Goal: Task Accomplishment & Management: Use online tool/utility

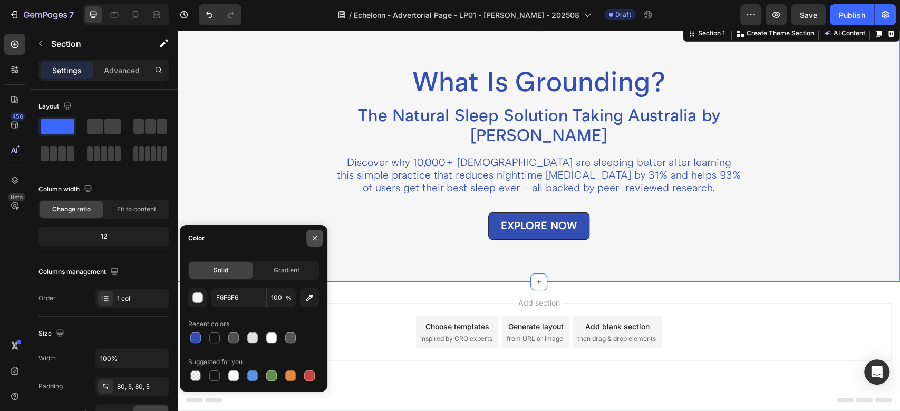
scroll to position [234, 0]
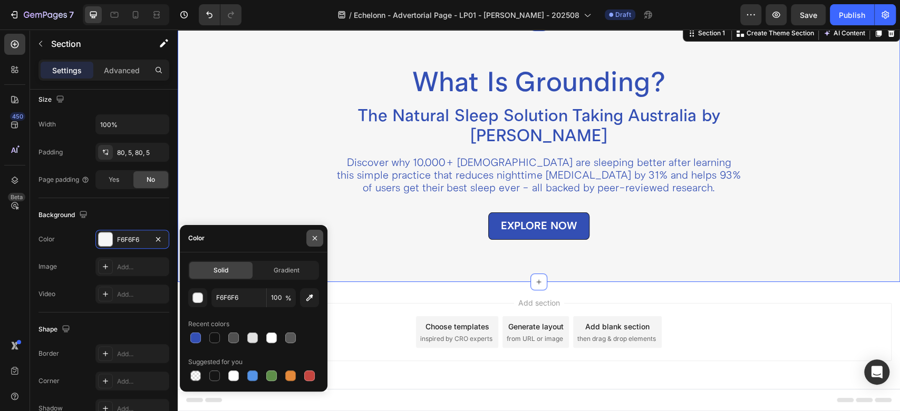
click at [313, 240] on icon "button" at bounding box center [315, 238] width 4 height 4
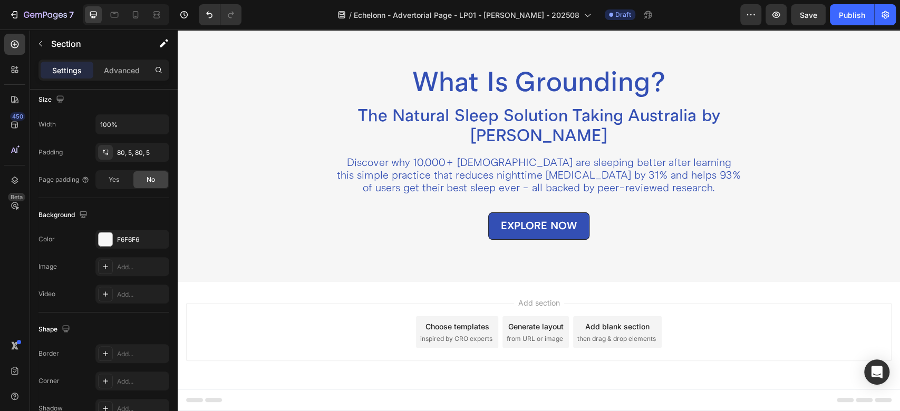
click at [585, 330] on div "Add blank section" at bounding box center [617, 326] width 64 height 11
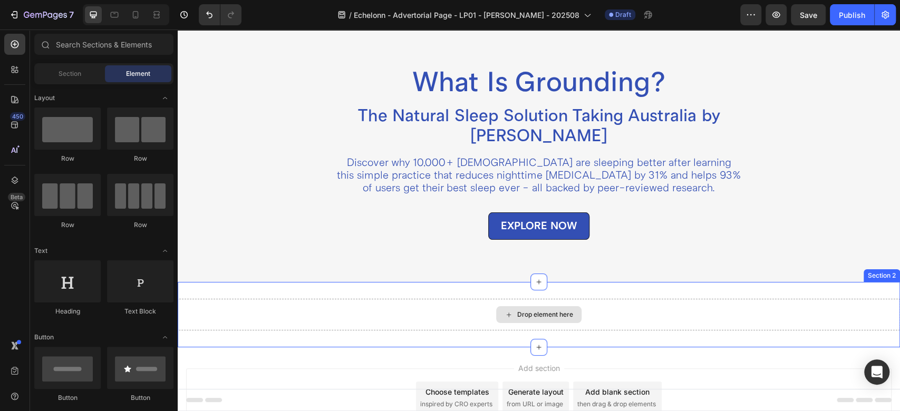
click at [503, 309] on div "Drop element here" at bounding box center [538, 314] width 85 height 17
click at [867, 280] on div "What Is Grounding? Heading The Natural Sleep Solution Taking Australia by Storm…" at bounding box center [539, 185] width 722 height 325
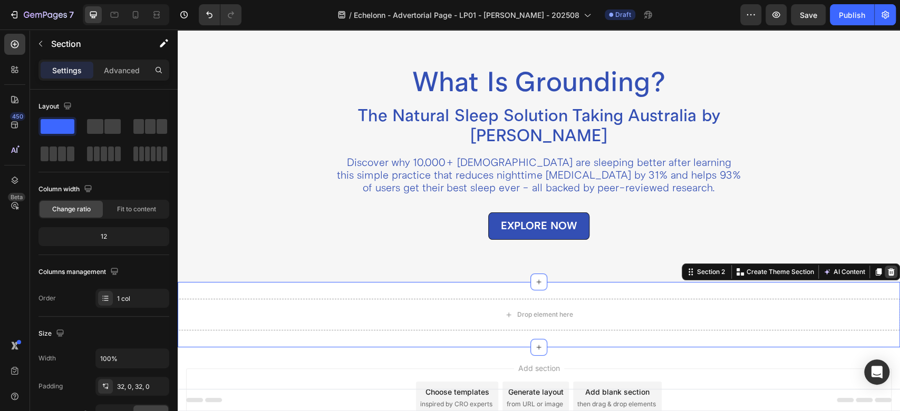
click at [885, 277] on div at bounding box center [891, 272] width 13 height 13
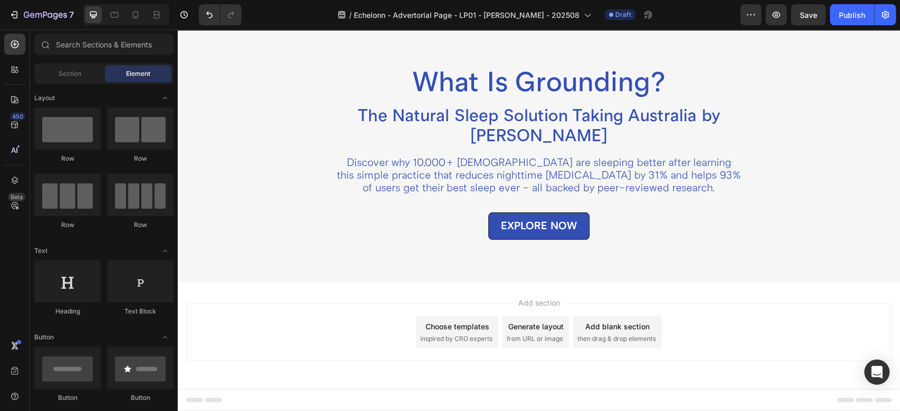
click at [445, 327] on div "Choose templates" at bounding box center [457, 326] width 64 height 11
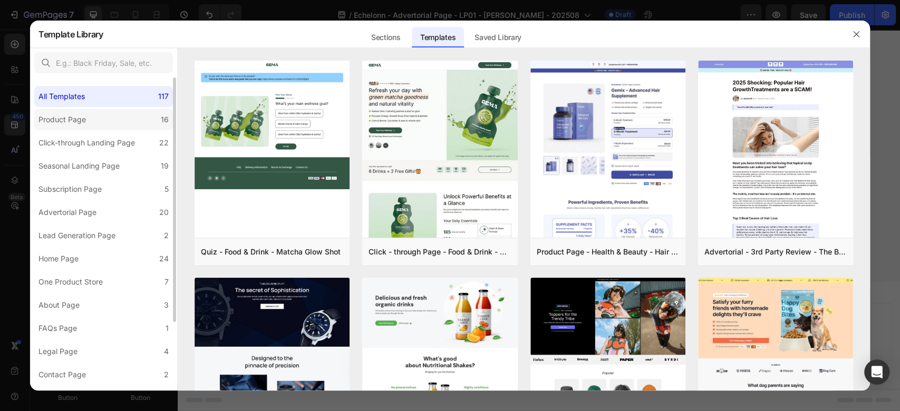
click at [104, 127] on label "Product Page 16" at bounding box center [103, 119] width 139 height 21
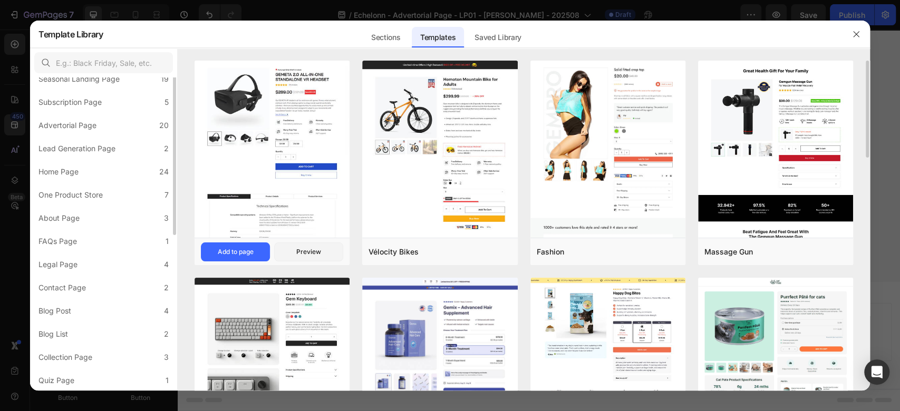
scroll to position [0, 0]
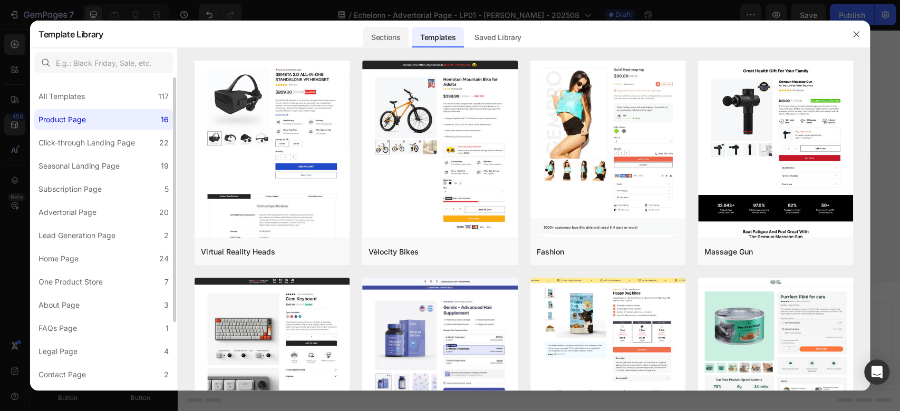
click at [393, 33] on div "Sections" at bounding box center [386, 37] width 46 height 21
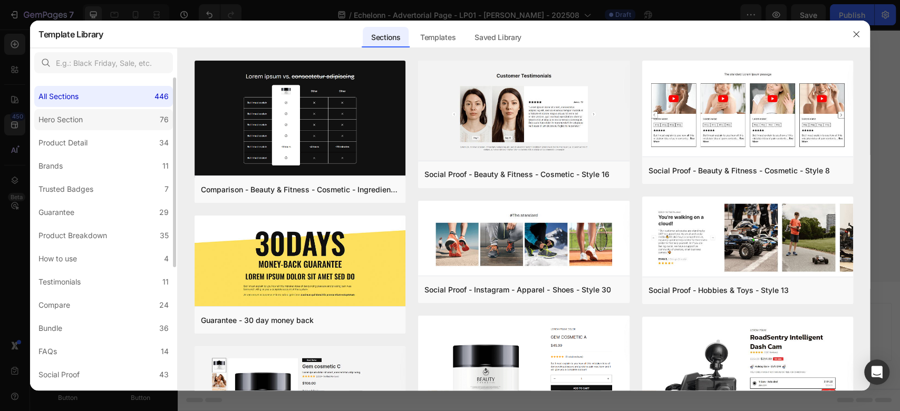
click at [88, 130] on div "All Sections 446 Hero Section 76 Product Detail 34 Brands 11 Trusted Badges 7 G…" at bounding box center [103, 335] width 147 height 517
click at [87, 124] on div "Hero Section" at bounding box center [62, 119] width 48 height 13
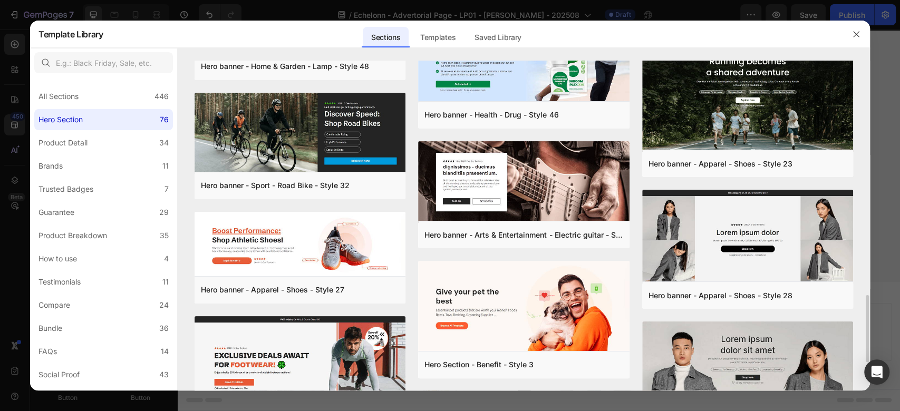
scroll to position [1283, 0]
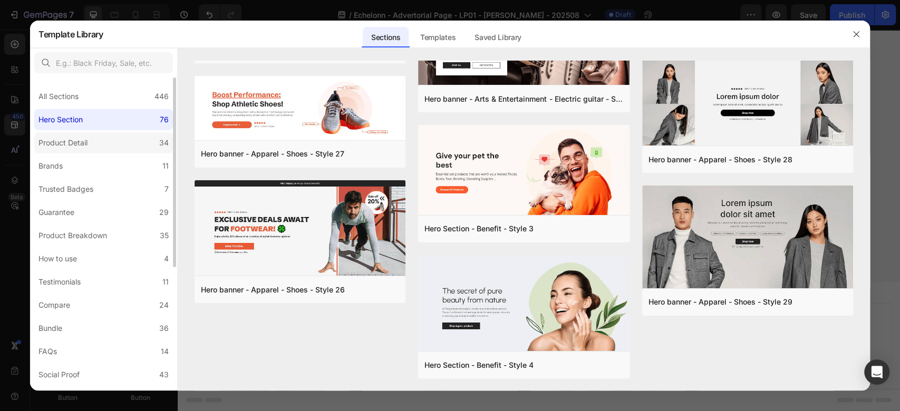
click at [75, 141] on div "Product Detail" at bounding box center [62, 143] width 49 height 13
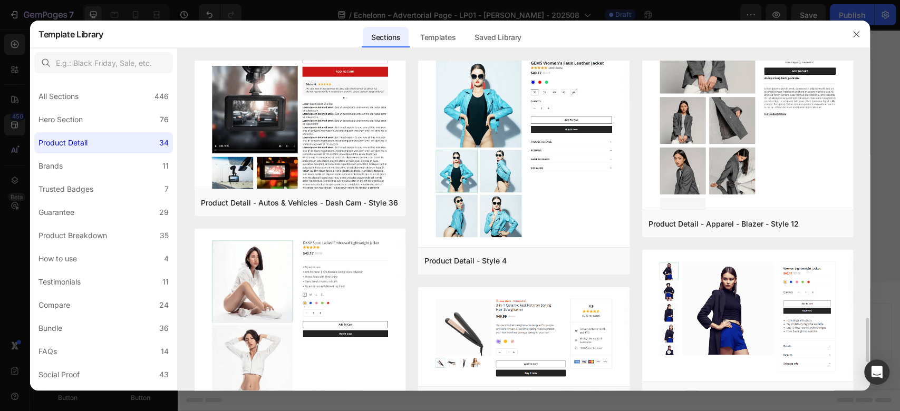
scroll to position [2113, 0]
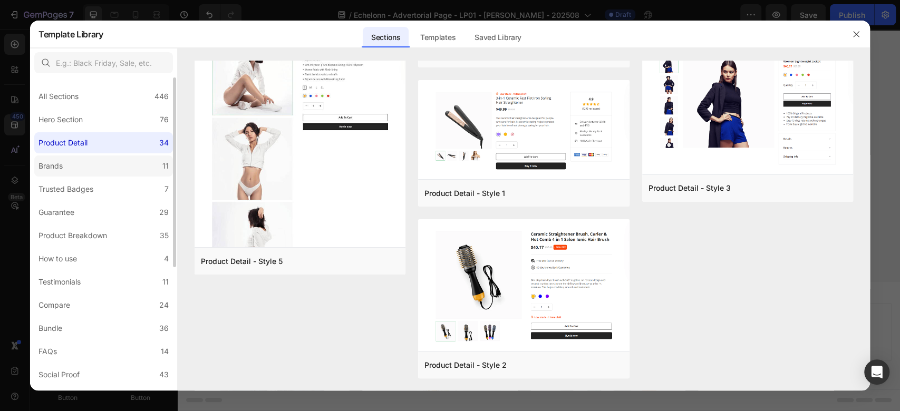
click at [97, 169] on label "Brands 11" at bounding box center [103, 166] width 139 height 21
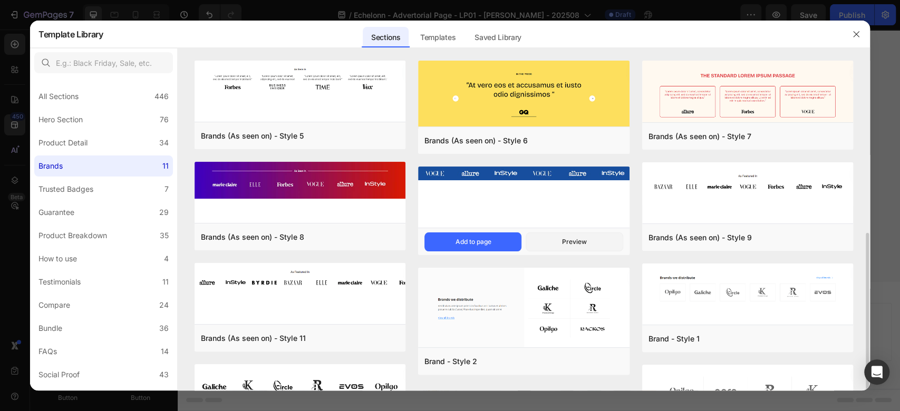
scroll to position [97, 0]
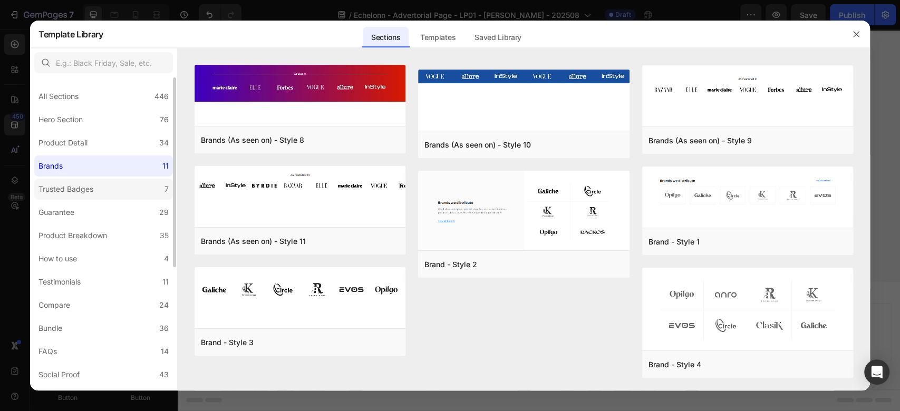
click at [102, 186] on label "Trusted Badges 7" at bounding box center [103, 189] width 139 height 21
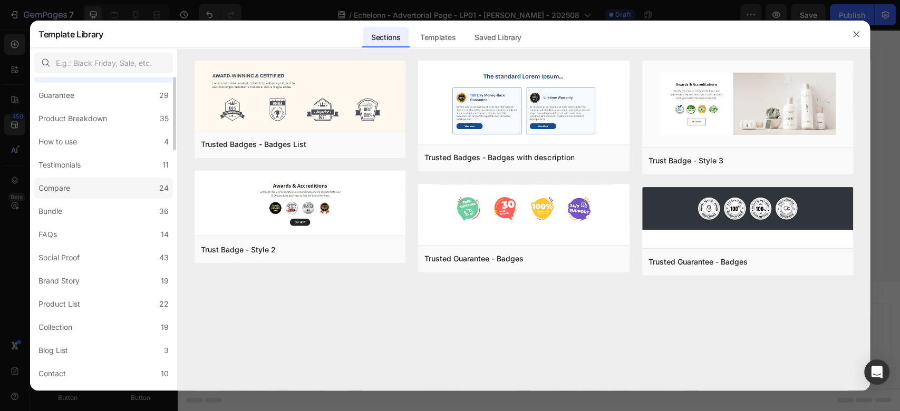
scroll to position [0, 0]
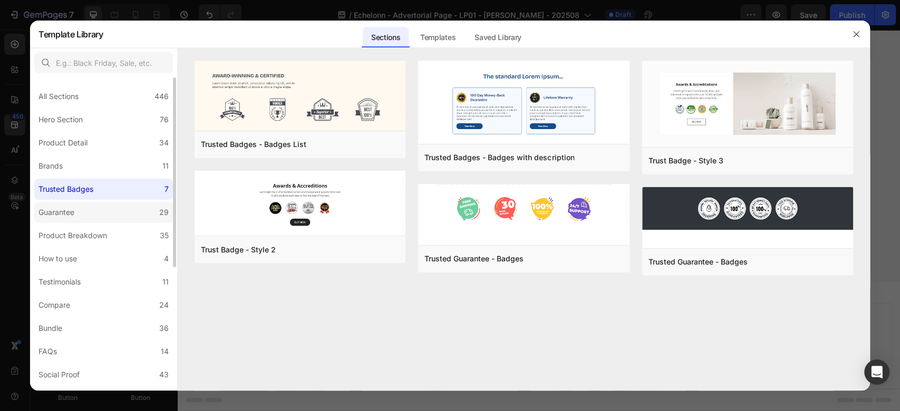
click at [79, 208] on label "Guarantee 29" at bounding box center [103, 212] width 139 height 21
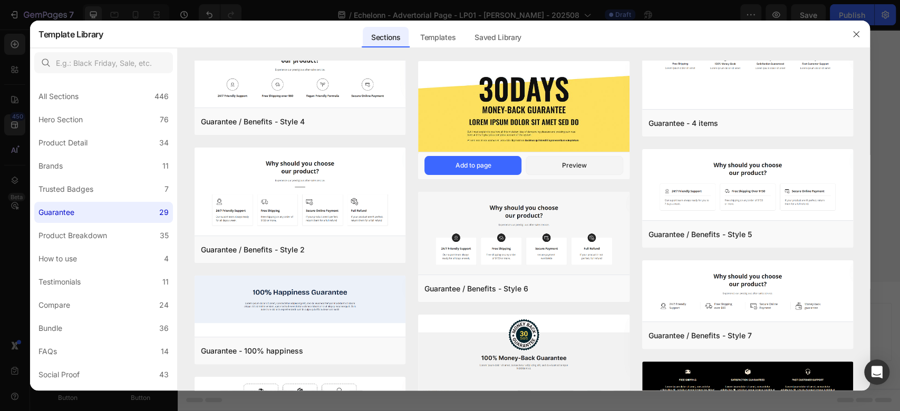
scroll to position [794, 0]
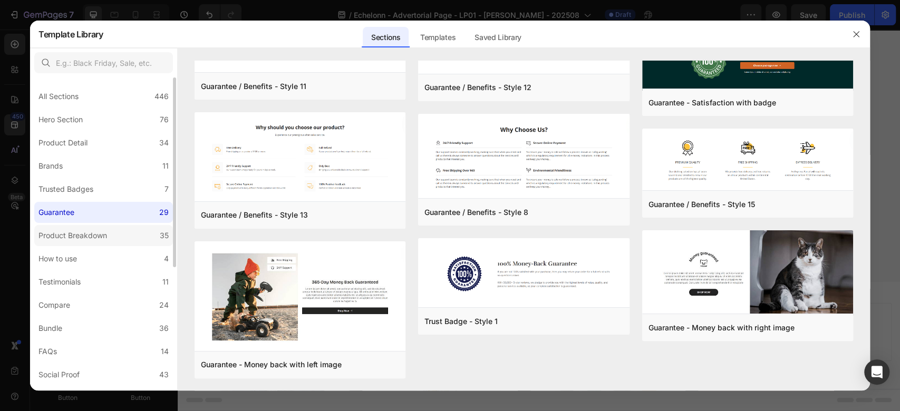
click at [69, 230] on div "Product Breakdown" at bounding box center [72, 235] width 69 height 13
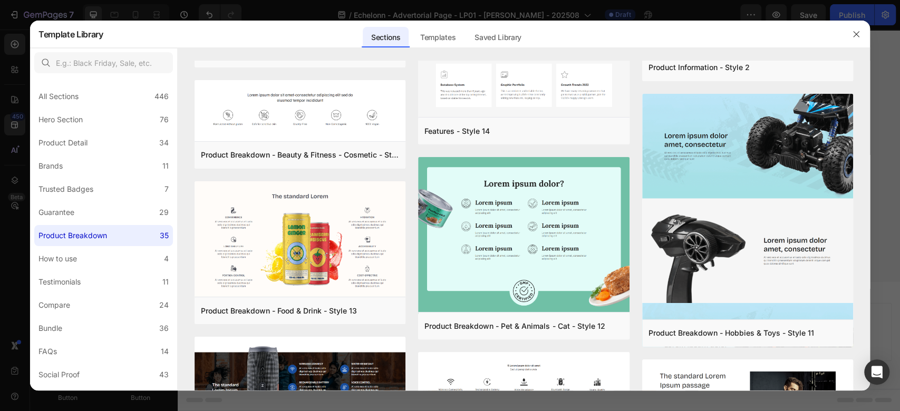
scroll to position [1499, 0]
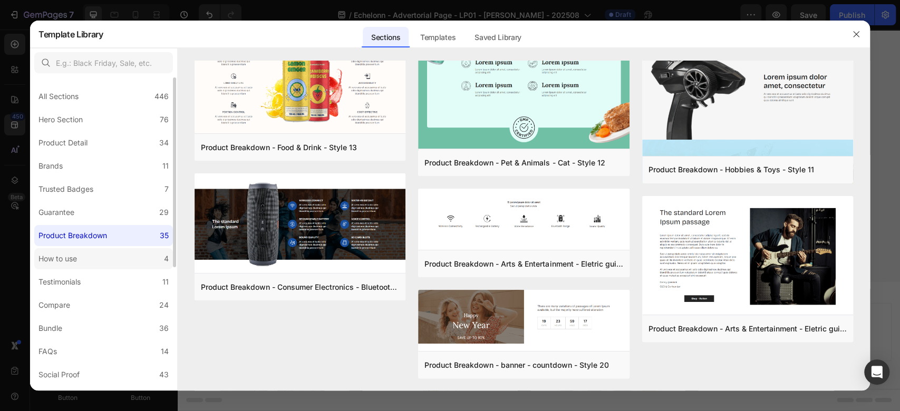
click at [75, 253] on div "How to use" at bounding box center [57, 259] width 38 height 13
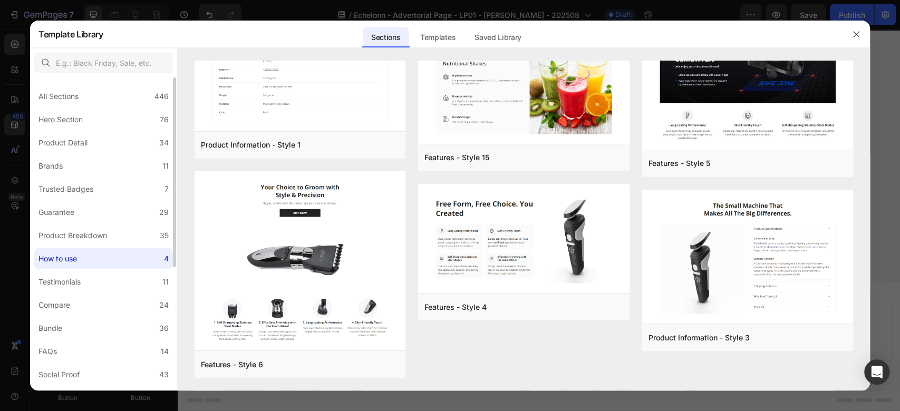
scroll to position [0, 0]
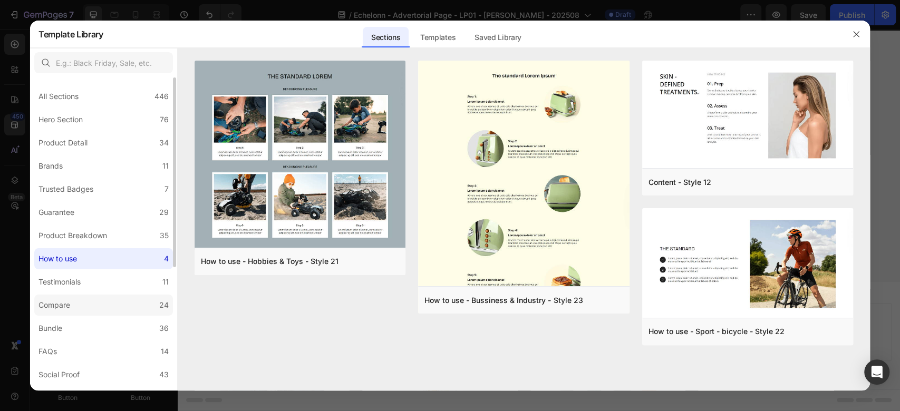
click at [77, 309] on label "Compare 24" at bounding box center [103, 305] width 139 height 21
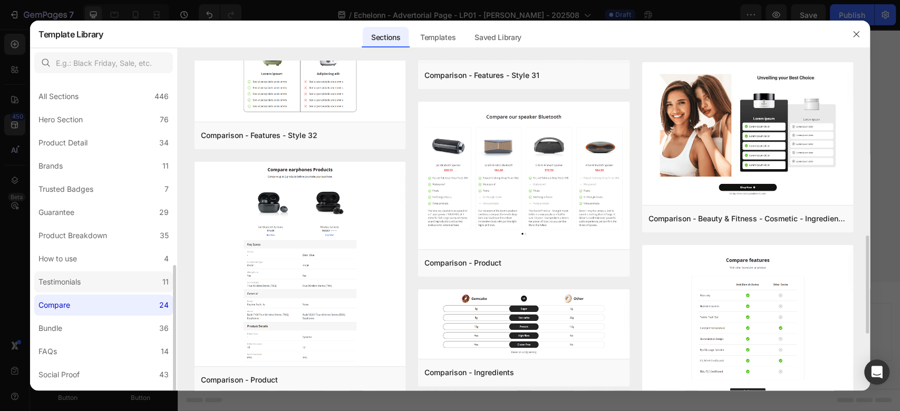
scroll to position [117, 0]
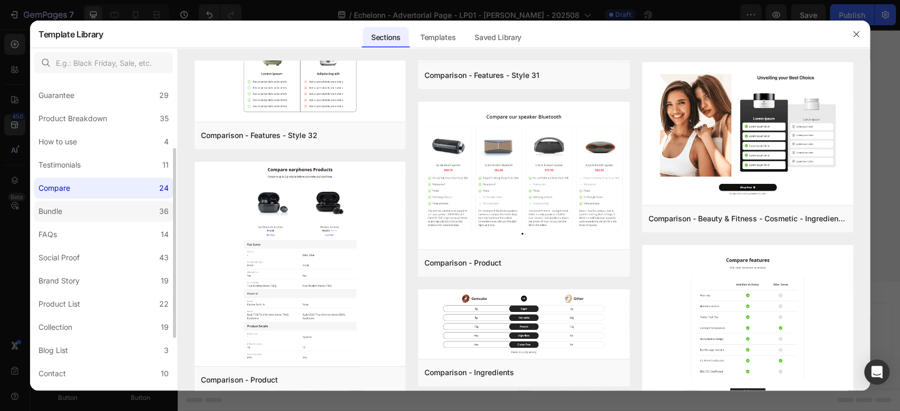
click at [76, 209] on label "Bundle 36" at bounding box center [103, 211] width 139 height 21
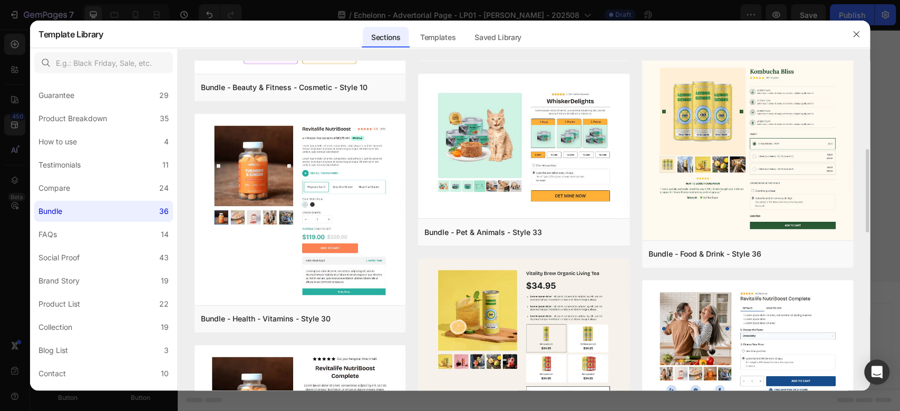
scroll to position [703, 0]
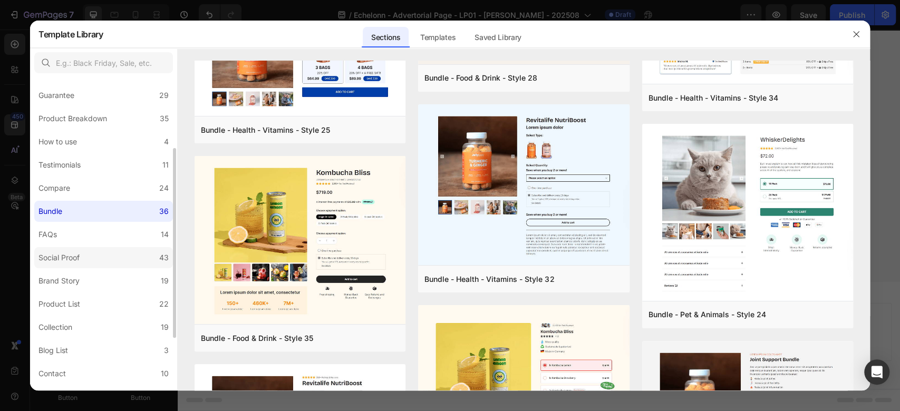
click at [101, 265] on label "Social Proof 43" at bounding box center [103, 257] width 139 height 21
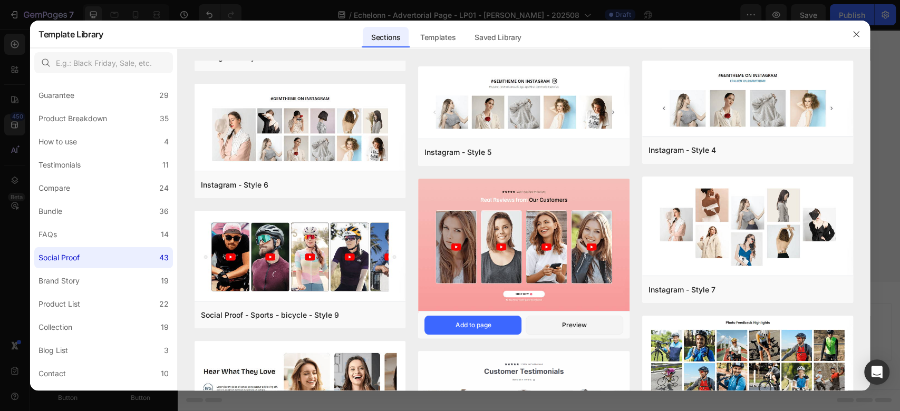
scroll to position [776, 0]
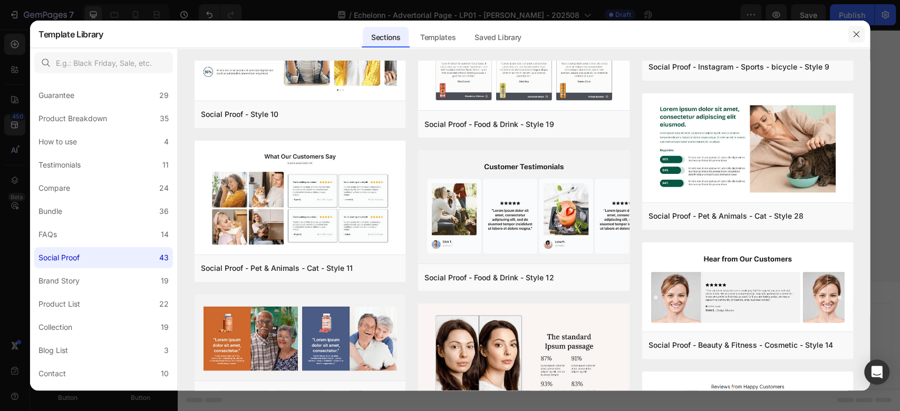
click at [850, 35] on button "button" at bounding box center [856, 34] width 17 height 17
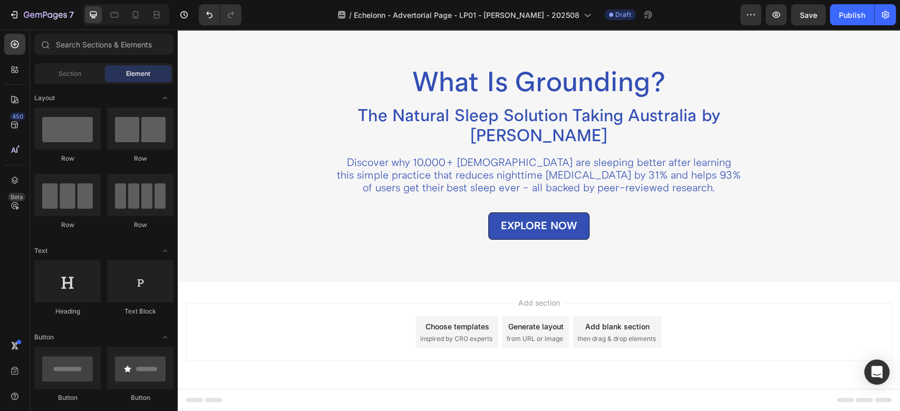
click at [637, 338] on span "then drag & drop elements" at bounding box center [616, 338] width 79 height 9
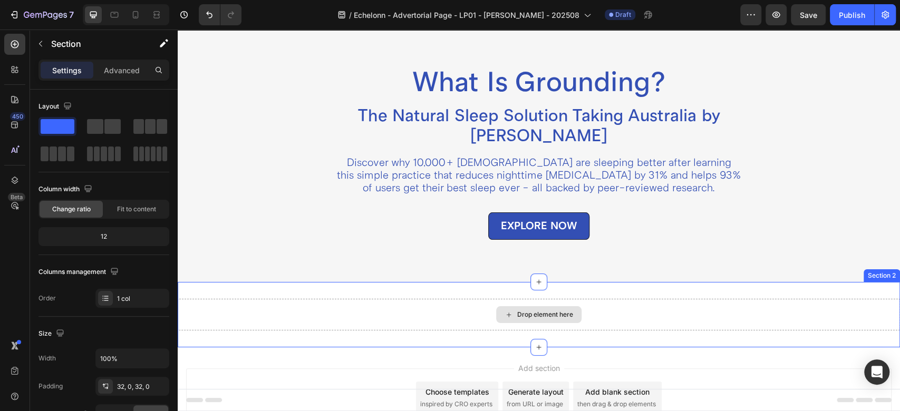
click at [484, 313] on div "Drop element here" at bounding box center [539, 315] width 722 height 32
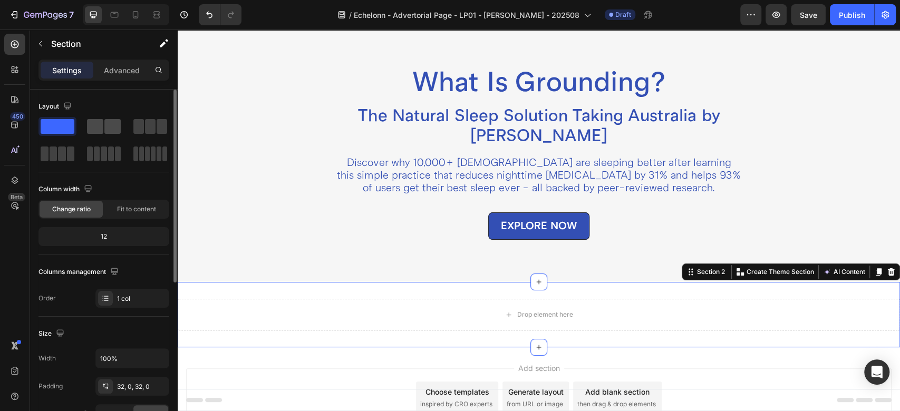
click at [103, 122] on span at bounding box center [95, 126] width 16 height 15
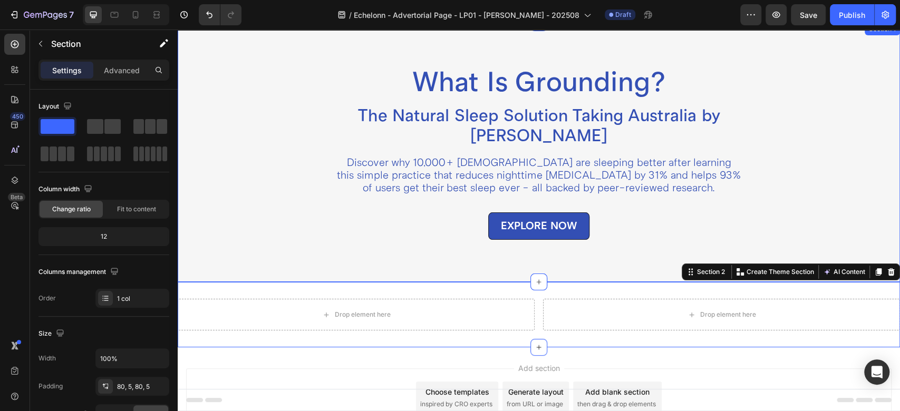
scroll to position [234, 0]
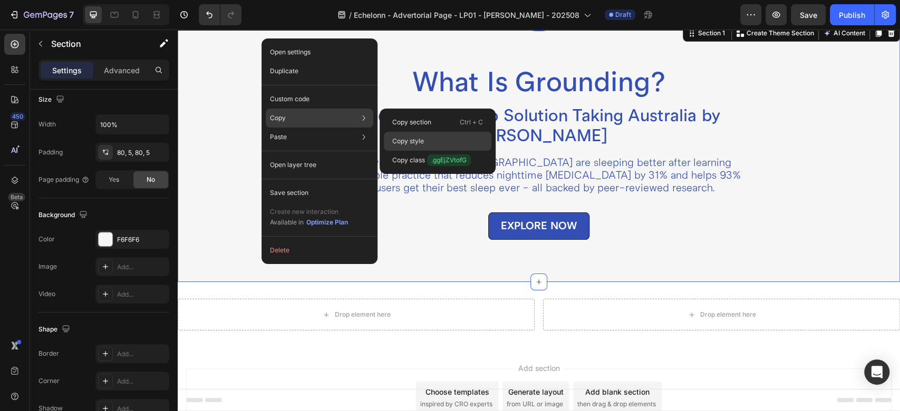
click at [426, 151] on div "Copy style" at bounding box center [438, 160] width 108 height 19
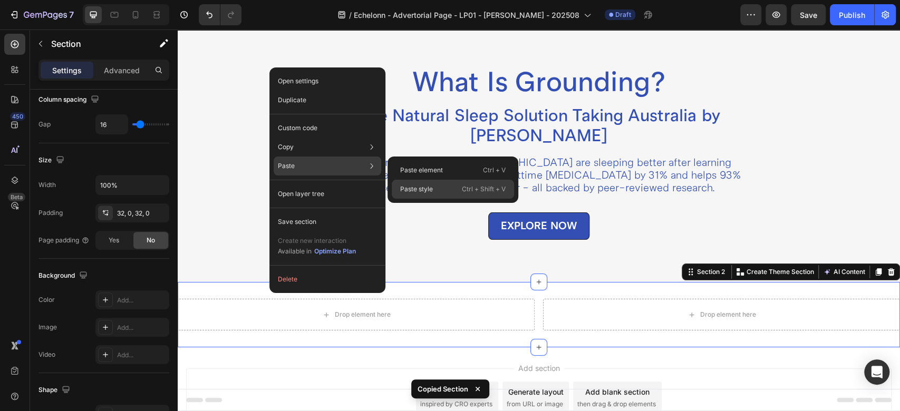
click at [436, 191] on div "Paste style Ctrl + Shift + V" at bounding box center [453, 189] width 122 height 19
type input "30"
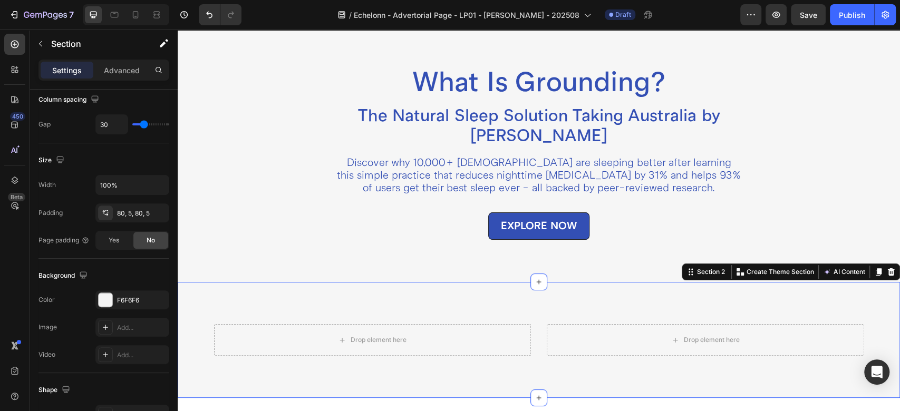
scroll to position [145, 0]
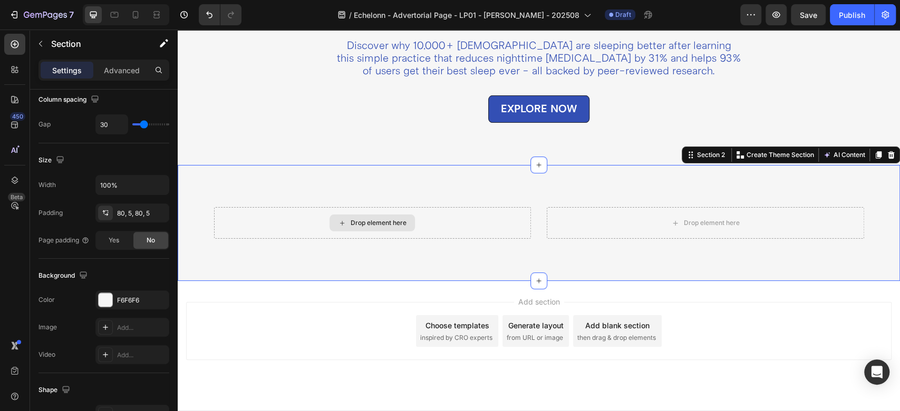
click at [362, 213] on div "Drop element here" at bounding box center [372, 223] width 317 height 32
click at [695, 221] on div "Drop element here" at bounding box center [712, 223] width 56 height 8
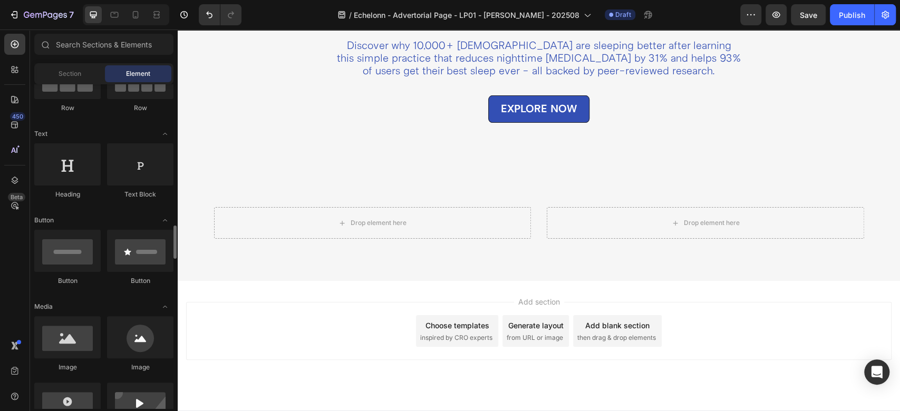
scroll to position [234, 0]
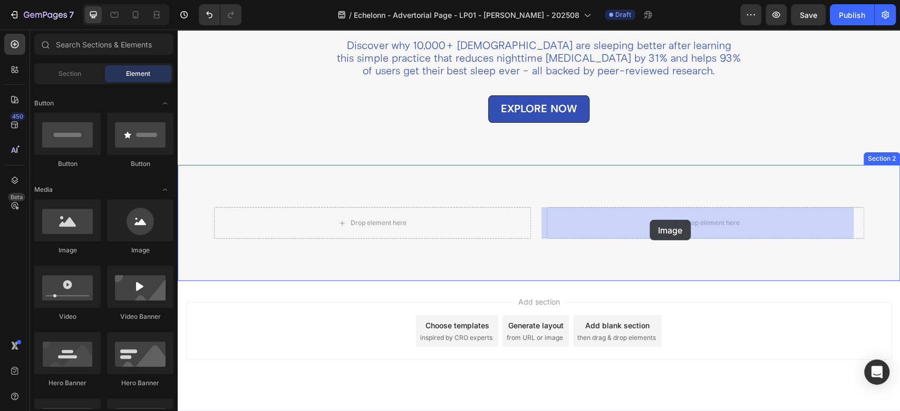
drag, startPoint x: 242, startPoint y: 257, endPoint x: 649, endPoint y: 220, distance: 408.7
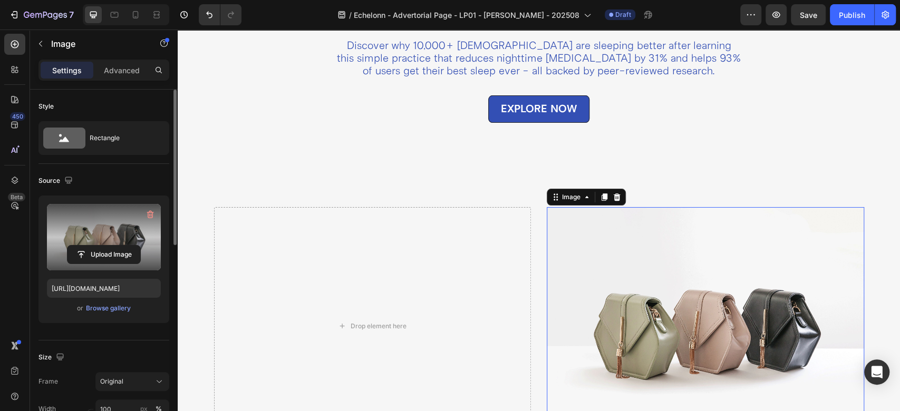
scroll to position [117, 0]
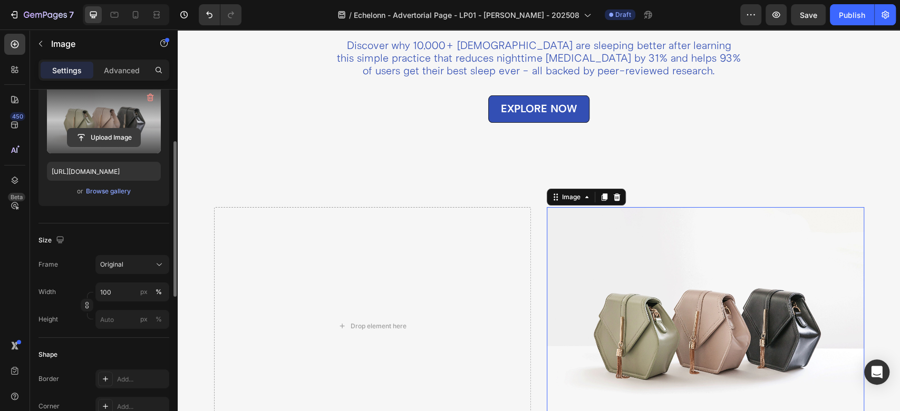
click at [108, 137] on input "file" at bounding box center [103, 138] width 73 height 18
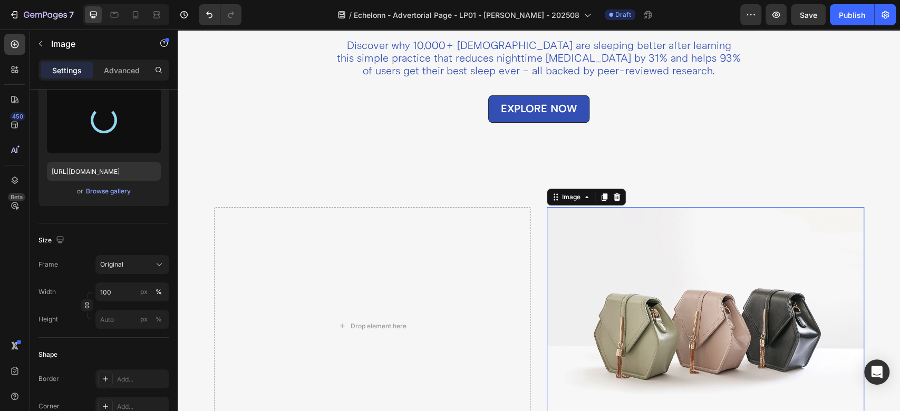
type input "[URL][DOMAIN_NAME]"
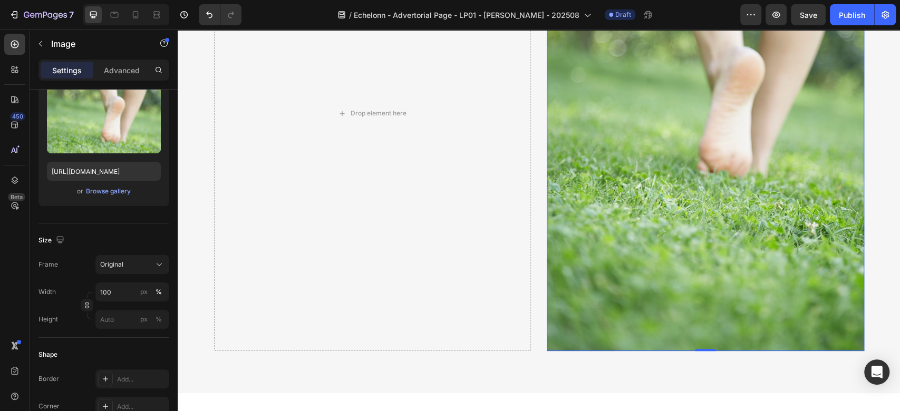
scroll to position [497, 0]
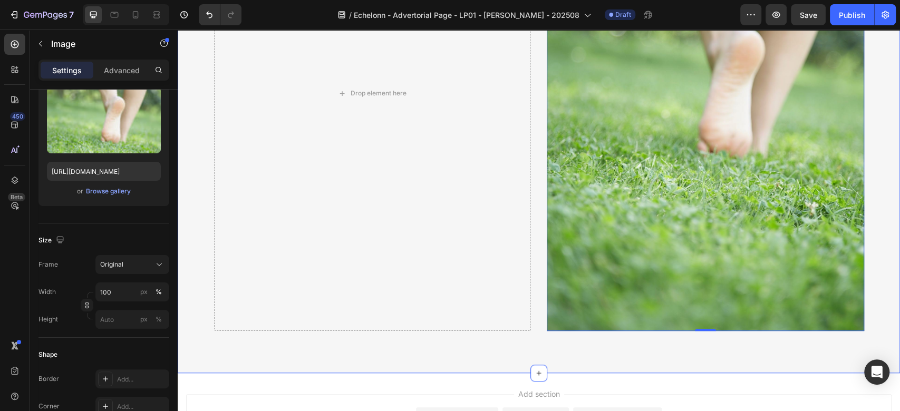
click at [537, 332] on div "Drop element here Image 0 Section 2" at bounding box center [539, 93] width 722 height 560
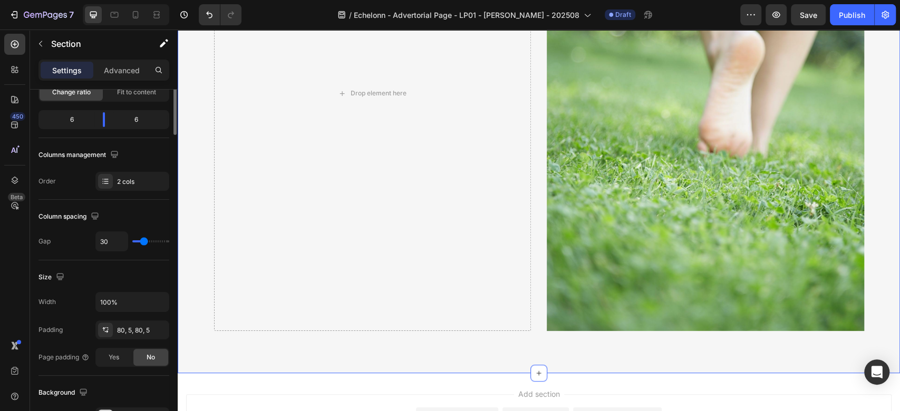
scroll to position [0, 0]
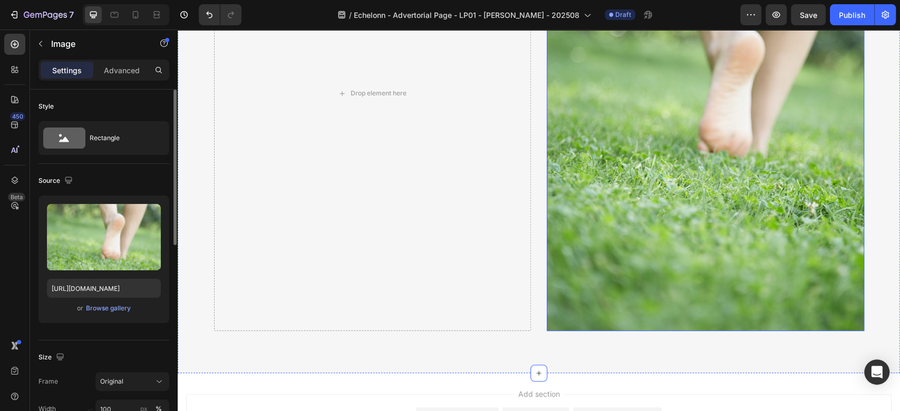
click at [623, 215] on img at bounding box center [705, 93] width 317 height 475
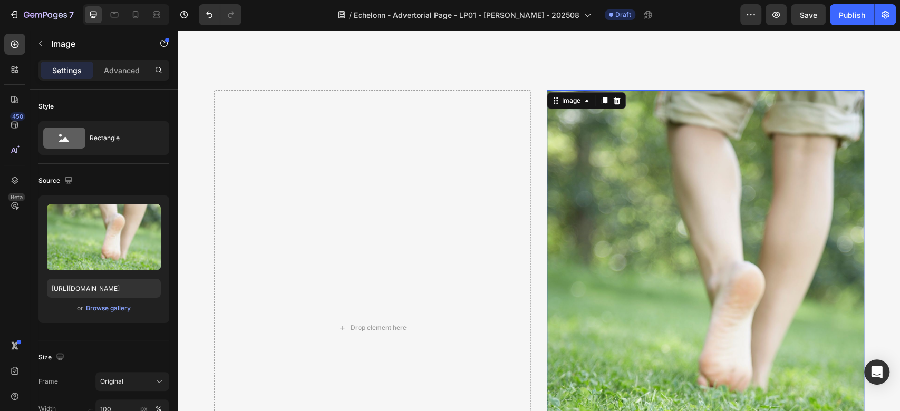
click at [599, 164] on img at bounding box center [705, 327] width 317 height 475
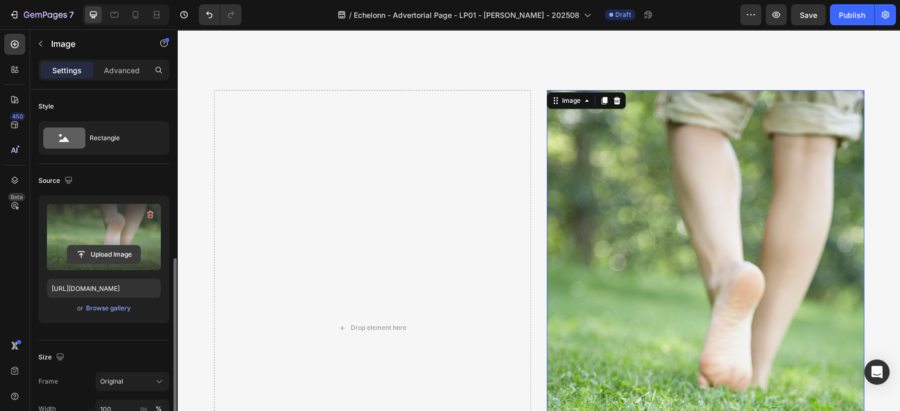
scroll to position [117, 0]
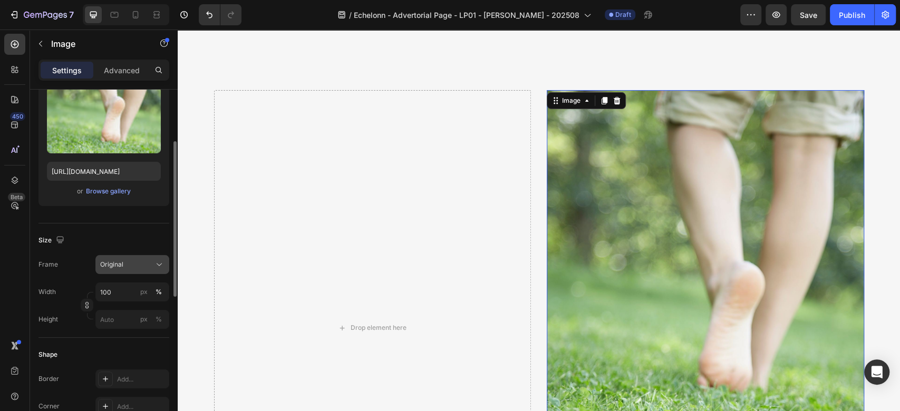
click at [115, 262] on span "Original" at bounding box center [111, 264] width 23 height 9
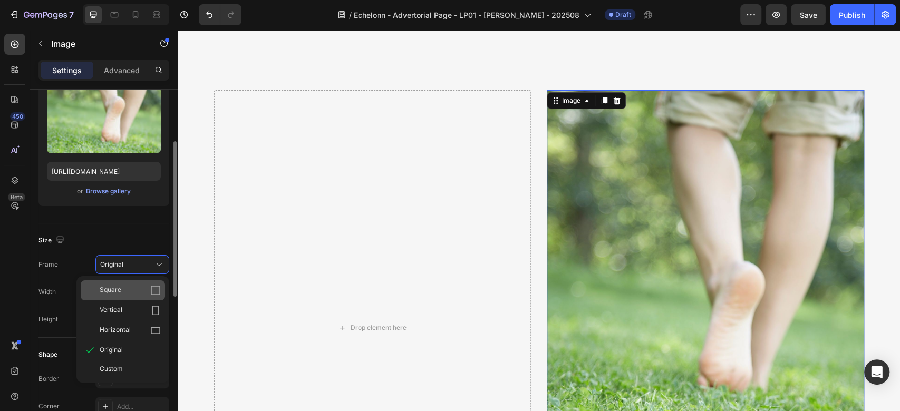
click at [137, 290] on div "Square" at bounding box center [130, 290] width 61 height 11
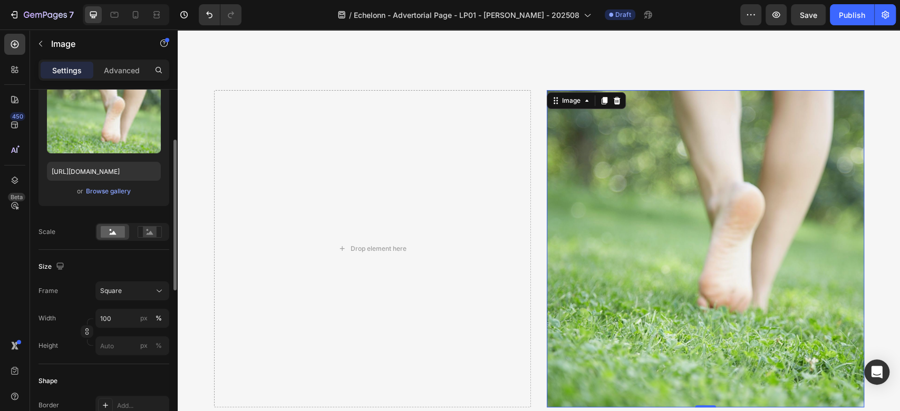
scroll to position [234, 0]
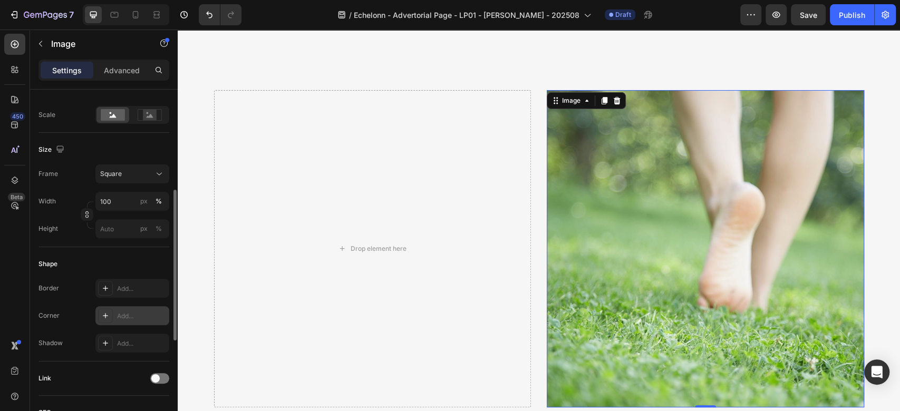
click at [104, 312] on icon at bounding box center [105, 316] width 8 height 8
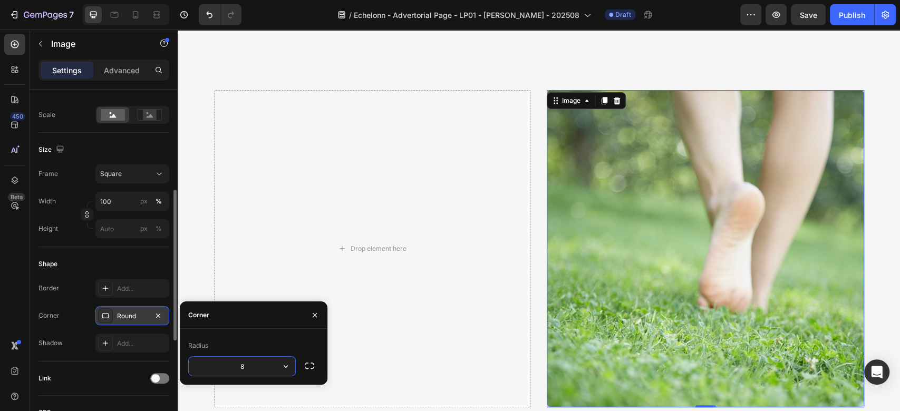
click at [578, 209] on img at bounding box center [705, 248] width 317 height 317
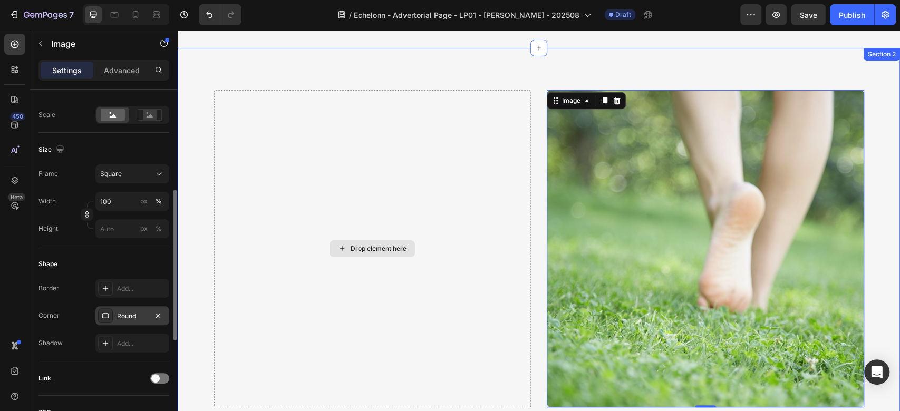
click at [422, 106] on div "Drop element here" at bounding box center [372, 248] width 317 height 317
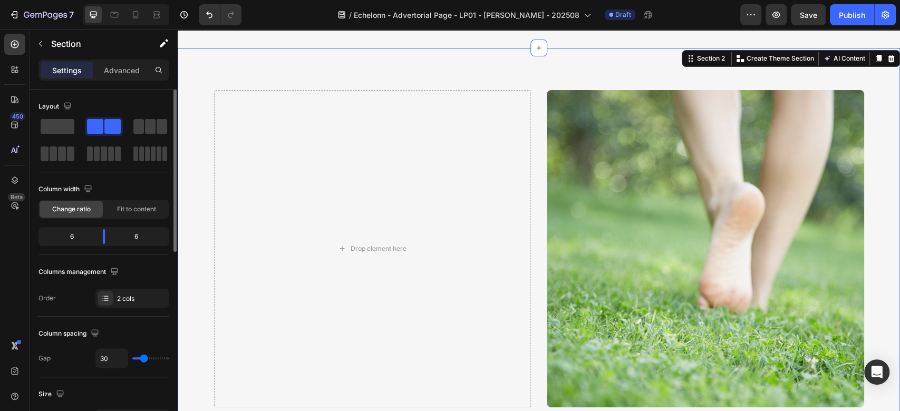
scroll to position [380, 0]
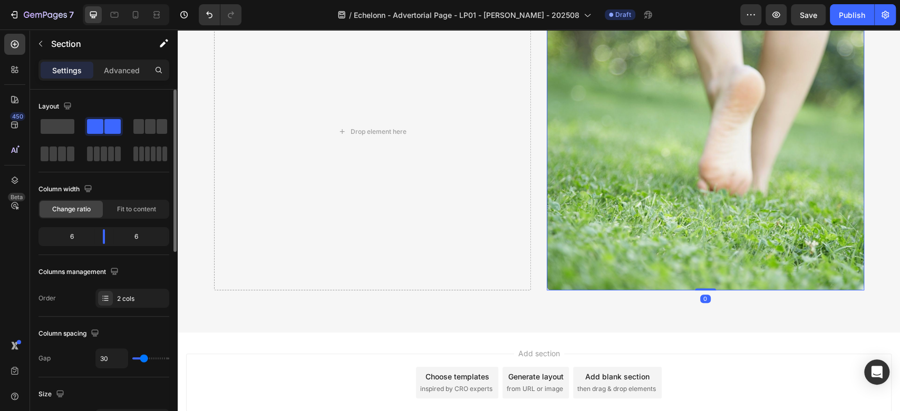
click at [594, 110] on img at bounding box center [705, 131] width 317 height 317
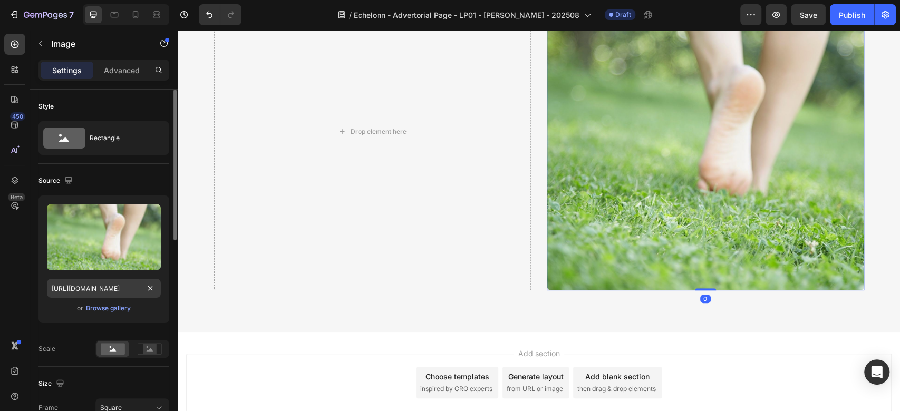
scroll to position [117, 0]
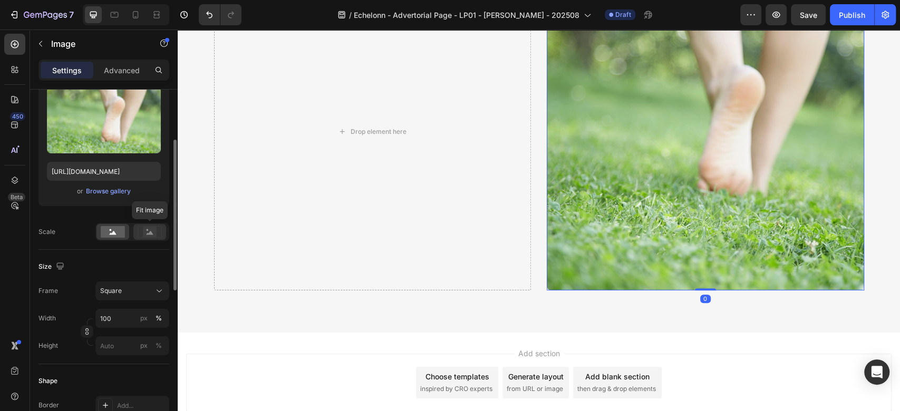
click at [140, 226] on icon at bounding box center [150, 232] width 24 height 12
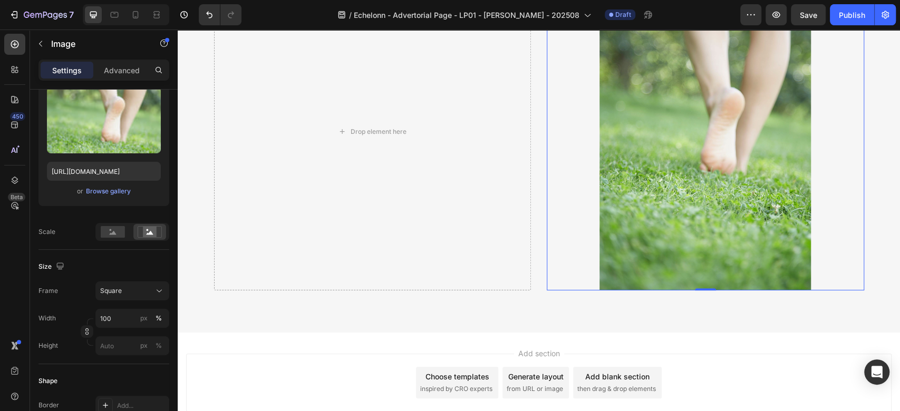
scroll to position [263, 0]
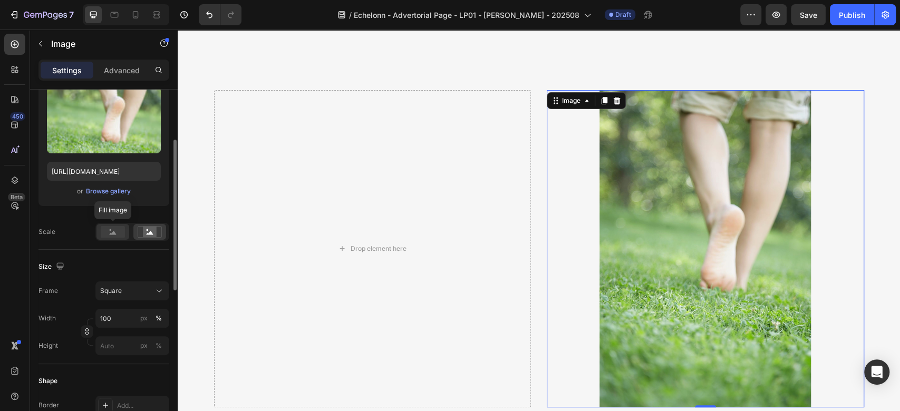
click at [123, 232] on rect at bounding box center [113, 232] width 24 height 12
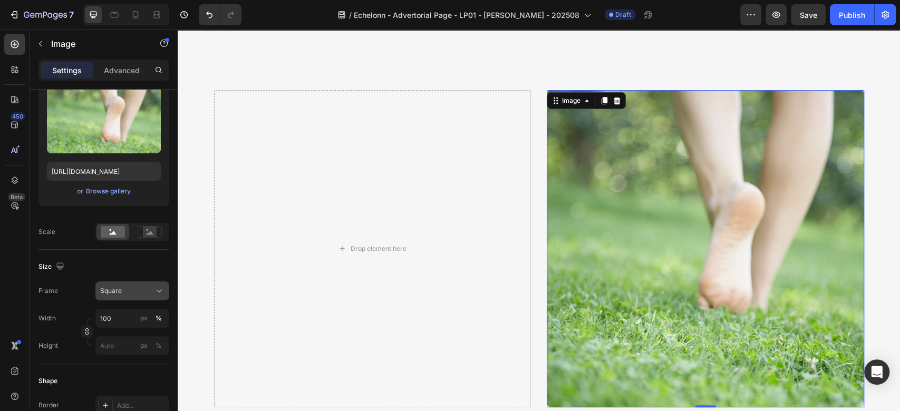
click at [125, 289] on div "Square" at bounding box center [126, 290] width 52 height 9
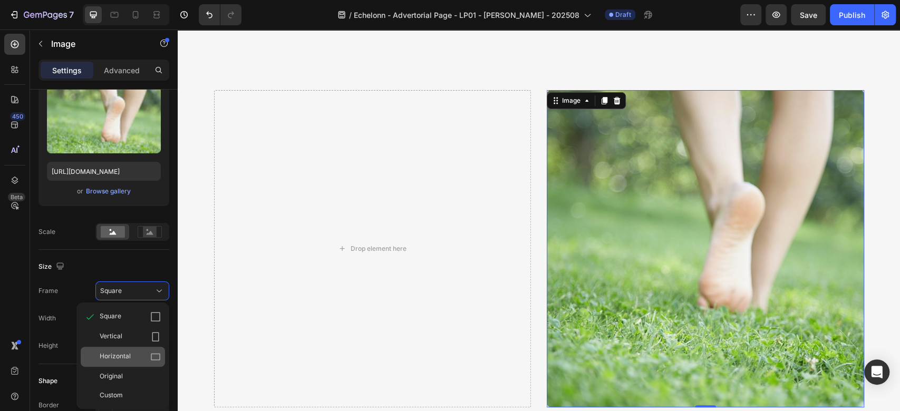
click at [133, 353] on div "Horizontal" at bounding box center [130, 357] width 61 height 11
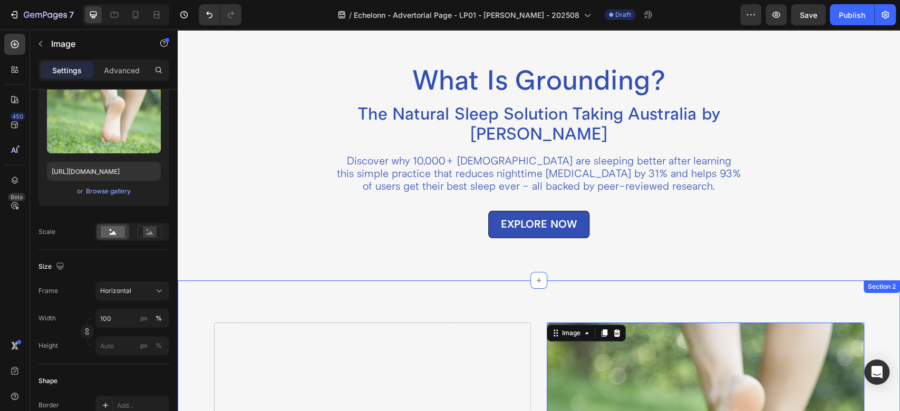
scroll to position [28, 0]
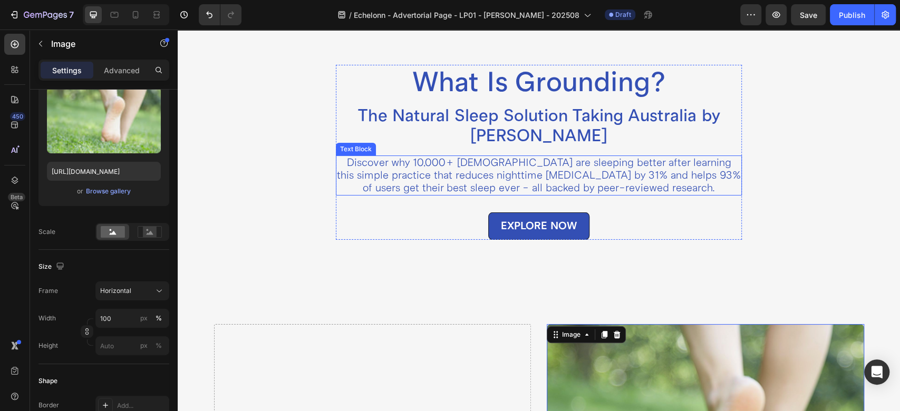
click at [415, 175] on p "Discover why 10,000+ [DEMOGRAPHIC_DATA] are sleeping better after learning this…" at bounding box center [539, 176] width 404 height 38
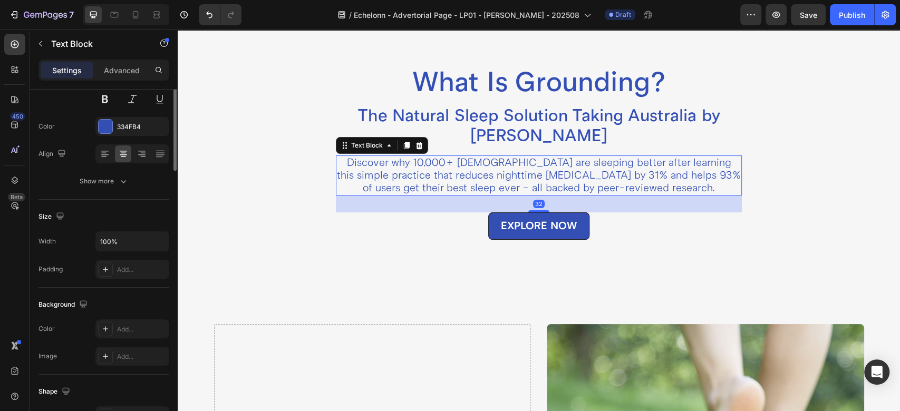
scroll to position [0, 0]
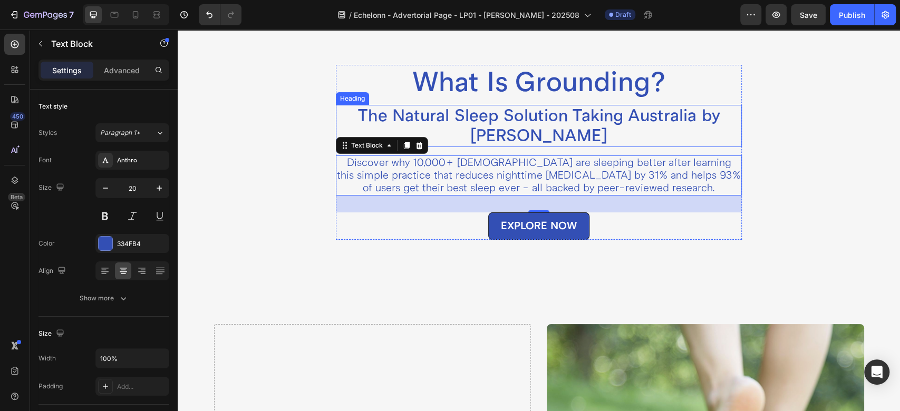
click at [439, 122] on h2 "The Natural Sleep Solution Taking Australia by [PERSON_NAME]" at bounding box center [539, 126] width 406 height 42
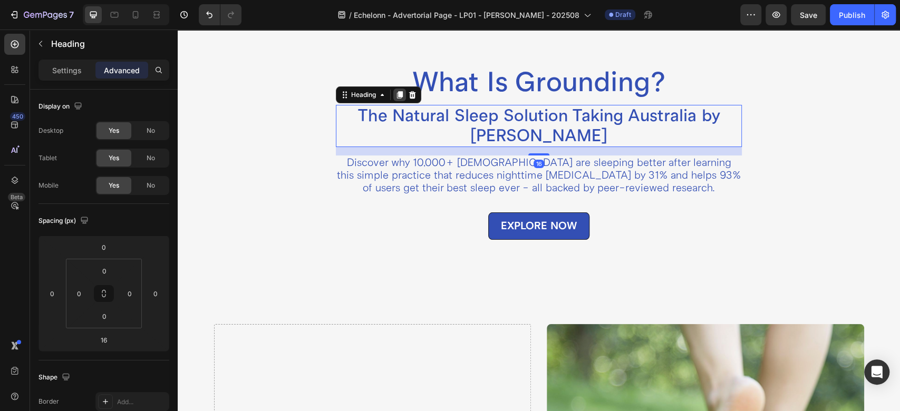
click at [397, 96] on icon at bounding box center [400, 94] width 6 height 7
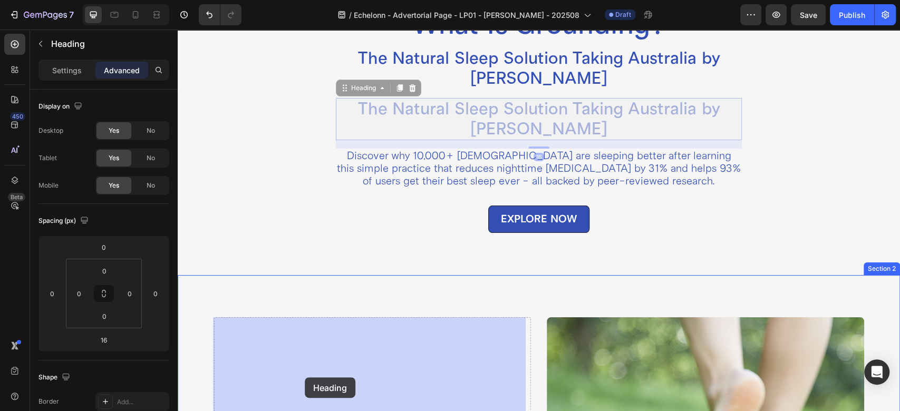
scroll to position [100, 0]
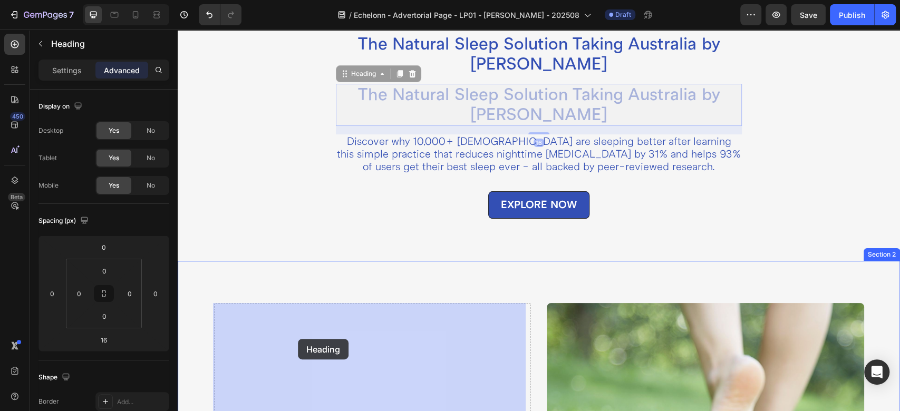
drag, startPoint x: 353, startPoint y: 145, endPoint x: 298, endPoint y: 339, distance: 201.6
type input "0"
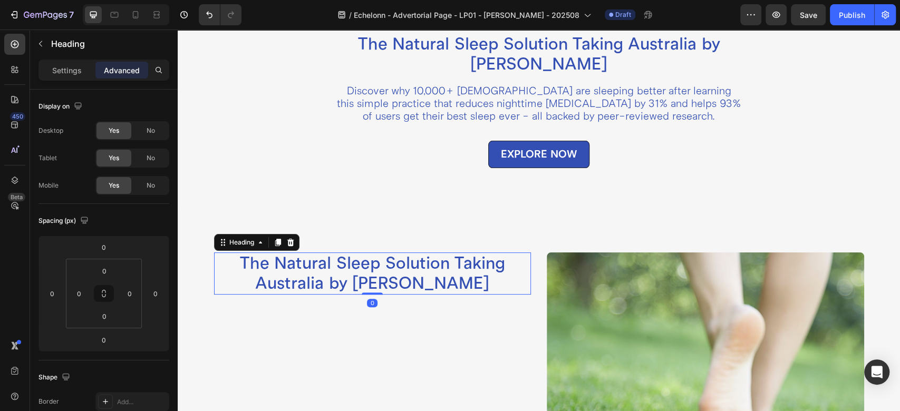
click at [333, 270] on h2 "The Natural Sleep Solution Taking Australia by [PERSON_NAME]" at bounding box center [372, 274] width 317 height 42
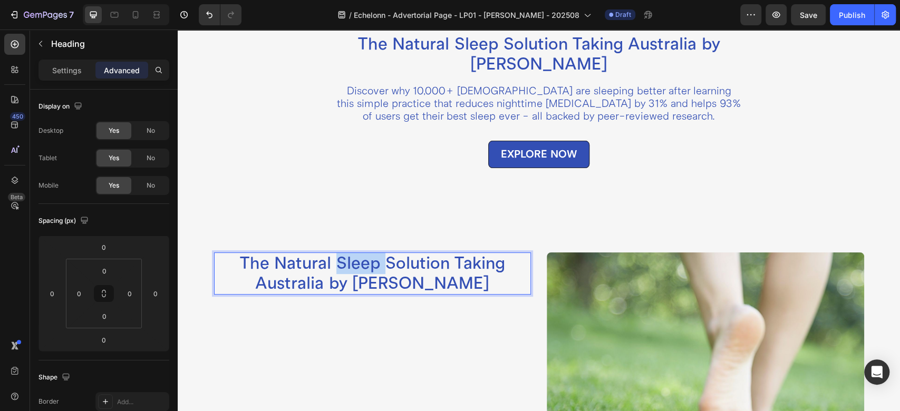
click at [333, 270] on p "The Natural Sleep Solution Taking Australia by [PERSON_NAME]" at bounding box center [372, 274] width 315 height 40
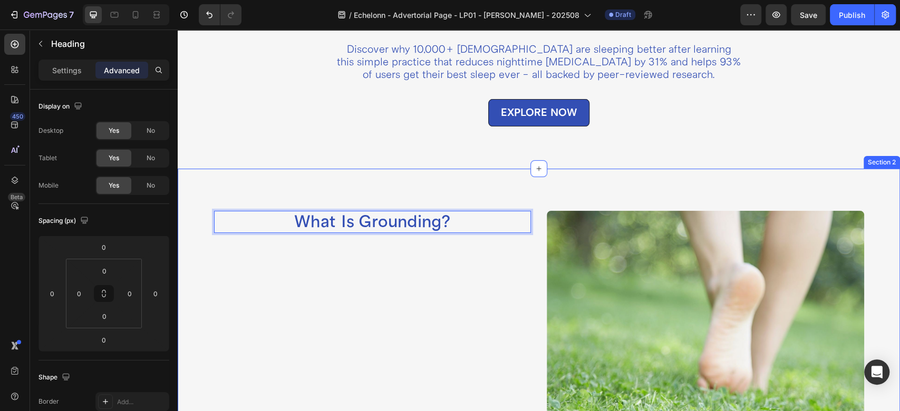
scroll to position [217, 0]
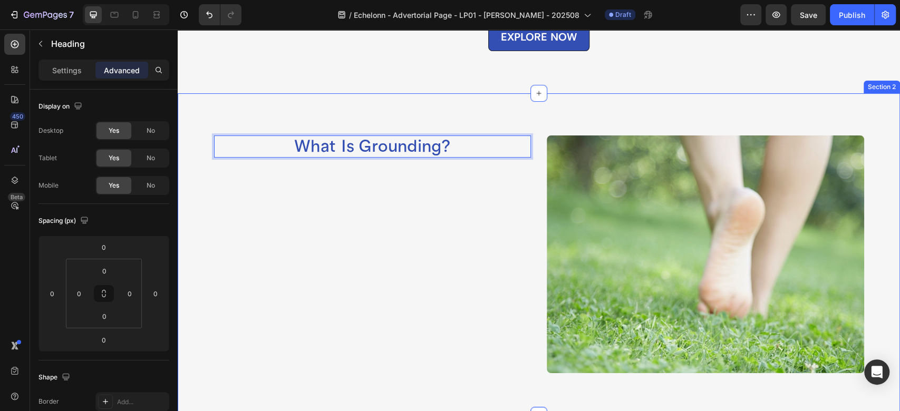
click at [295, 200] on div "What Is Grounding? Heading 0" at bounding box center [372, 254] width 317 height 238
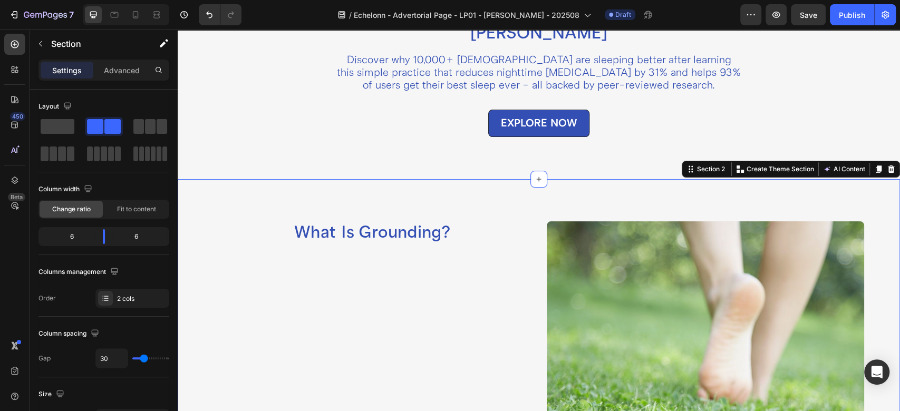
scroll to position [100, 0]
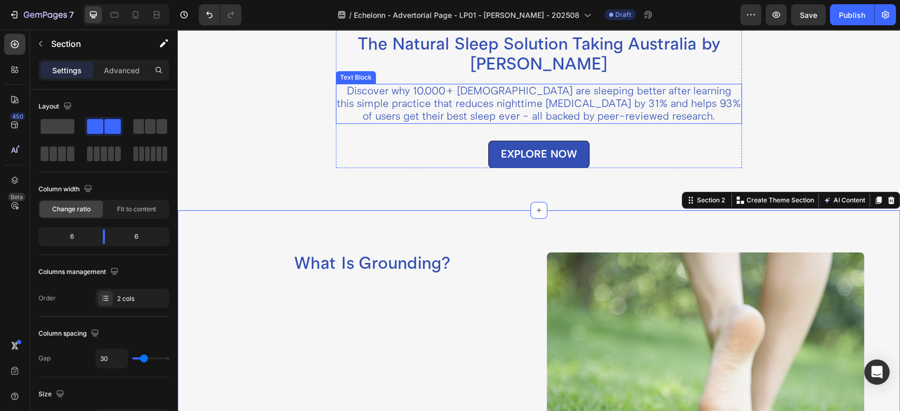
click at [470, 103] on p "Discover why 10,000+ [DEMOGRAPHIC_DATA] are sleeping better after learning this…" at bounding box center [539, 104] width 404 height 38
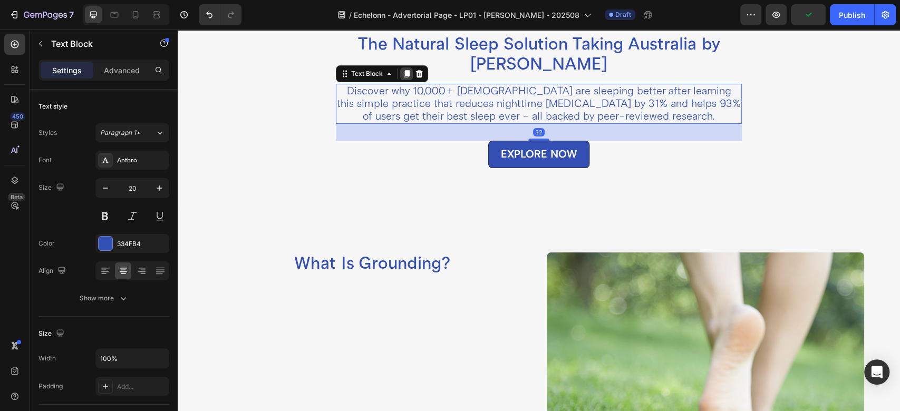
click at [400, 78] on div at bounding box center [406, 73] width 13 height 13
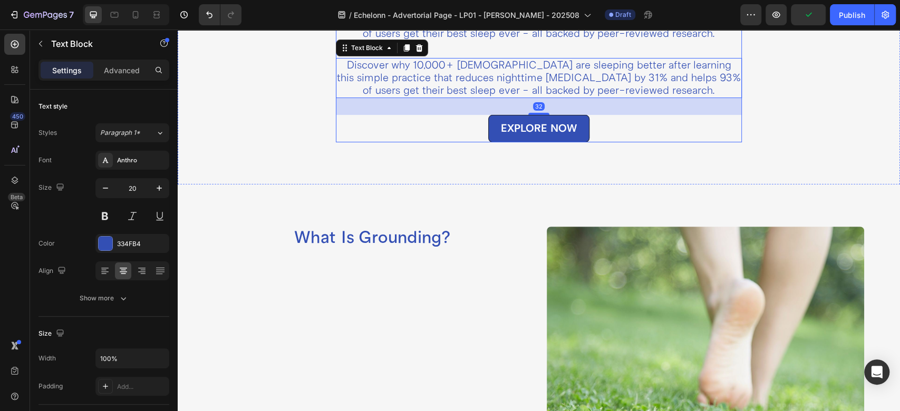
scroll to position [217, 0]
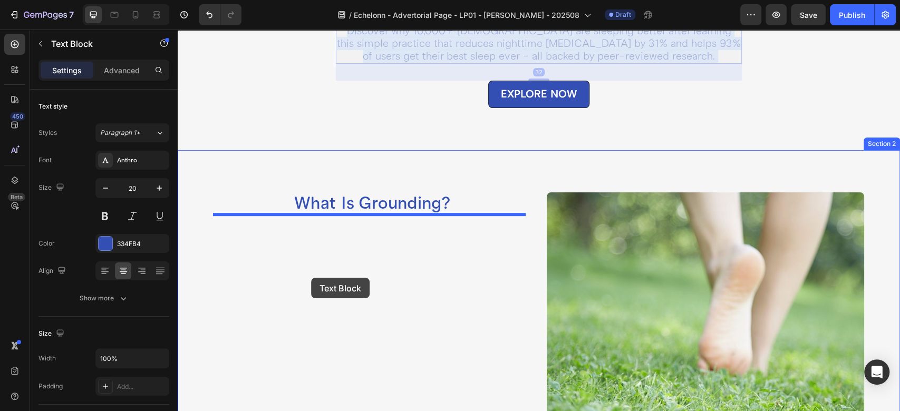
drag, startPoint x: 391, startPoint y: 48, endPoint x: 311, endPoint y: 278, distance: 242.9
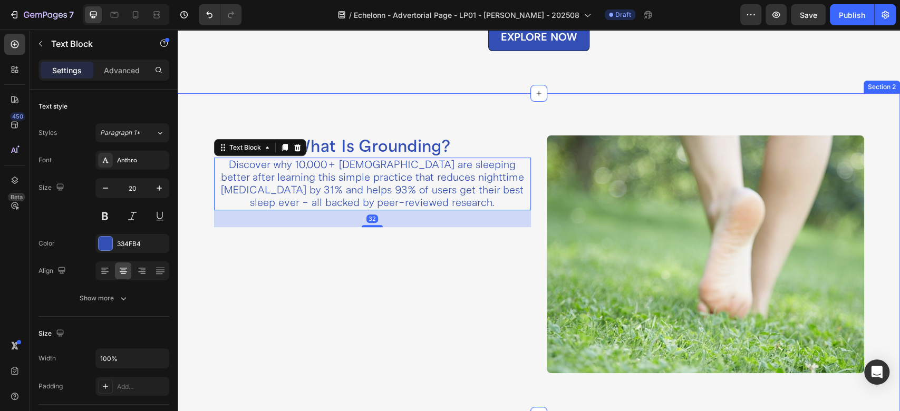
scroll to position [160, 0]
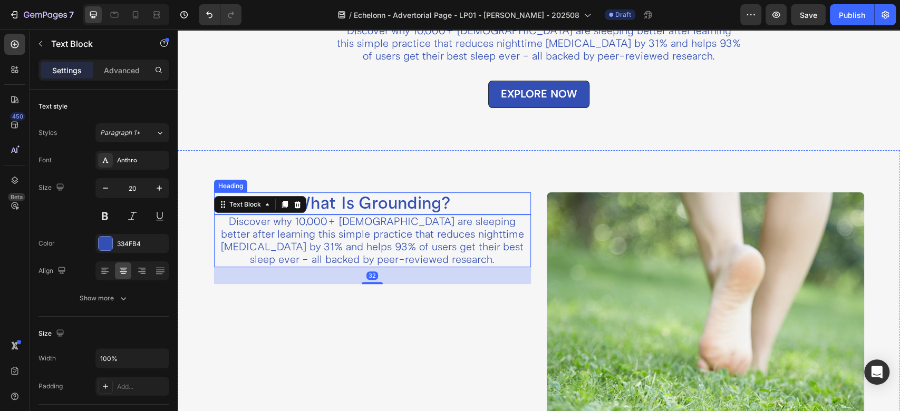
click at [383, 200] on p "What Is Grounding?" at bounding box center [372, 203] width 315 height 20
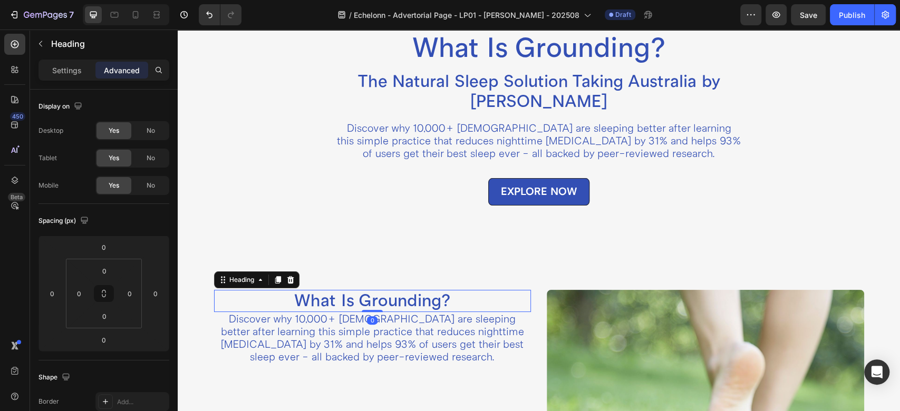
scroll to position [43, 0]
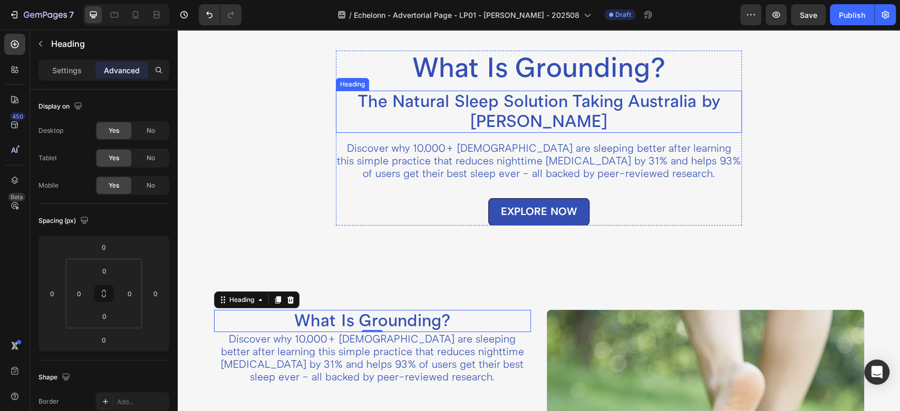
click at [469, 103] on h2 "The Natural Sleep Solution Taking Australia by [PERSON_NAME]" at bounding box center [539, 112] width 406 height 42
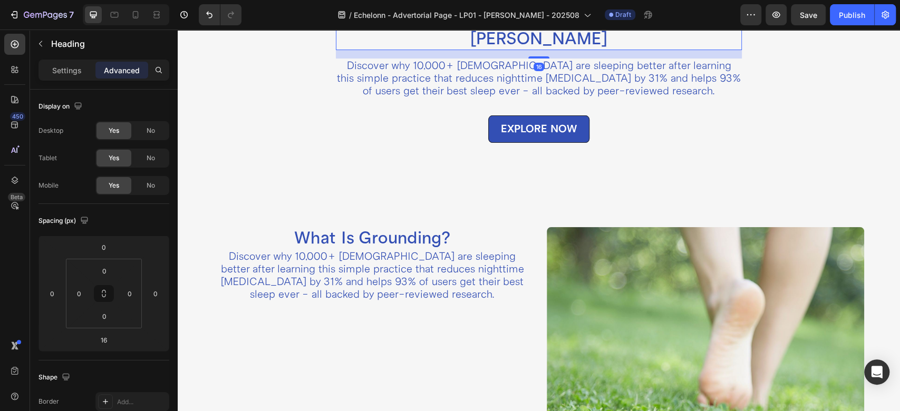
scroll to position [160, 0]
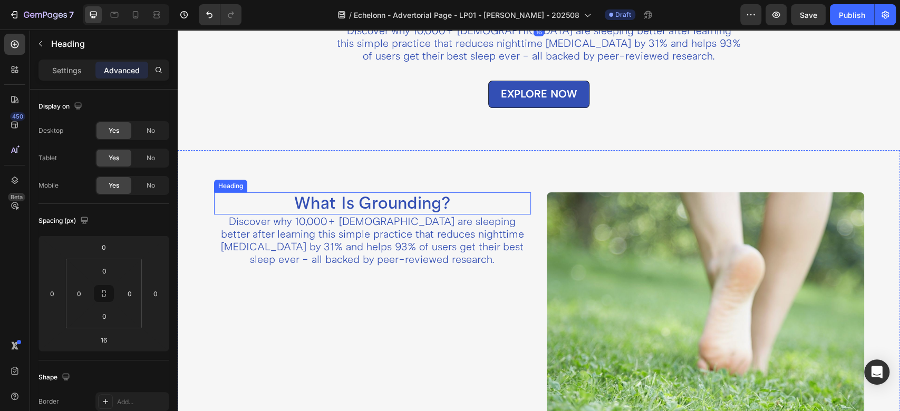
click at [347, 205] on p "What Is Grounding?" at bounding box center [372, 203] width 315 height 20
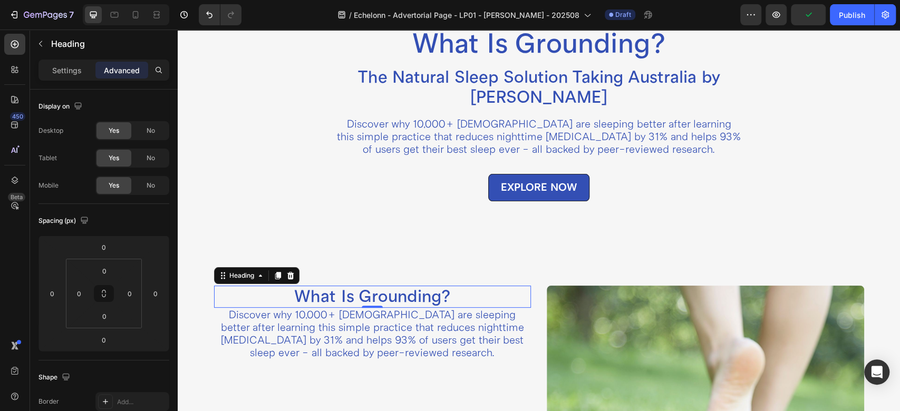
scroll to position [43, 0]
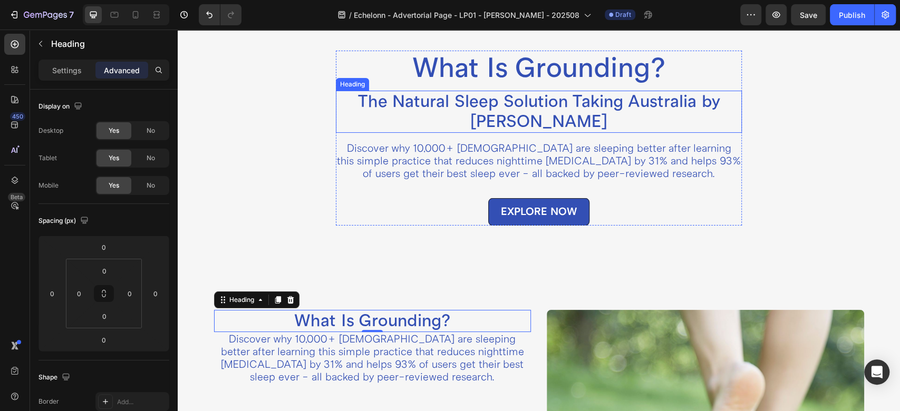
click at [469, 113] on h2 "The Natural Sleep Solution Taking Australia by [PERSON_NAME]" at bounding box center [539, 112] width 406 height 42
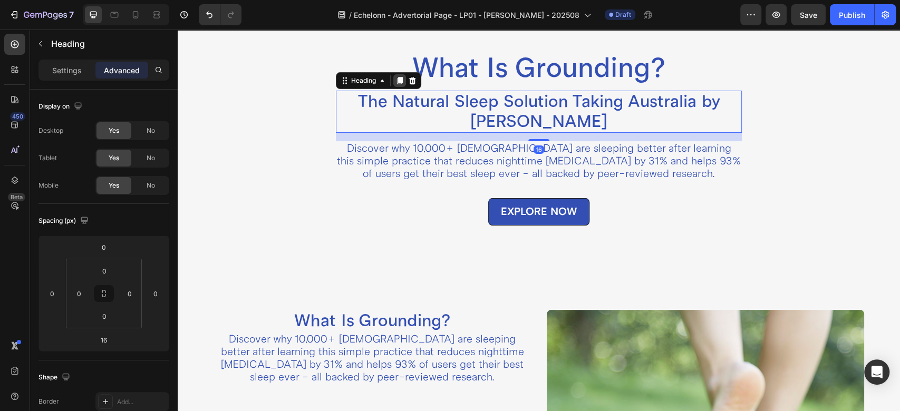
click at [397, 82] on icon at bounding box center [400, 80] width 6 height 7
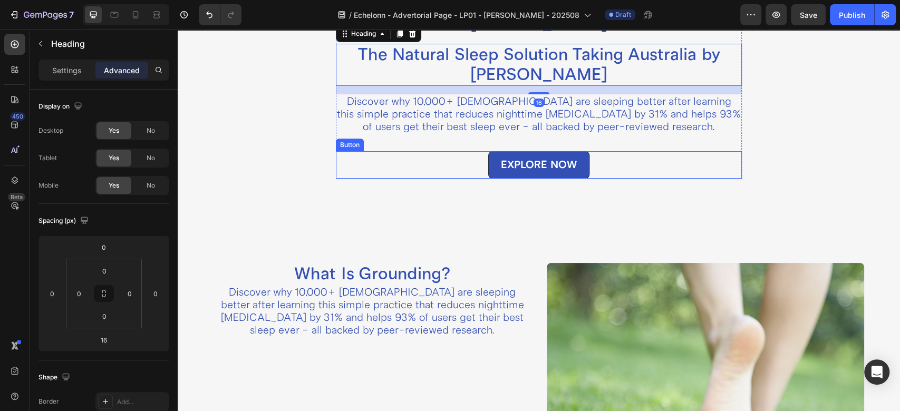
scroll to position [160, 0]
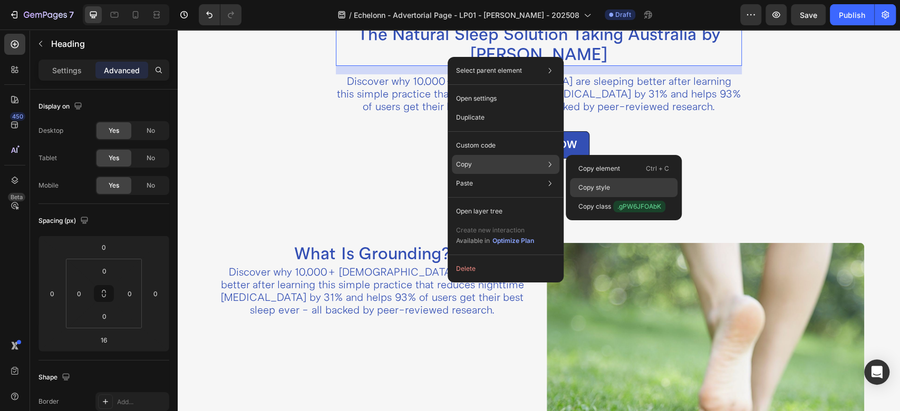
click at [595, 183] on p "Copy style" at bounding box center [594, 187] width 32 height 9
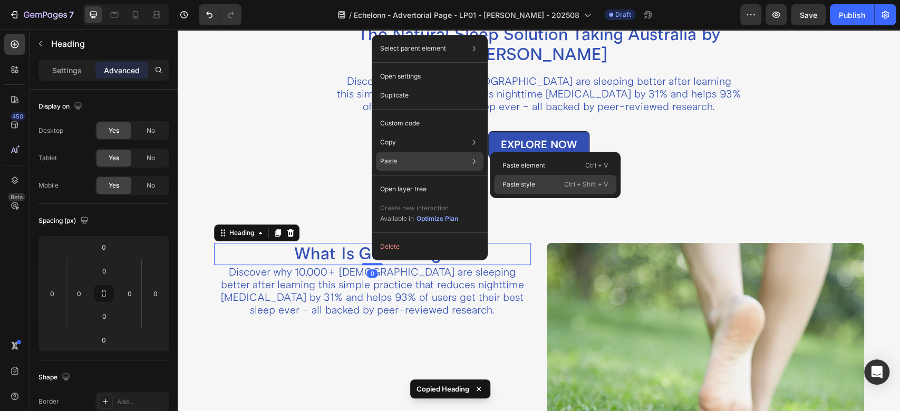
click at [523, 181] on p "Paste style" at bounding box center [518, 184] width 33 height 9
type input "16"
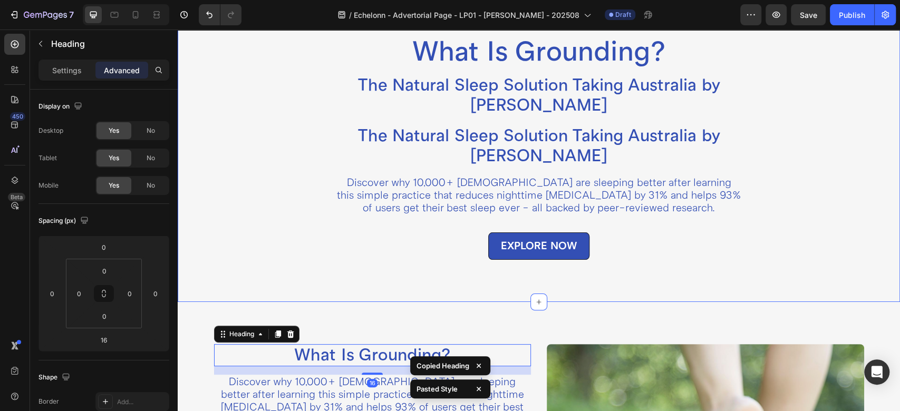
scroll to position [43, 0]
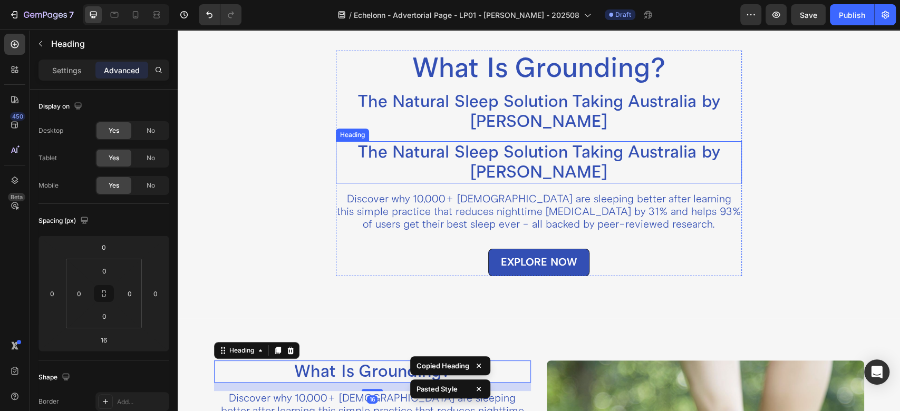
click at [469, 152] on h2 "The Natural Sleep Solution Taking Australia by [PERSON_NAME]" at bounding box center [539, 162] width 406 height 42
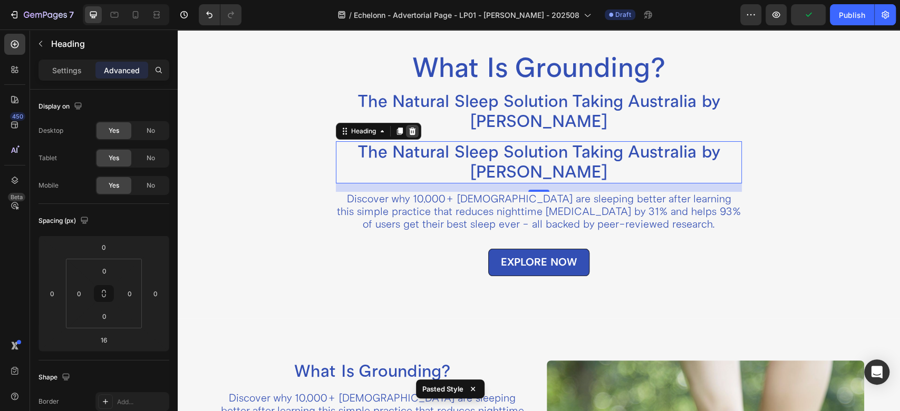
click at [410, 128] on icon at bounding box center [412, 131] width 8 height 8
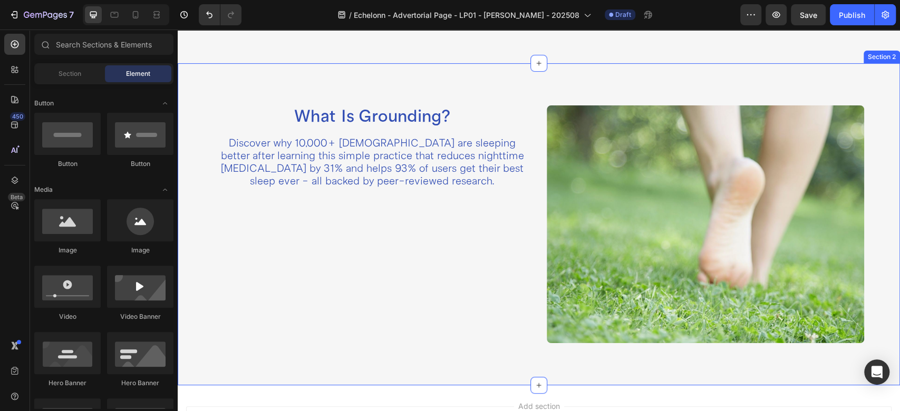
scroll to position [277, 0]
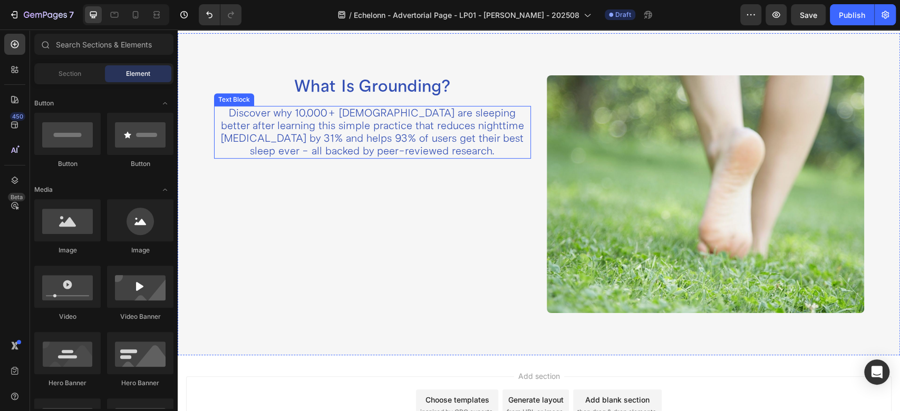
click at [319, 129] on p "Discover why 10,000+ [DEMOGRAPHIC_DATA] are sleeping better after learning this…" at bounding box center [372, 132] width 315 height 51
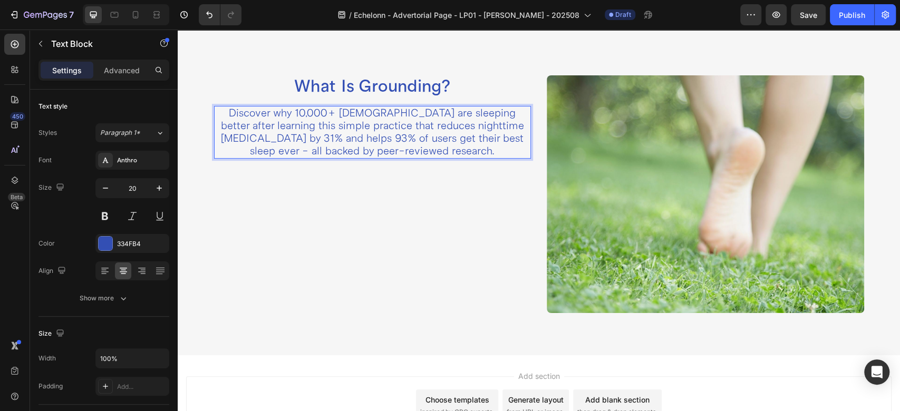
click at [319, 129] on p "Discover why 10,000+ [DEMOGRAPHIC_DATA] are sleeping better after learning this…" at bounding box center [372, 132] width 315 height 51
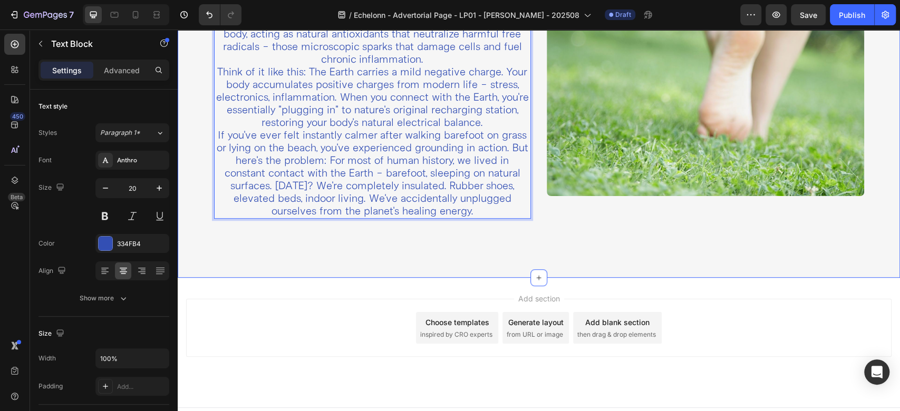
click at [474, 236] on div "What Is Grounding? Heading Grounding, also known as earthing, is simply making …" at bounding box center [372, 96] width 317 height 277
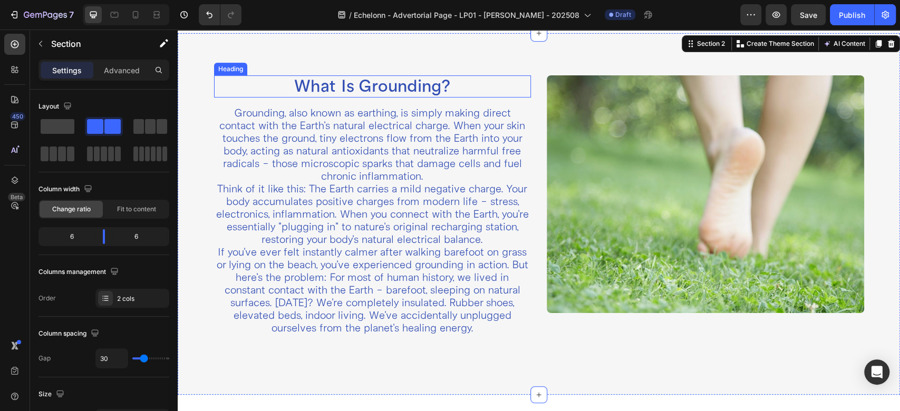
click at [368, 84] on p "What Is Grounding?" at bounding box center [372, 86] width 315 height 20
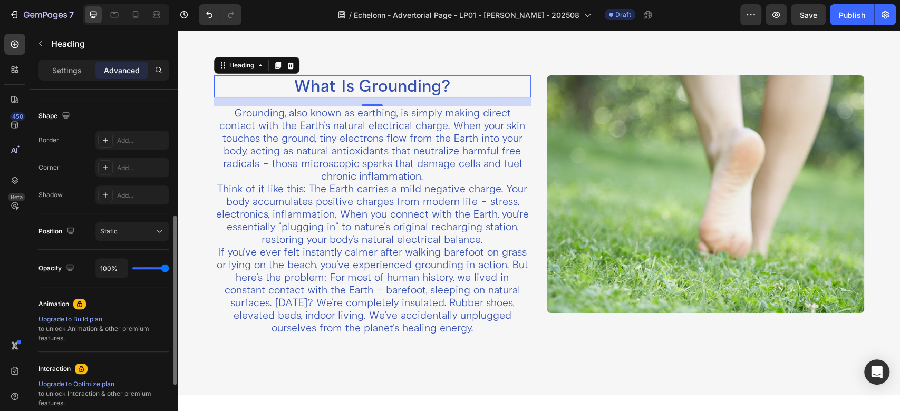
scroll to position [144, 0]
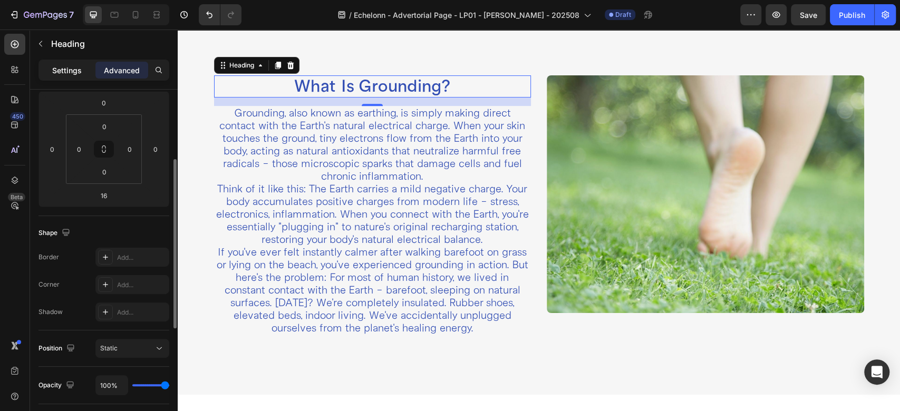
click at [72, 63] on div "Settings" at bounding box center [67, 70] width 53 height 17
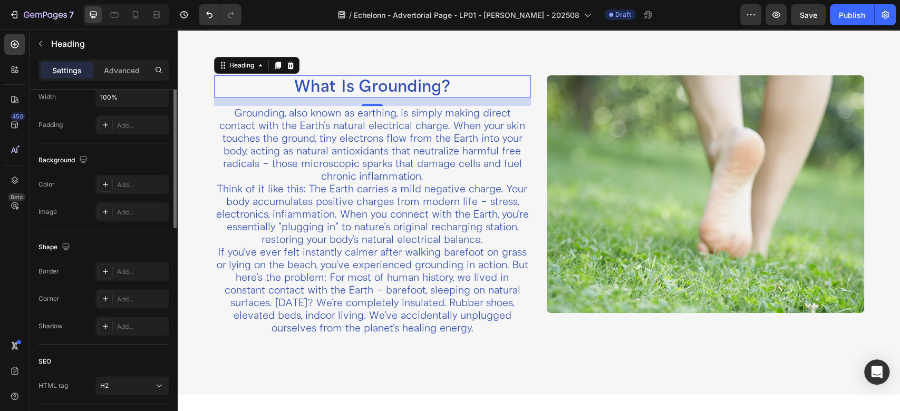
scroll to position [27, 0]
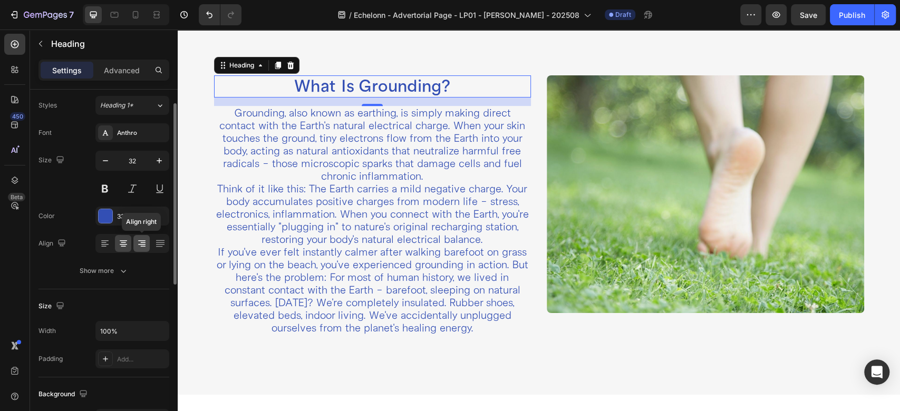
click at [139, 243] on icon at bounding box center [142, 243] width 11 height 11
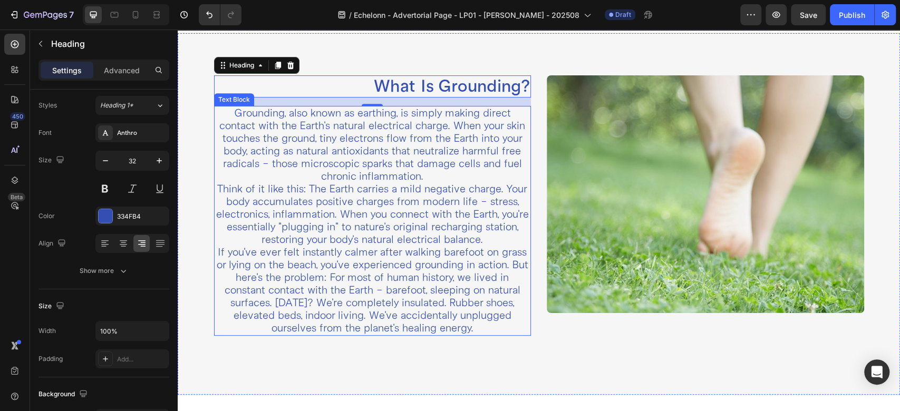
click at [276, 207] on p "Think of it like this: The Earth carries a mild negative charge. Your body accu…" at bounding box center [372, 214] width 315 height 63
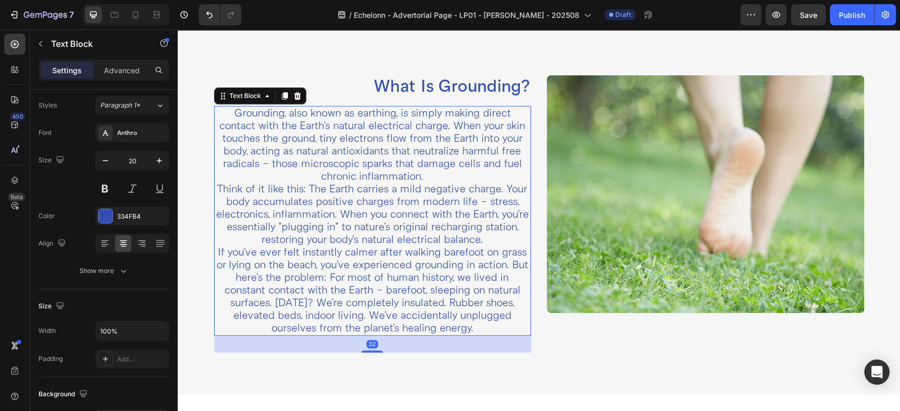
scroll to position [0, 0]
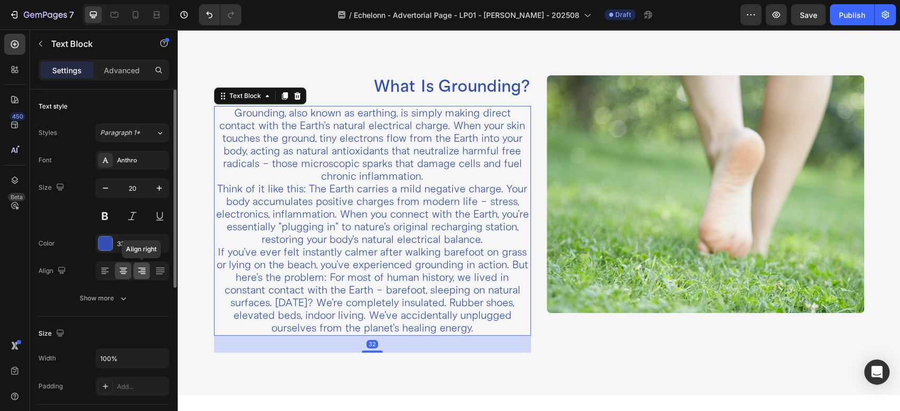
click at [138, 267] on icon at bounding box center [142, 271] width 11 height 11
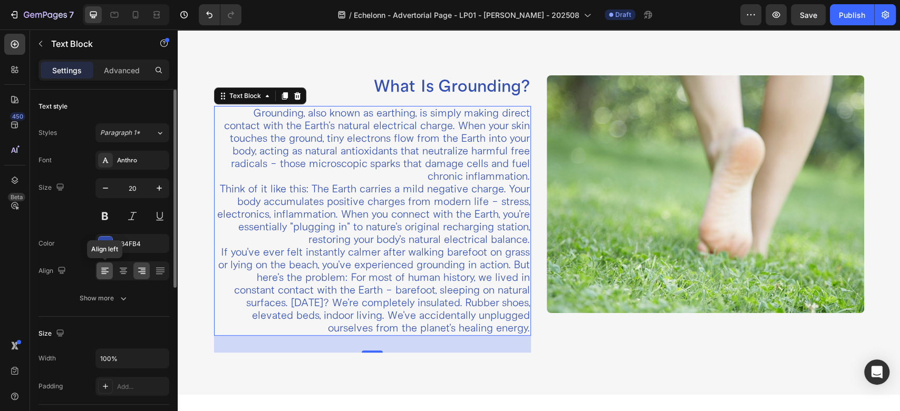
click at [106, 264] on div at bounding box center [104, 271] width 16 height 17
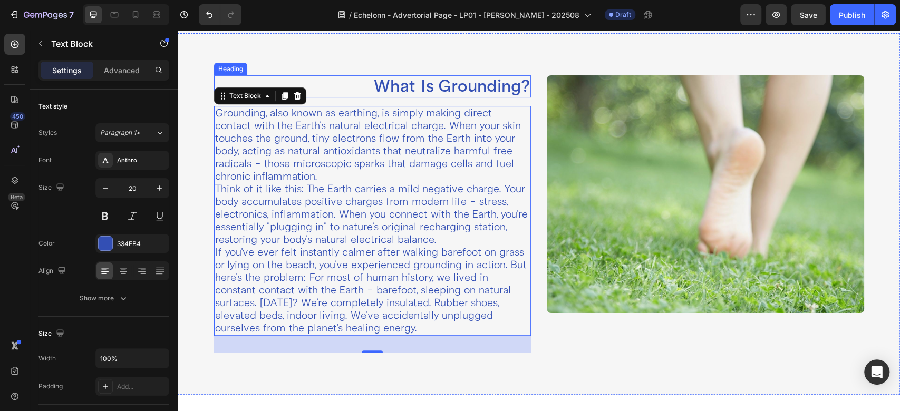
click at [381, 86] on p "What Is Grounding?" at bounding box center [372, 86] width 315 height 20
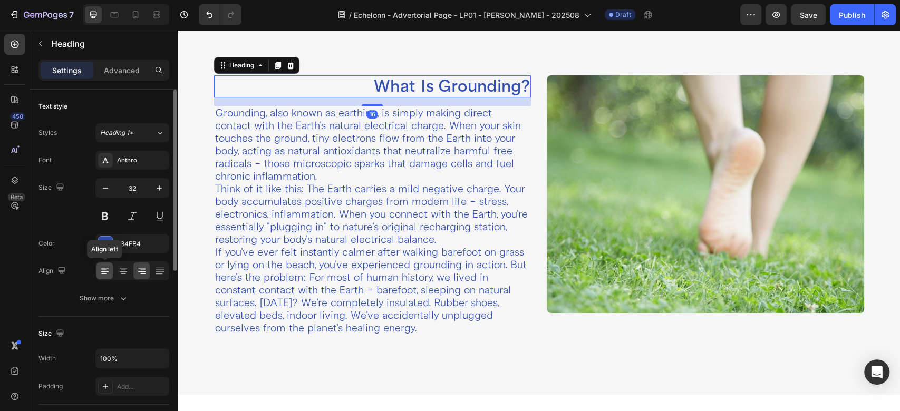
click at [111, 270] on div at bounding box center [104, 271] width 16 height 17
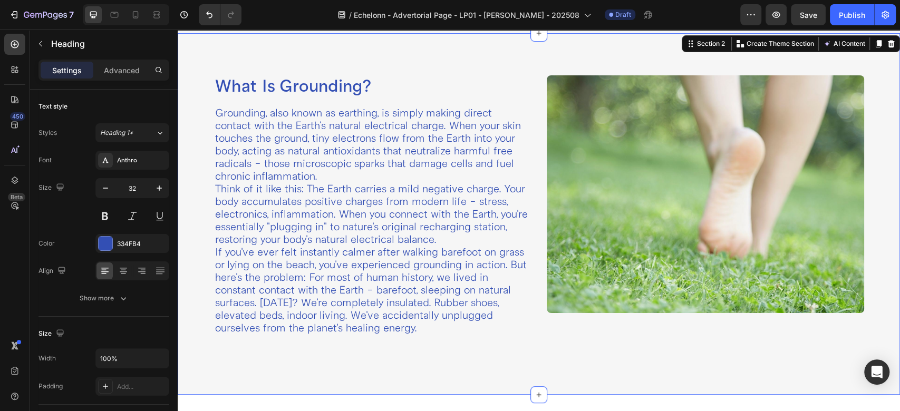
click at [539, 322] on div "What Is Grounding? Heading Grounding, also known as earthing, is simply making …" at bounding box center [539, 214] width 722 height 362
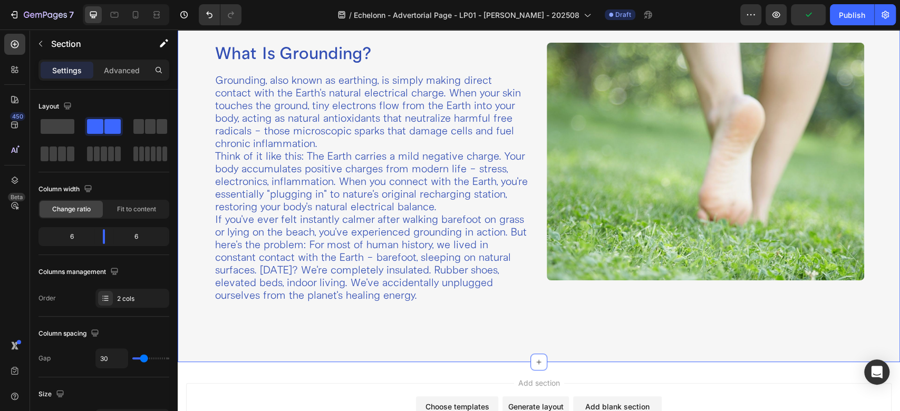
scroll to position [277, 0]
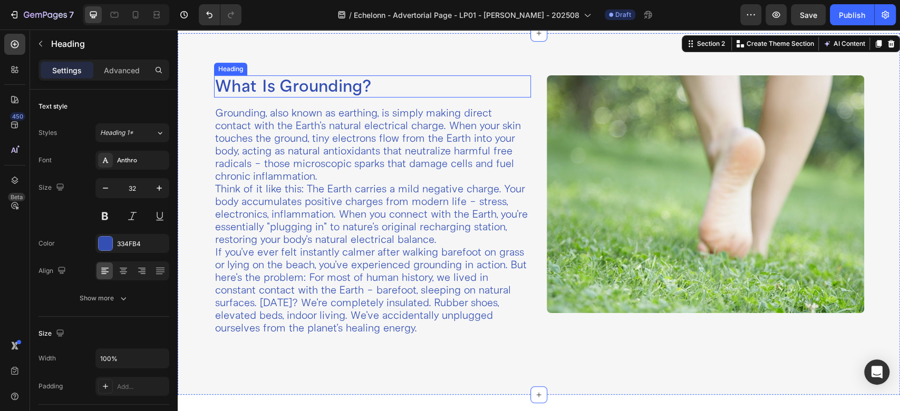
click at [327, 91] on p "What Is Grounding?" at bounding box center [372, 86] width 315 height 20
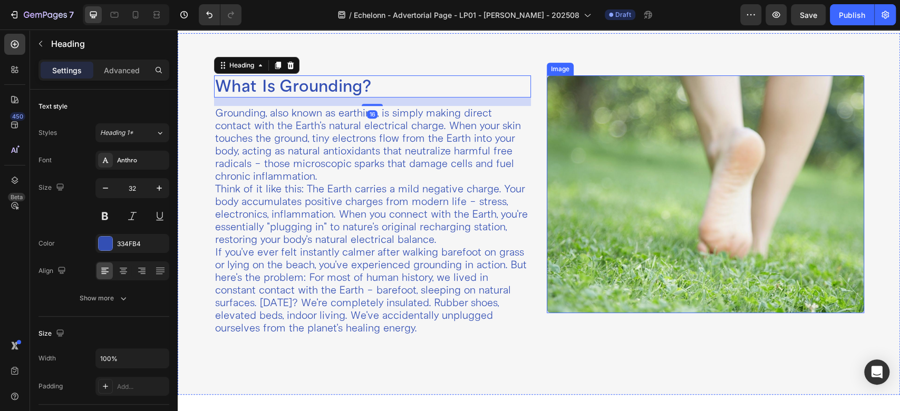
click at [569, 96] on img at bounding box center [705, 194] width 317 height 238
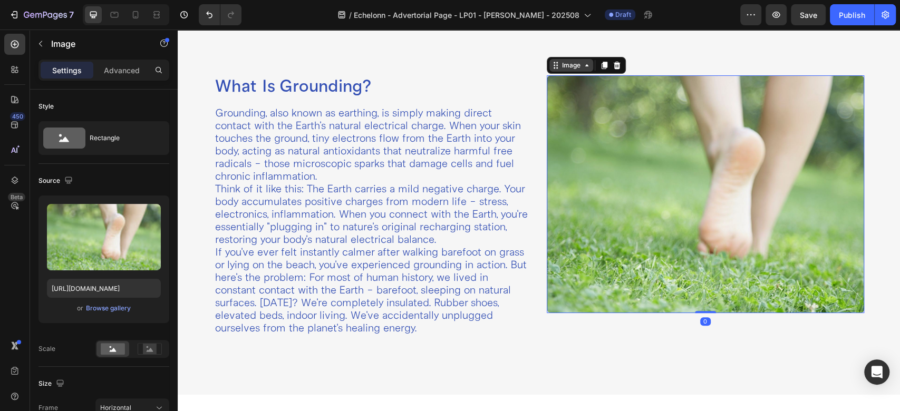
click at [564, 63] on div "Image" at bounding box center [571, 65] width 23 height 9
click at [553, 130] on img at bounding box center [705, 194] width 317 height 238
click at [18, 42] on icon at bounding box center [14, 44] width 11 height 11
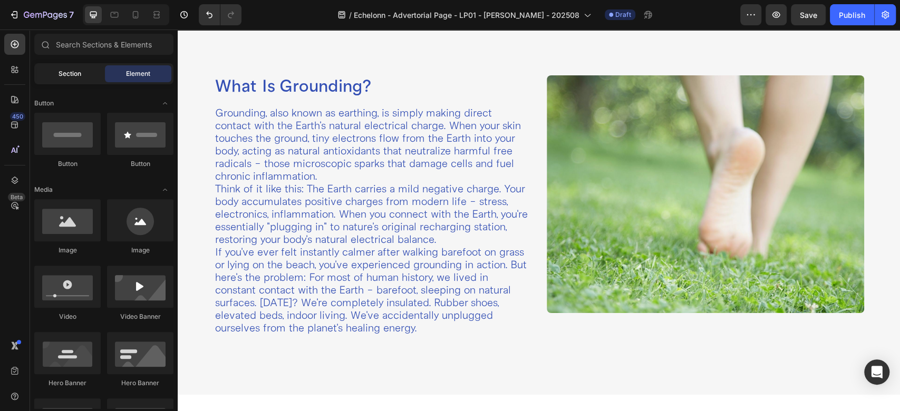
click at [71, 82] on div "Section" at bounding box center [69, 73] width 66 height 17
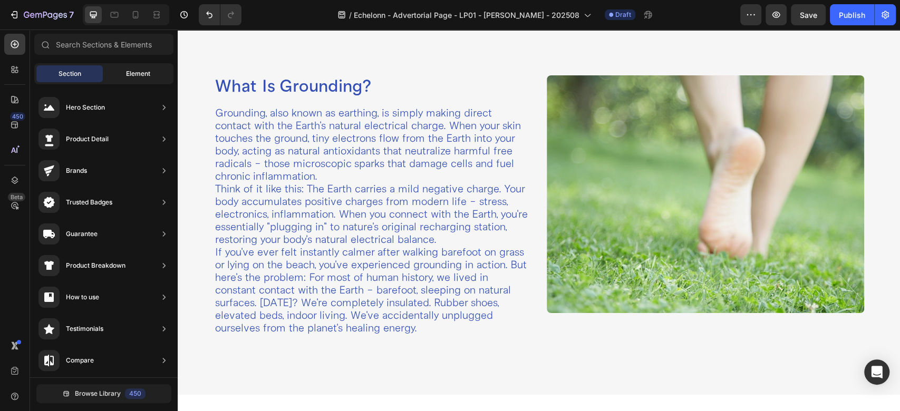
click at [147, 77] on span "Element" at bounding box center [138, 73] width 24 height 9
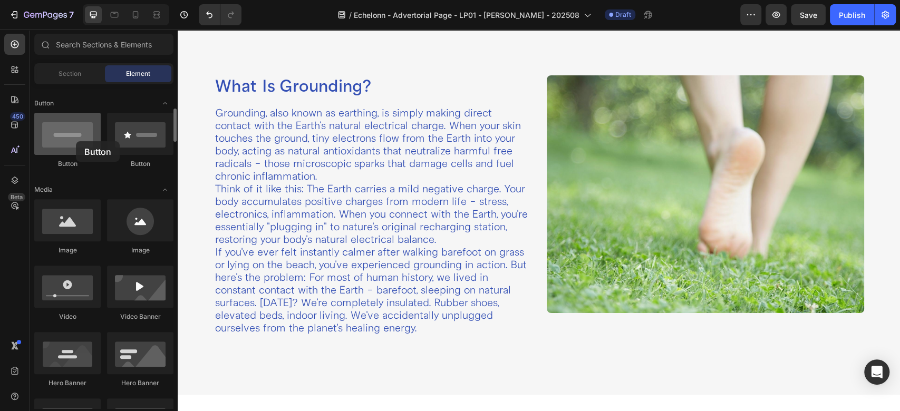
drag, startPoint x: 65, startPoint y: 133, endPoint x: 73, endPoint y: 140, distance: 10.9
click at [73, 140] on div at bounding box center [67, 134] width 66 height 42
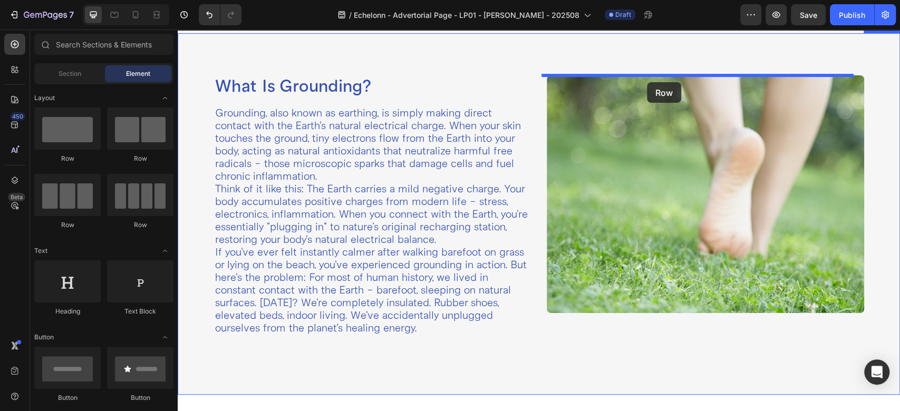
drag, startPoint x: 247, startPoint y: 168, endPoint x: 647, endPoint y: 82, distance: 409.2
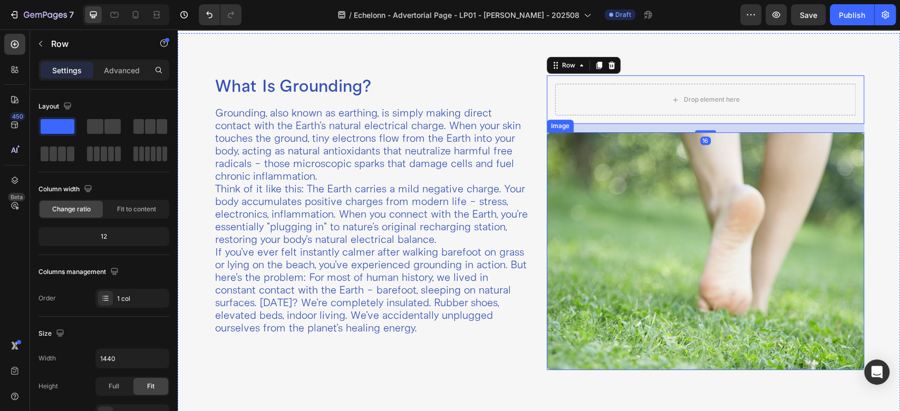
click at [637, 188] on img at bounding box center [705, 251] width 317 height 238
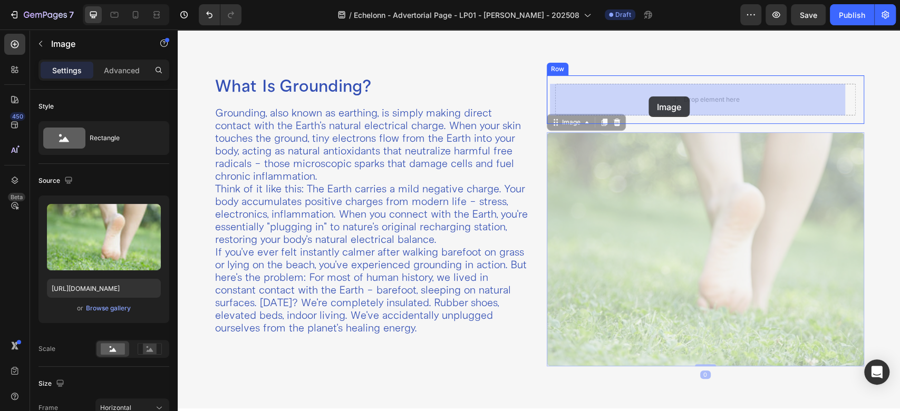
drag, startPoint x: 637, startPoint y: 189, endPoint x: 648, endPoint y: 96, distance: 92.9
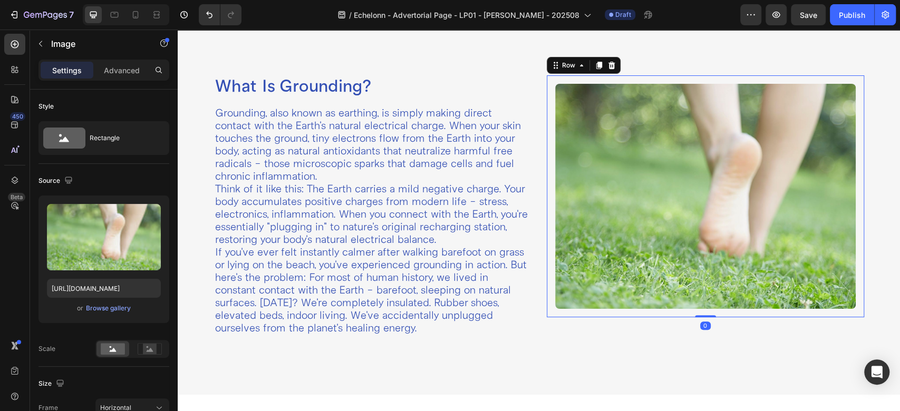
click at [547, 102] on div "Image Row 0" at bounding box center [705, 196] width 317 height 242
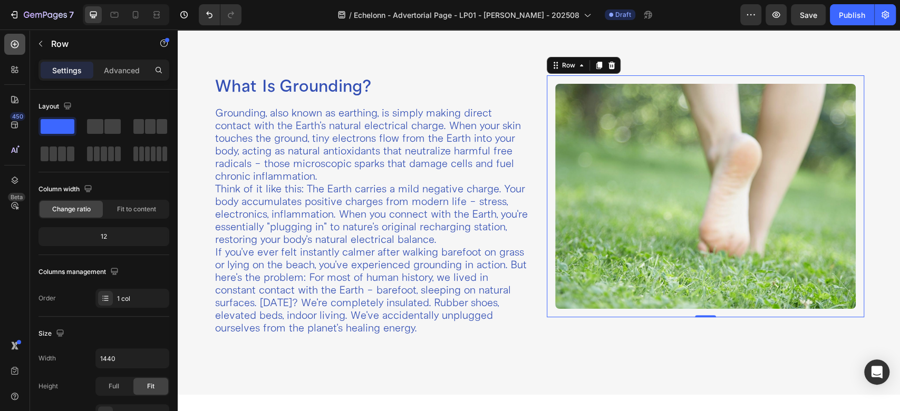
click at [19, 44] on icon at bounding box center [14, 44] width 11 height 11
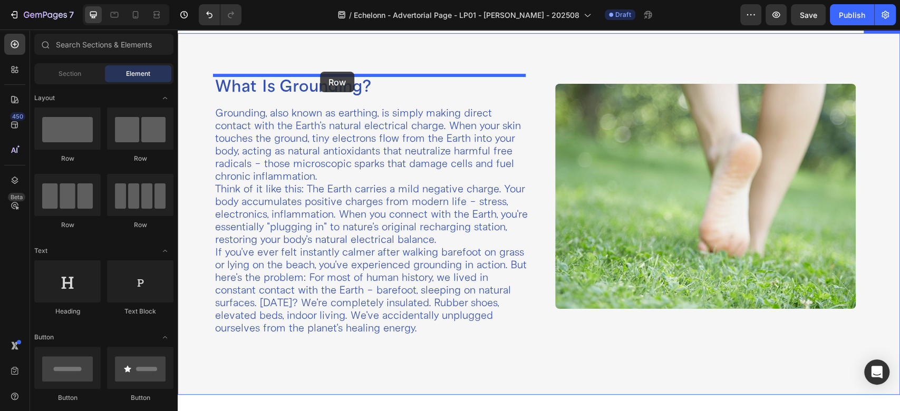
drag, startPoint x: 247, startPoint y: 172, endPoint x: 320, endPoint y: 72, distance: 123.8
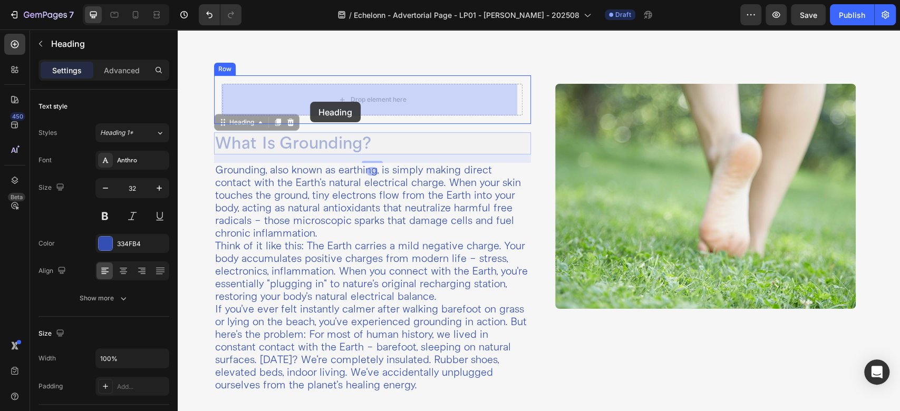
drag, startPoint x: 258, startPoint y: 145, endPoint x: 310, endPoint y: 102, distance: 67.7
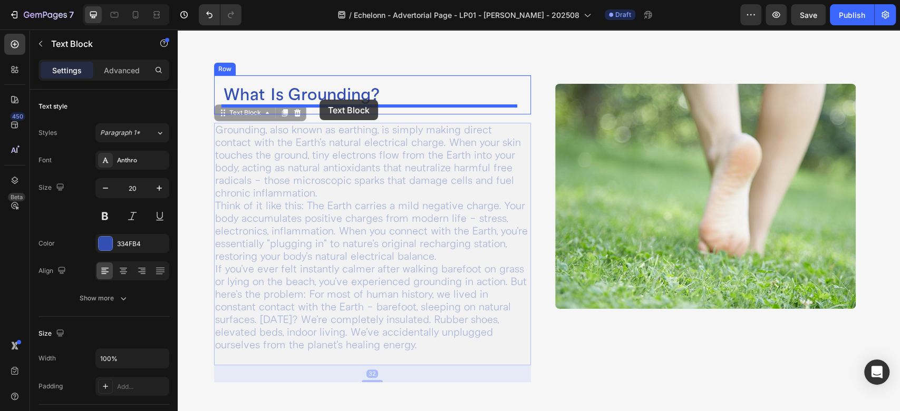
drag, startPoint x: 274, startPoint y: 195, endPoint x: 319, endPoint y: 100, distance: 105.4
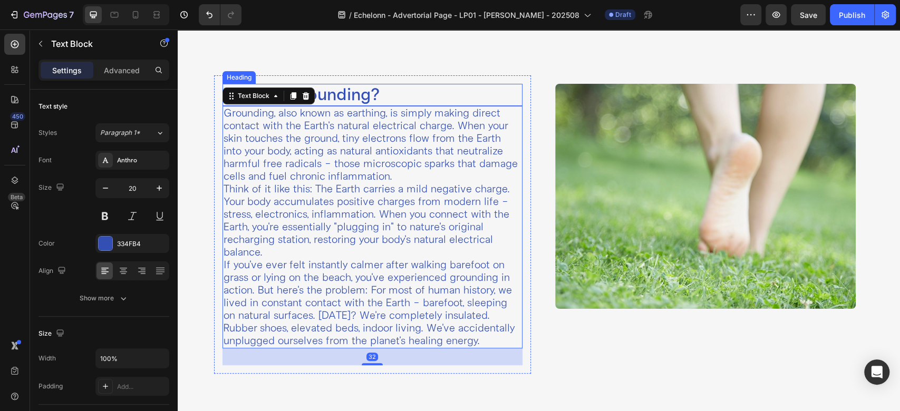
click at [353, 94] on h2 "What Is Grounding?" at bounding box center [372, 95] width 300 height 22
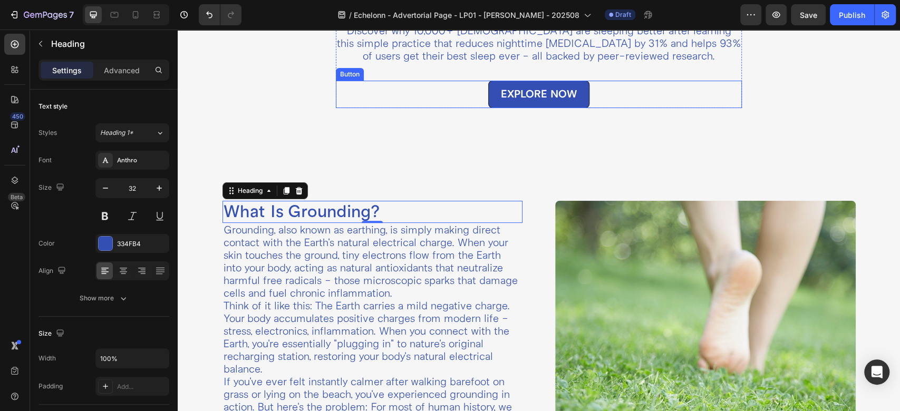
scroll to position [43, 0]
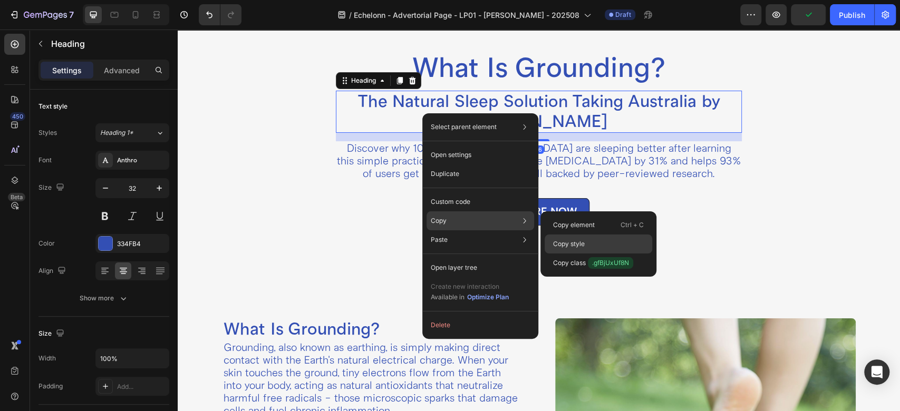
click at [573, 241] on p "Copy style" at bounding box center [569, 243] width 32 height 9
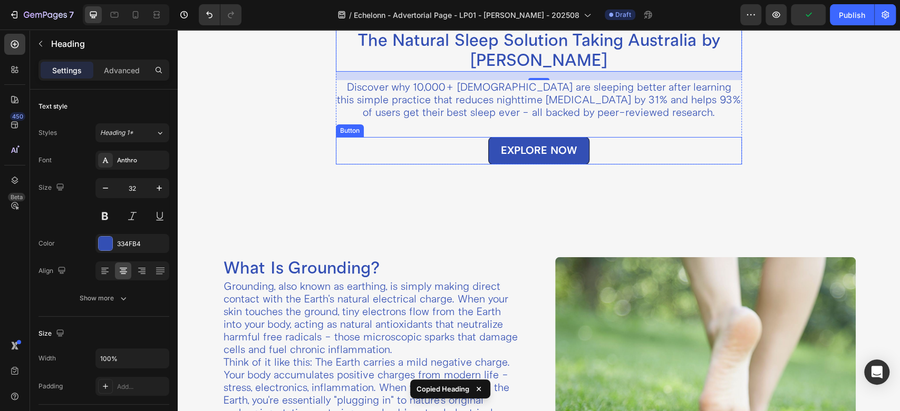
scroll to position [160, 0]
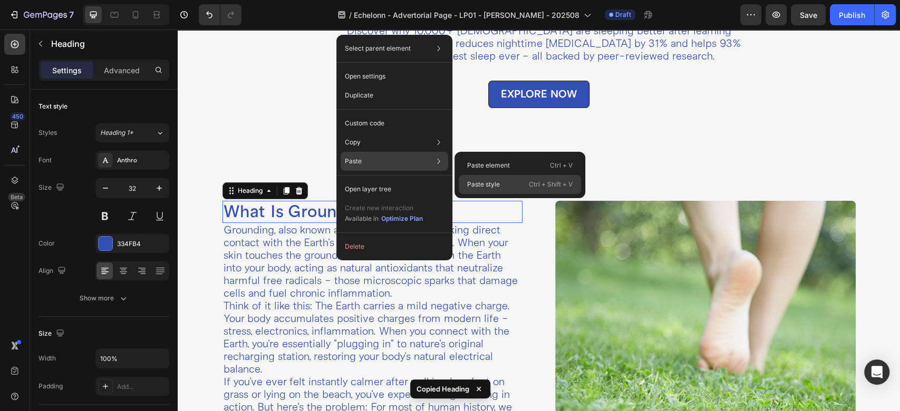
click at [487, 187] on p "Paste style" at bounding box center [483, 184] width 33 height 9
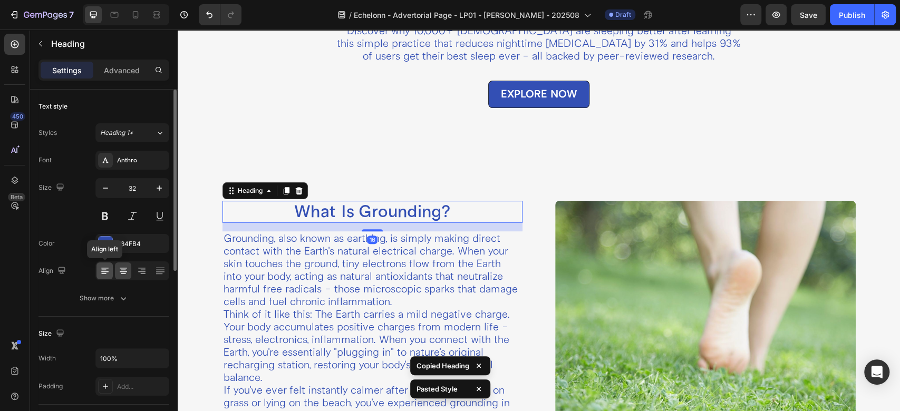
click at [107, 272] on icon at bounding box center [104, 271] width 7 height 1
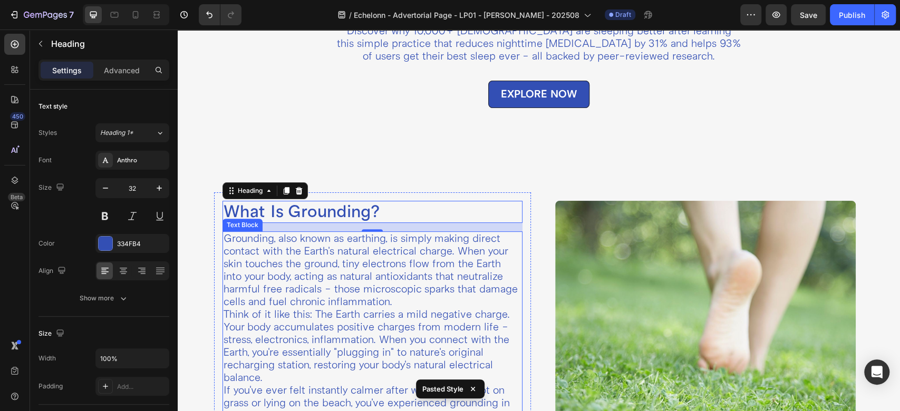
click at [355, 278] on p "Grounding, also known as earthing, is simply making direct contact with the Ear…" at bounding box center [373, 270] width 298 height 76
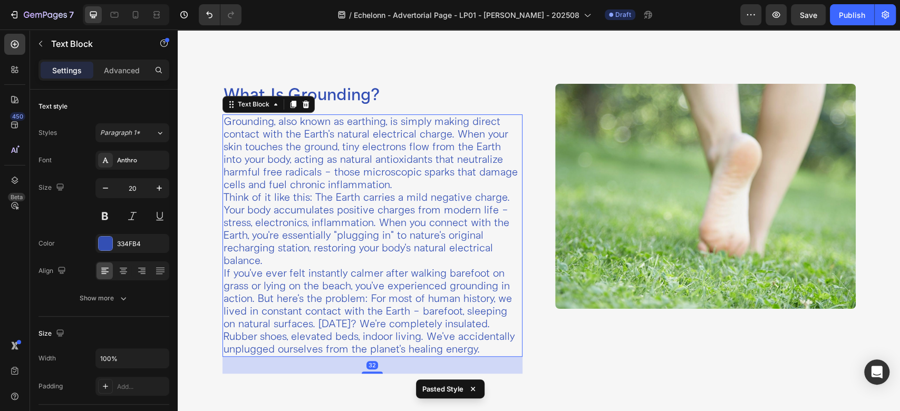
scroll to position [394, 0]
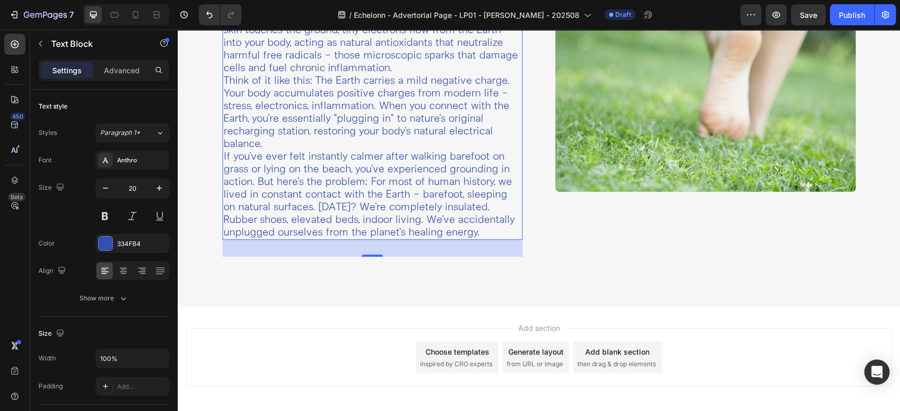
click at [442, 173] on p "If you've ever felt instantly calmer after walking barefoot on grass or lying o…" at bounding box center [373, 194] width 298 height 89
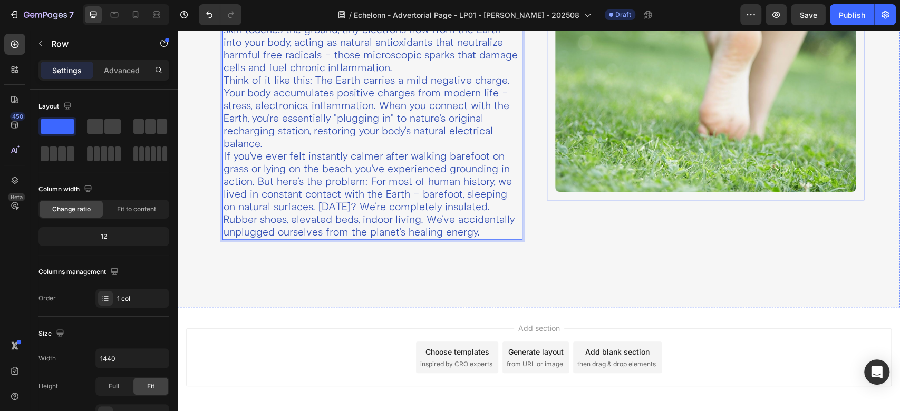
click at [576, 191] on div "Image Row" at bounding box center [705, 79] width 317 height 242
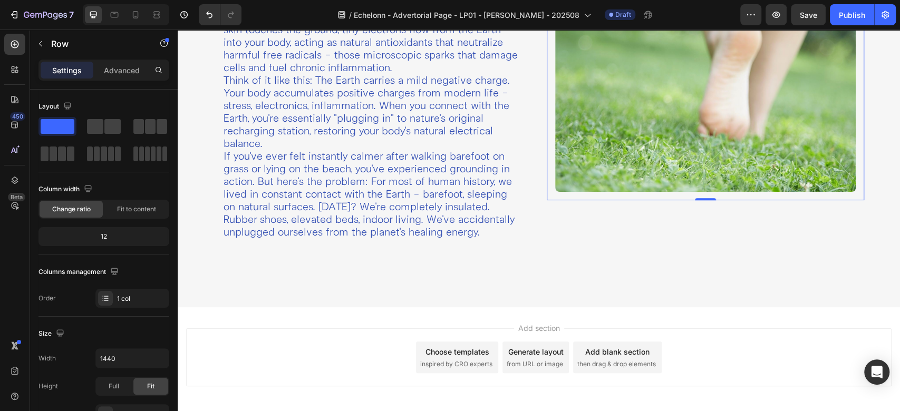
click at [46, 76] on div "Settings" at bounding box center [67, 70] width 53 height 17
click at [47, 53] on div "Row" at bounding box center [90, 43] width 120 height 27
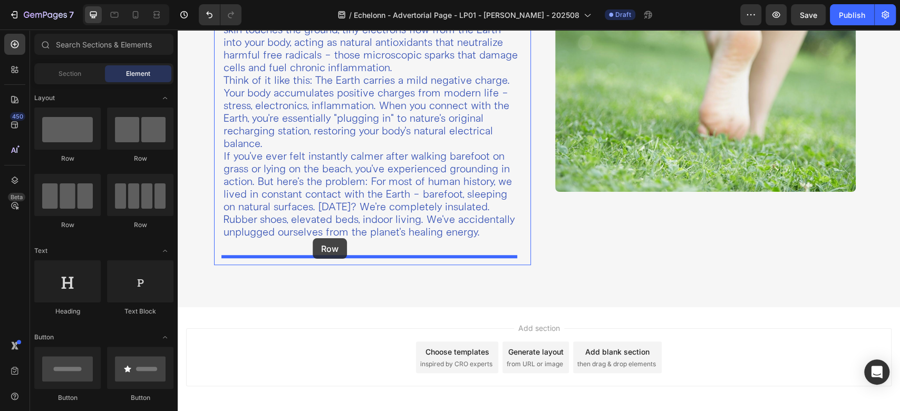
drag, startPoint x: 241, startPoint y: 158, endPoint x: 313, endPoint y: 238, distance: 107.9
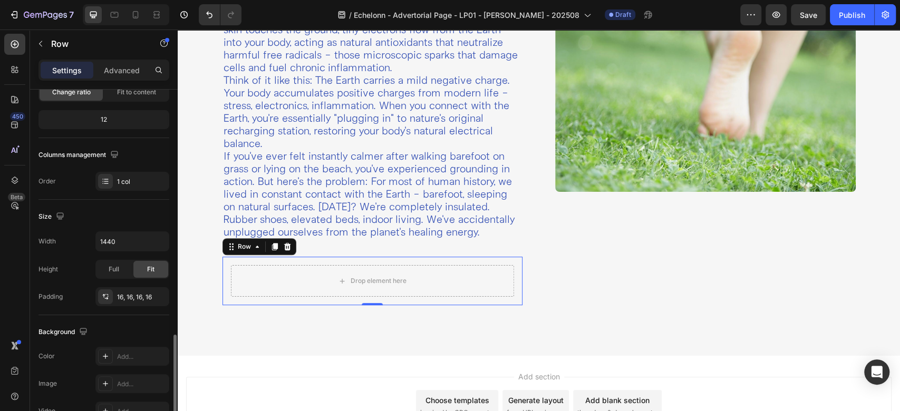
scroll to position [234, 0]
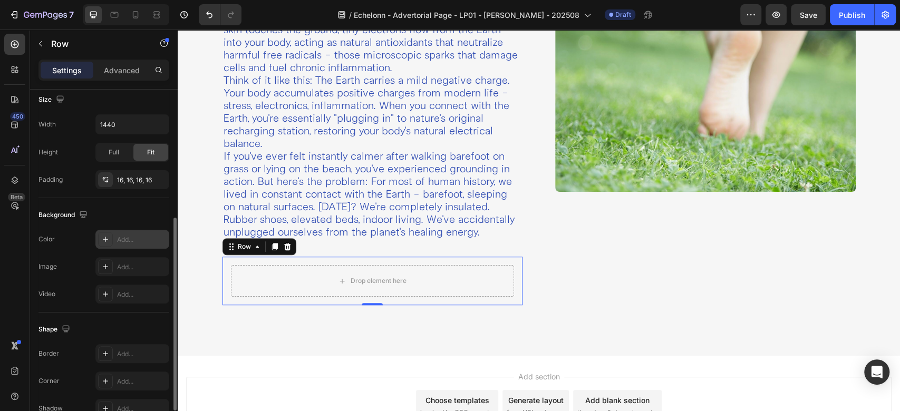
click at [95, 232] on div "Add..." at bounding box center [132, 239] width 74 height 19
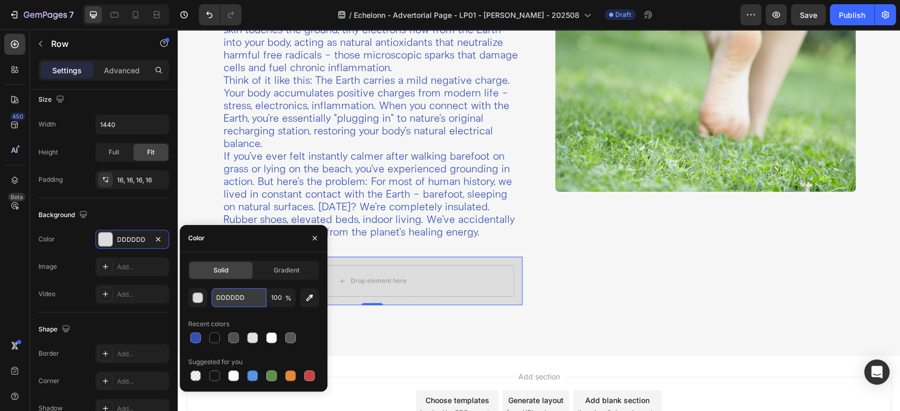
click at [249, 299] on input "DDDDDD" at bounding box center [238, 297] width 55 height 19
paste input "938F61"
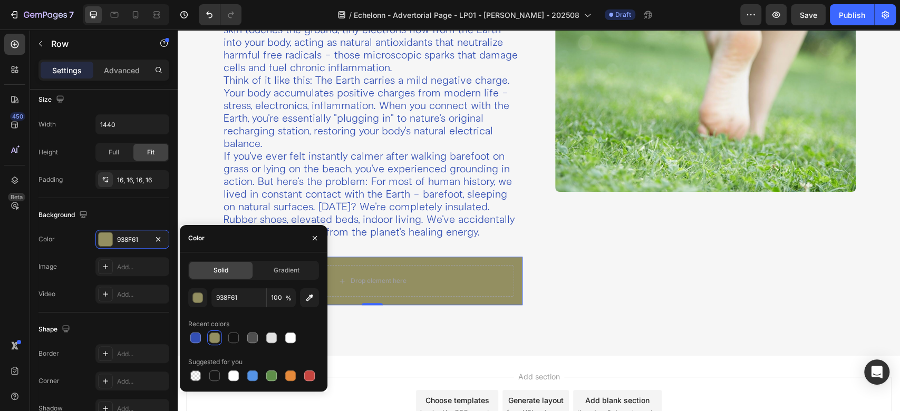
click at [515, 272] on div "Drop element here Row 0" at bounding box center [372, 281] width 300 height 48
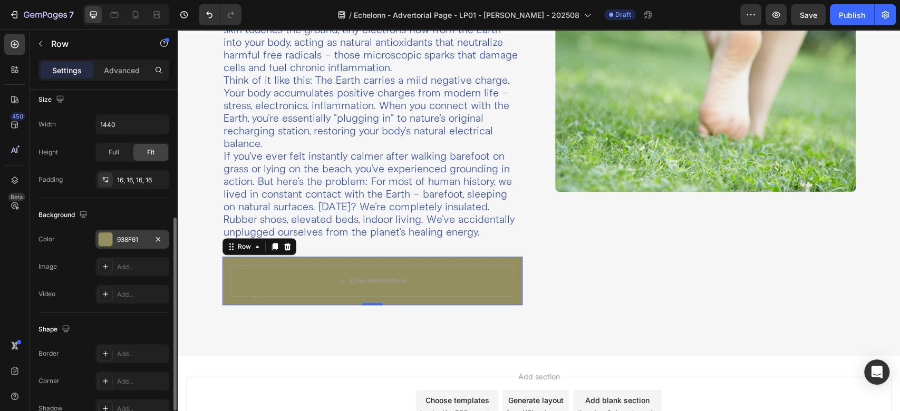
click at [133, 243] on div "938F61" at bounding box center [132, 239] width 31 height 9
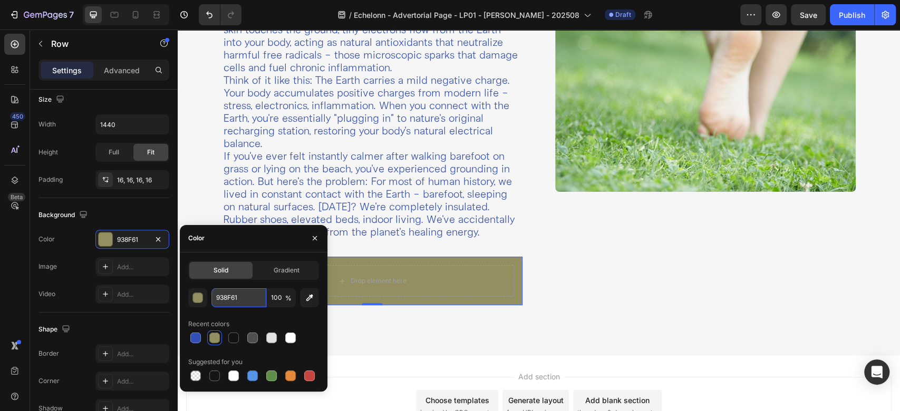
click at [233, 294] on input "938F61" at bounding box center [238, 297] width 55 height 19
paste input "A5B2D2"
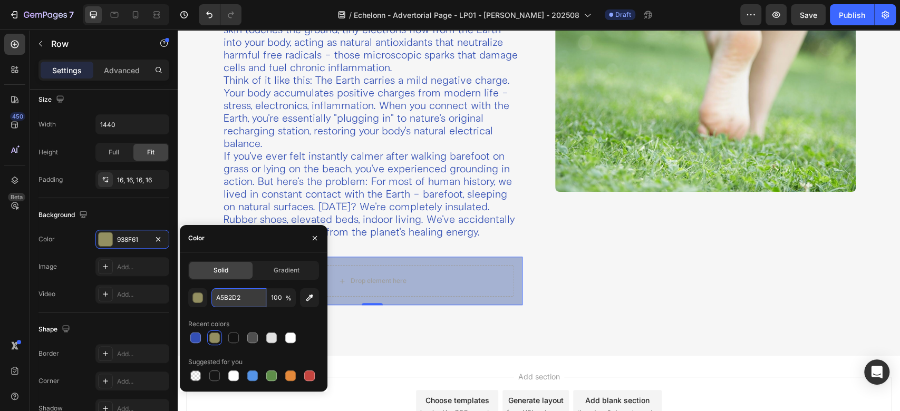
type input "A5B2D2"
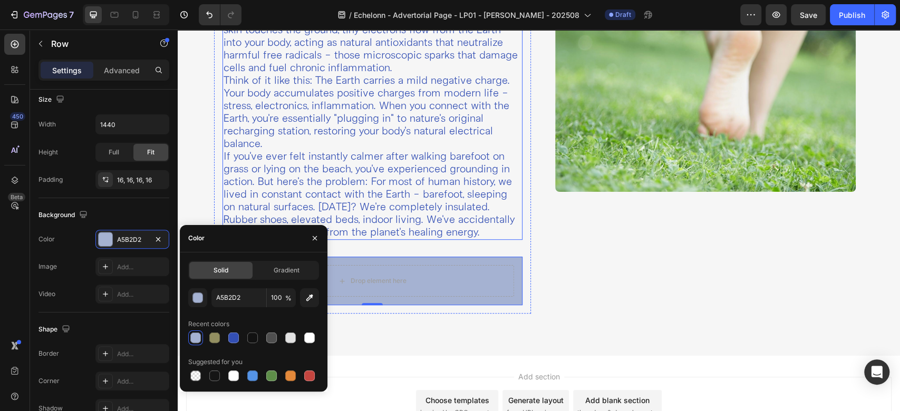
click at [358, 206] on p "If you've ever felt instantly calmer after walking barefoot on grass or lying o…" at bounding box center [373, 194] width 298 height 89
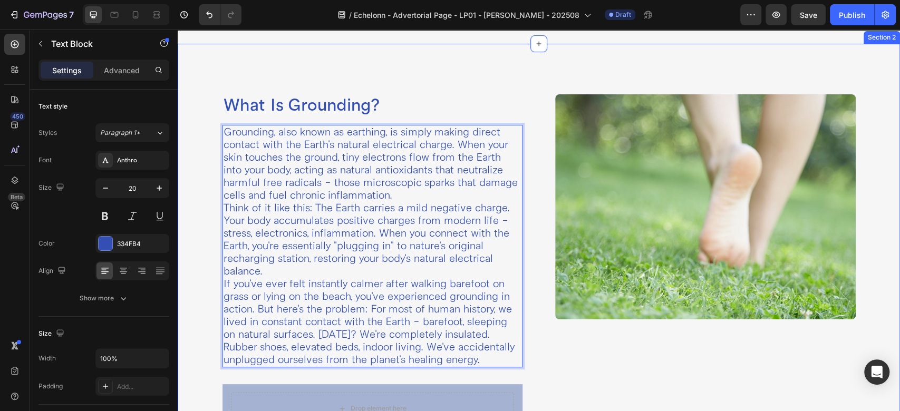
scroll to position [295, 0]
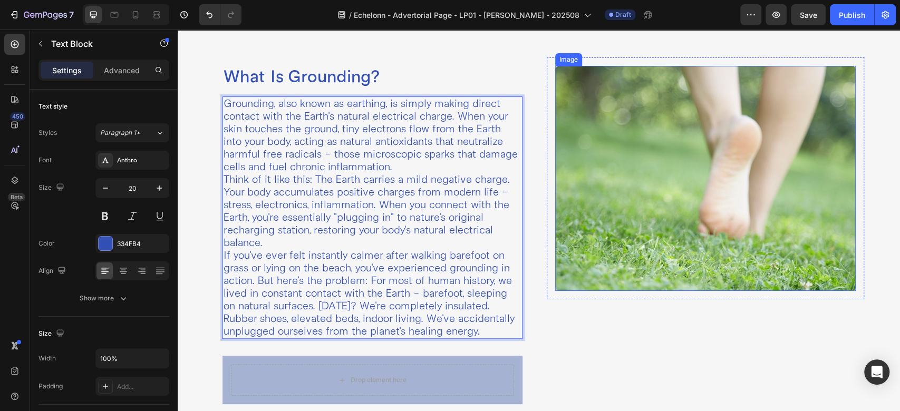
click at [556, 285] on img at bounding box center [705, 178] width 300 height 225
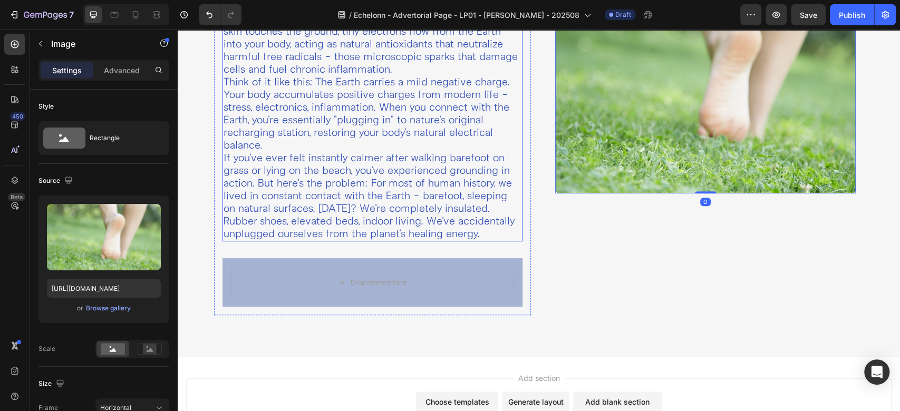
scroll to position [413, 0]
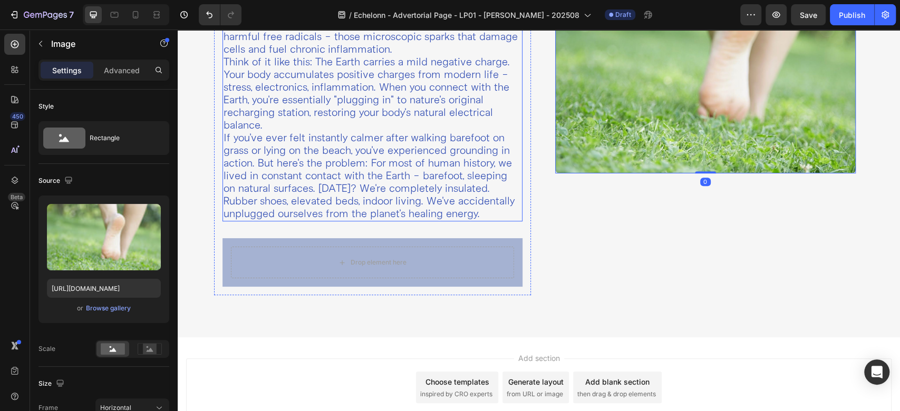
click at [309, 132] on p "If you've ever felt instantly calmer after walking barefoot on grass or lying o…" at bounding box center [373, 176] width 298 height 89
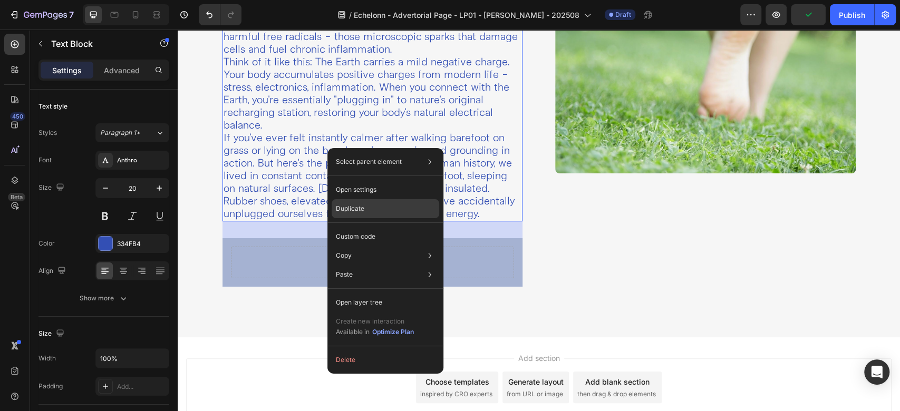
click at [371, 227] on div "Duplicate" at bounding box center [386, 236] width 108 height 19
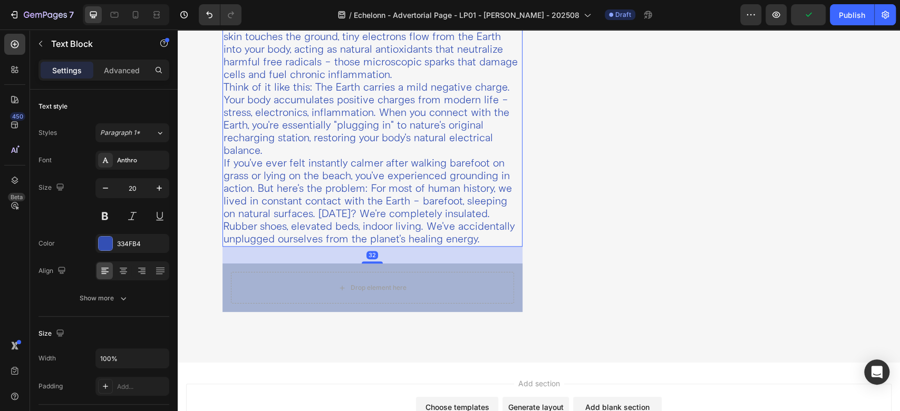
scroll to position [530, 0]
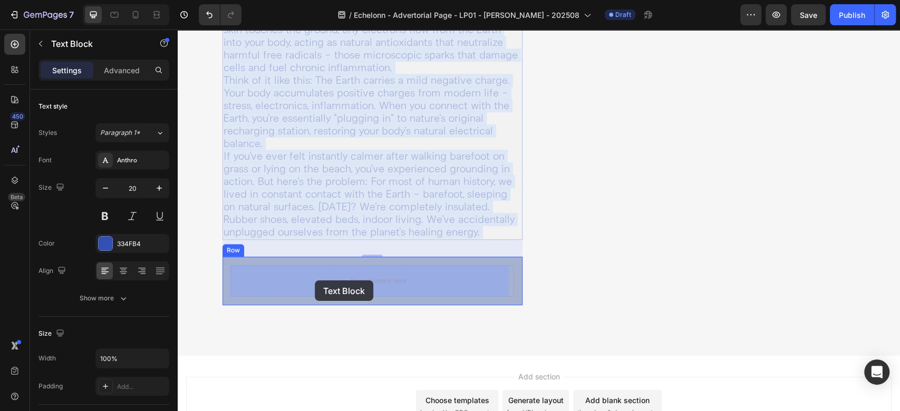
drag, startPoint x: 322, startPoint y: 201, endPoint x: 315, endPoint y: 280, distance: 79.4
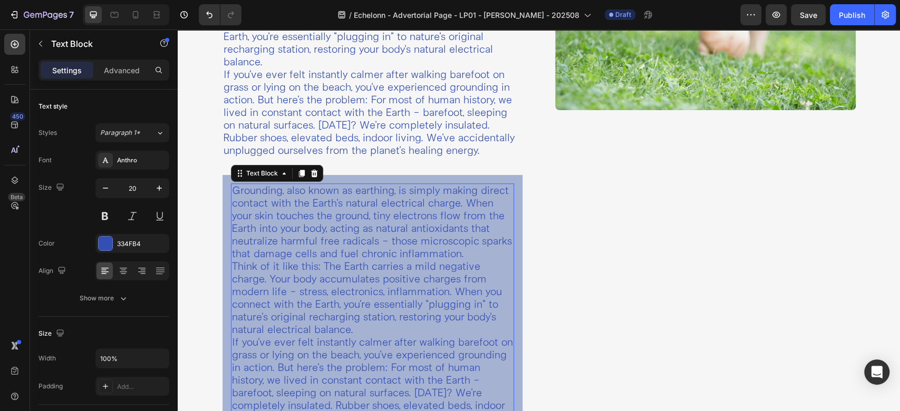
scroll to position [511, 0]
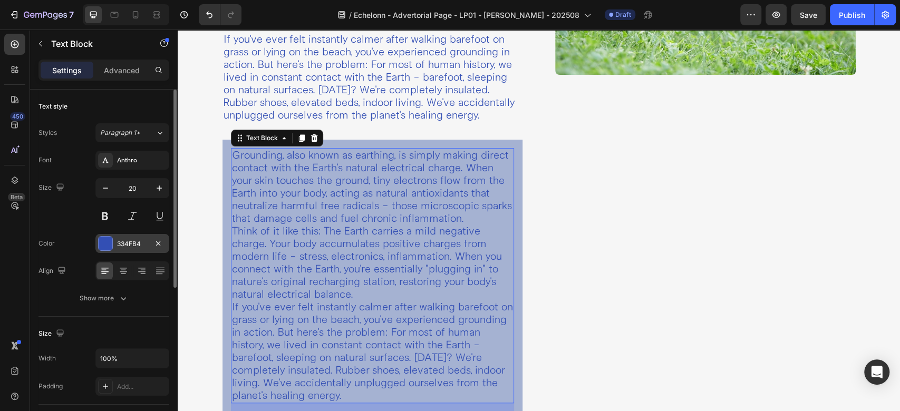
click at [100, 240] on div at bounding box center [106, 244] width 14 height 14
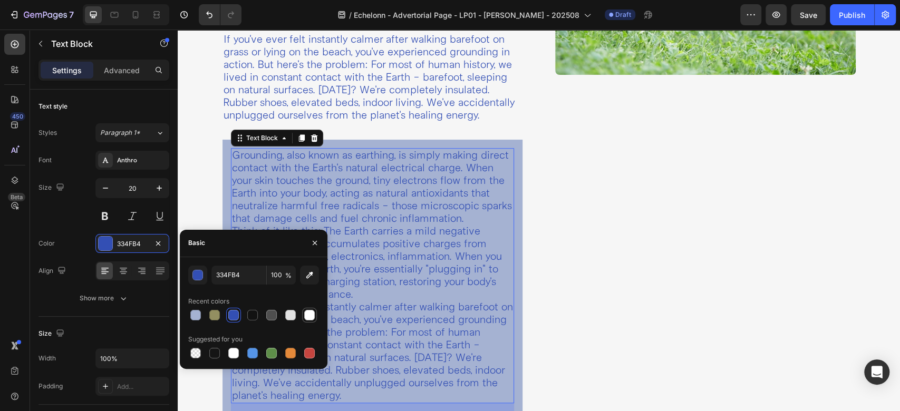
click at [305, 318] on div at bounding box center [309, 315] width 11 height 11
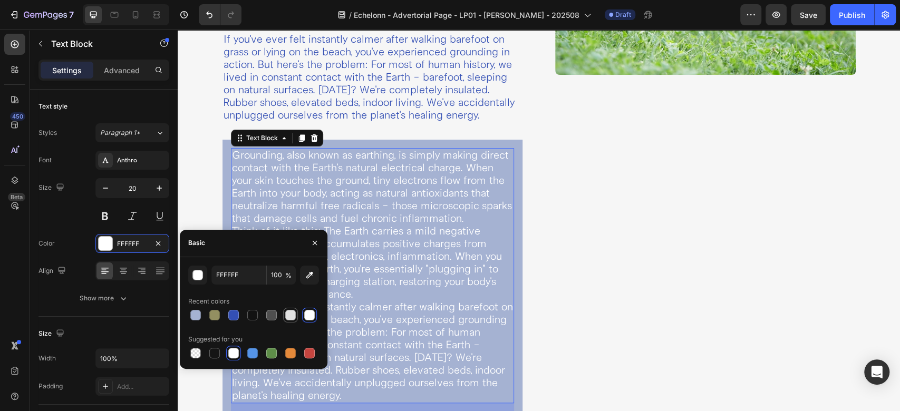
click at [293, 315] on div at bounding box center [290, 315] width 11 height 11
type input "E2E2E2"
click at [571, 217] on div "Image Row" at bounding box center [705, 139] width 317 height 596
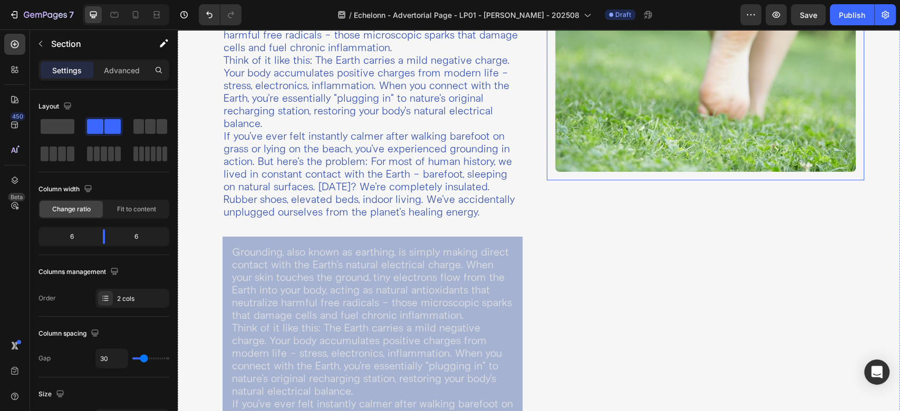
scroll to position [394, 0]
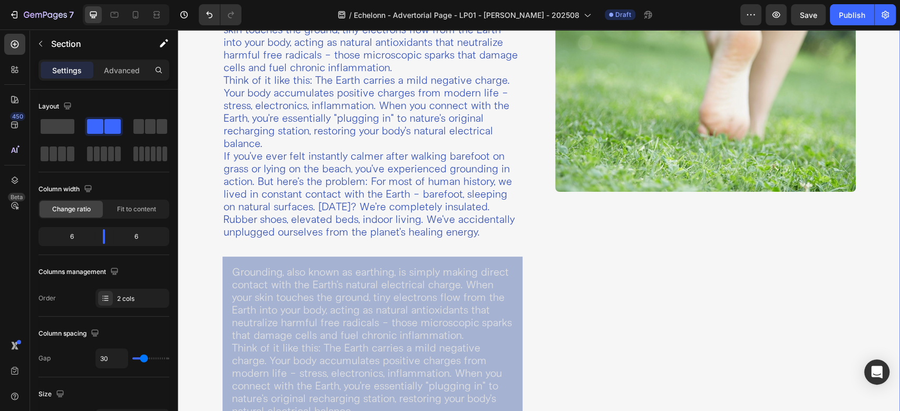
click at [188, 145] on div "What Is Grounding? Heading Grounding, also known as earthing, is simply making …" at bounding box center [539, 256] width 722 height 680
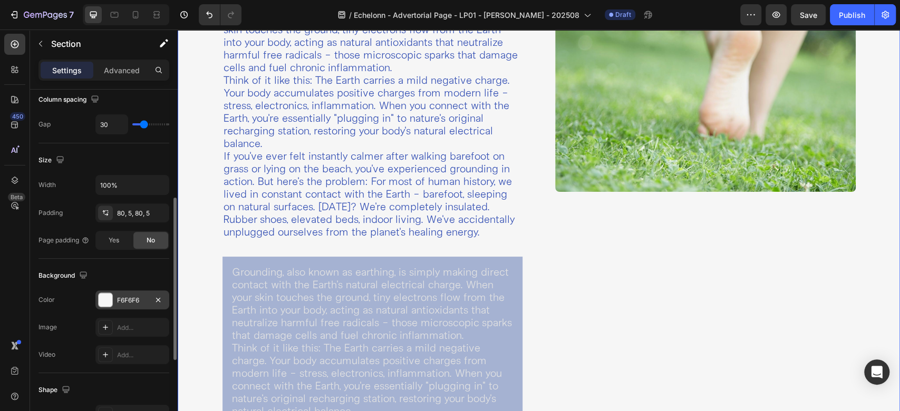
click at [132, 296] on div "F6F6F6" at bounding box center [132, 300] width 31 height 9
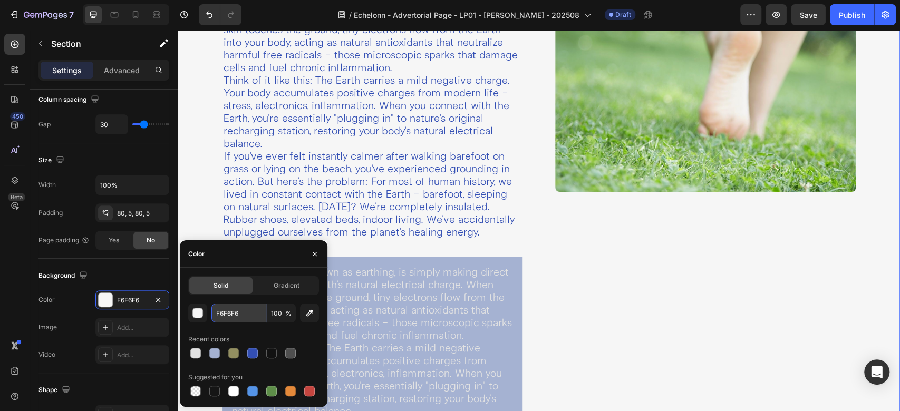
click at [241, 314] on input "F6F6F6" at bounding box center [238, 313] width 55 height 19
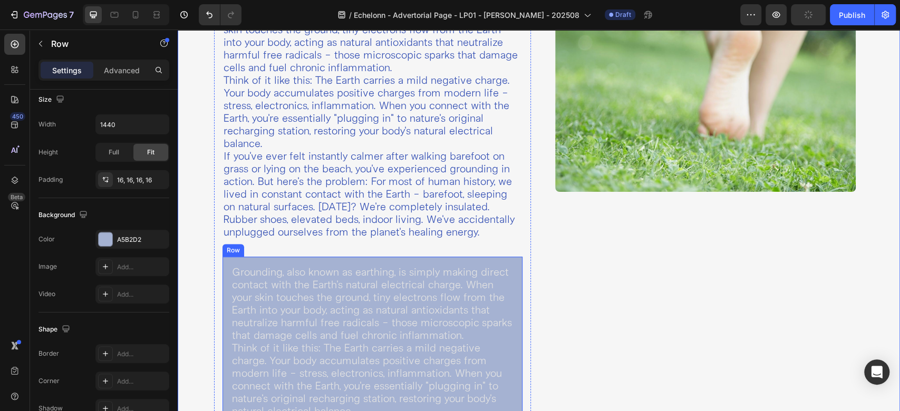
click at [457, 262] on div "Grounding, also known as earthing, is simply making direct contact with the Ear…" at bounding box center [372, 401] width 300 height 289
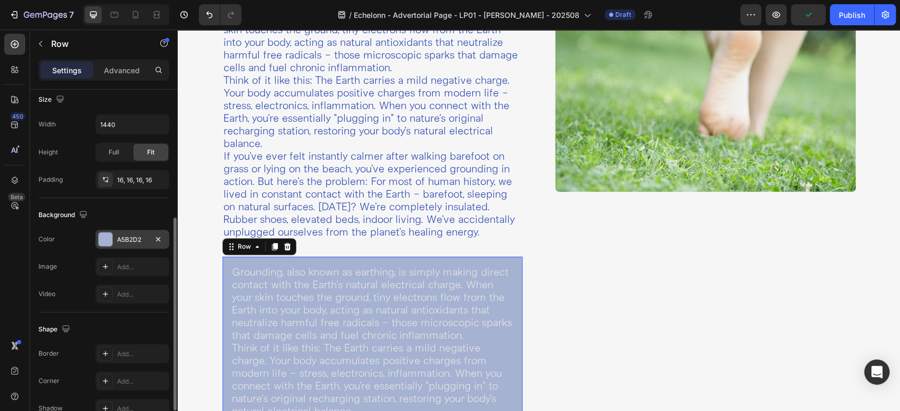
click at [124, 230] on div "A5B2D2" at bounding box center [132, 239] width 74 height 19
click at [110, 209] on div "Background" at bounding box center [103, 215] width 131 height 17
click at [334, 290] on p "Grounding, also known as earthing, is simply making direct contact with the Ear…" at bounding box center [372, 304] width 281 height 76
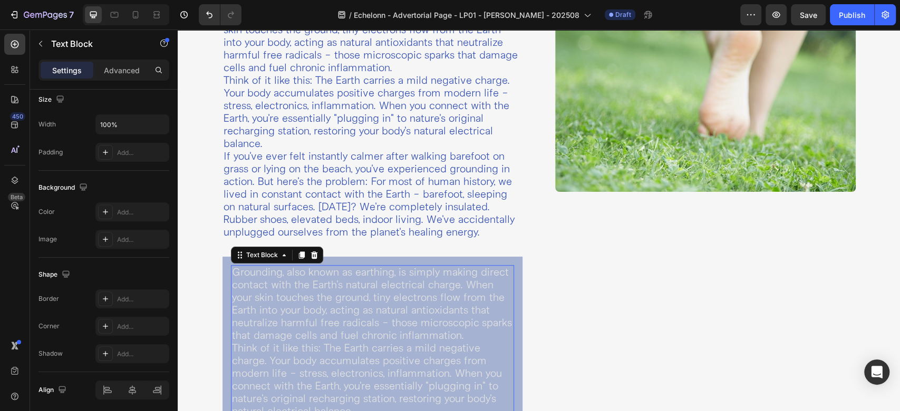
click at [334, 290] on p "Grounding, also known as earthing, is simply making direct contact with the Ear…" at bounding box center [372, 304] width 281 height 76
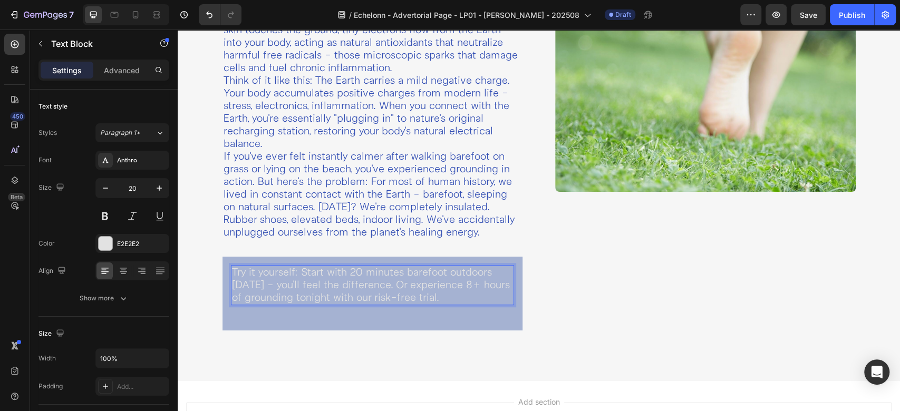
click at [295, 272] on p "Try it yourself: Start with 20 minutes barefoot outdoors [DATE] - you'll feel t…" at bounding box center [372, 285] width 281 height 38
click at [299, 272] on p "Try it yourself: Start with 20 minutes barefoot outdoors [DATE] - you'll feel t…" at bounding box center [372, 285] width 281 height 38
click at [294, 323] on div "Try it yourself: Start with 20 minutes barefoot outdoors [DATE] - you'll feel t…" at bounding box center [372, 294] width 300 height 74
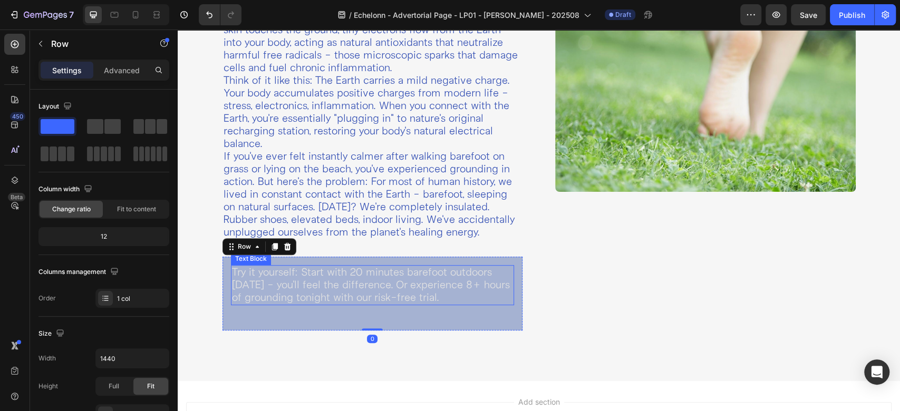
click at [318, 287] on p "Try it yourself: Start with 20 minutes barefoot outdoors [DATE] - you'll feel t…" at bounding box center [372, 285] width 281 height 38
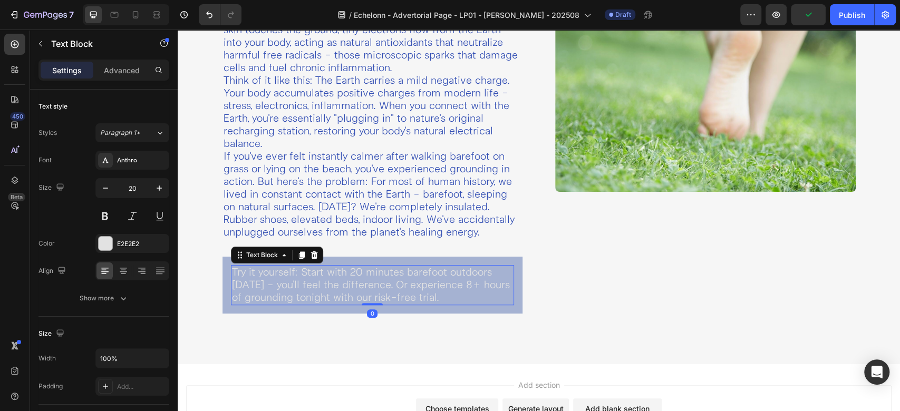
drag, startPoint x: 369, startPoint y: 319, endPoint x: 376, endPoint y: 280, distance: 39.1
click at [376, 280] on div "Try it yourself: Start with 20 minutes barefoot outdoors [DATE] - you'll feel t…" at bounding box center [373, 285] width 284 height 40
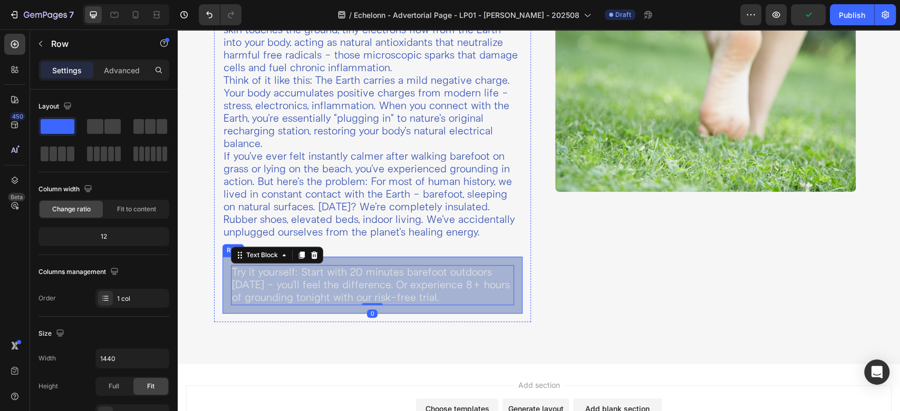
click at [370, 261] on div "Try it yourself: Start with 20 minutes barefoot outdoors [DATE] - you'll feel t…" at bounding box center [372, 285] width 300 height 57
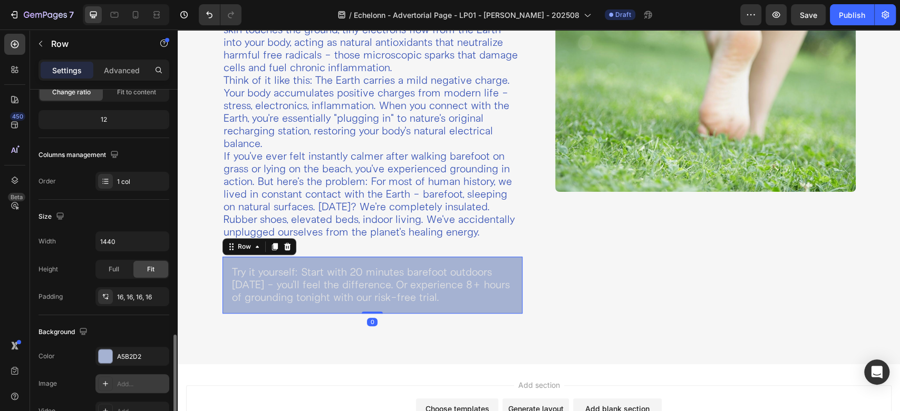
scroll to position [234, 0]
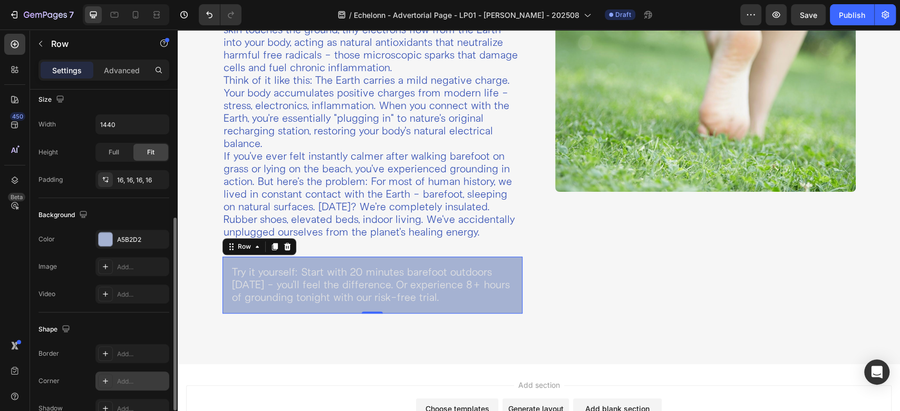
click at [110, 374] on div at bounding box center [105, 381] width 15 height 15
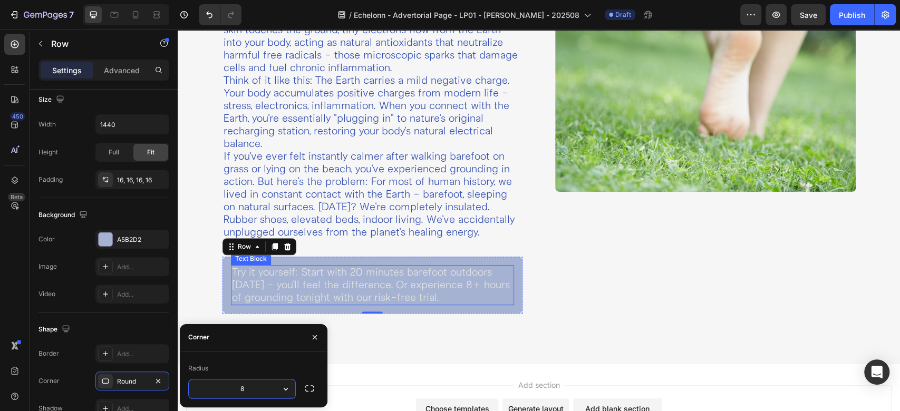
click at [318, 281] on p "Try it yourself: Start with 20 minutes barefoot outdoors [DATE] - you'll feel t…" at bounding box center [372, 285] width 281 height 38
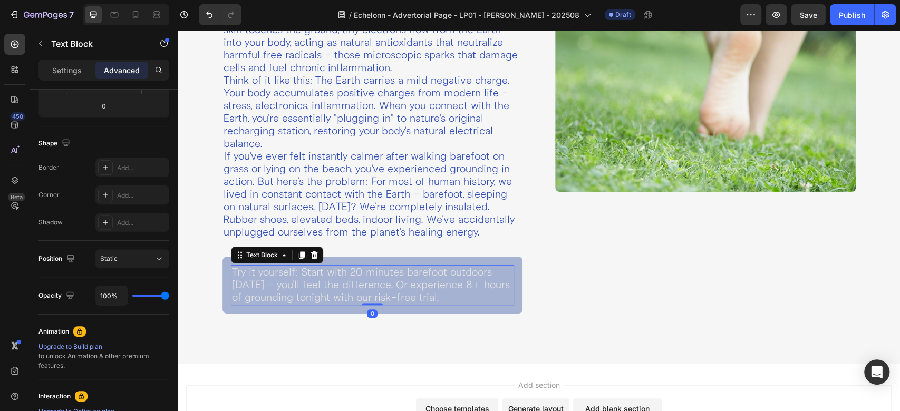
scroll to position [0, 0]
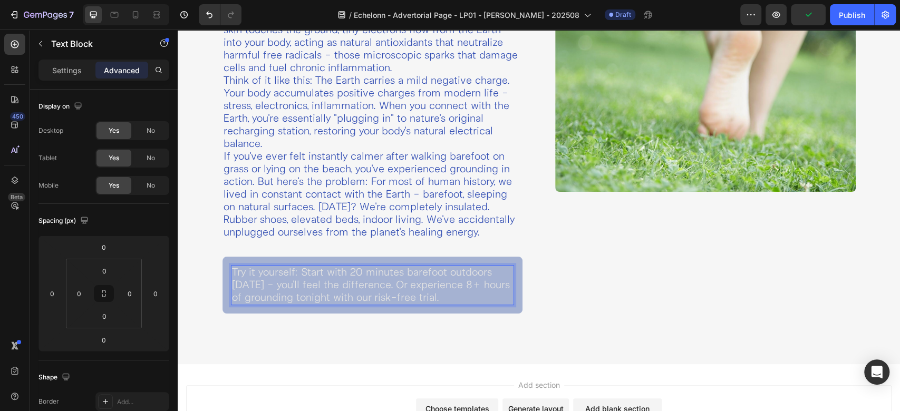
click at [294, 272] on p "Try it yourself: Start with 20 minutes barefoot outdoors [DATE] - you'll feel t…" at bounding box center [372, 285] width 281 height 38
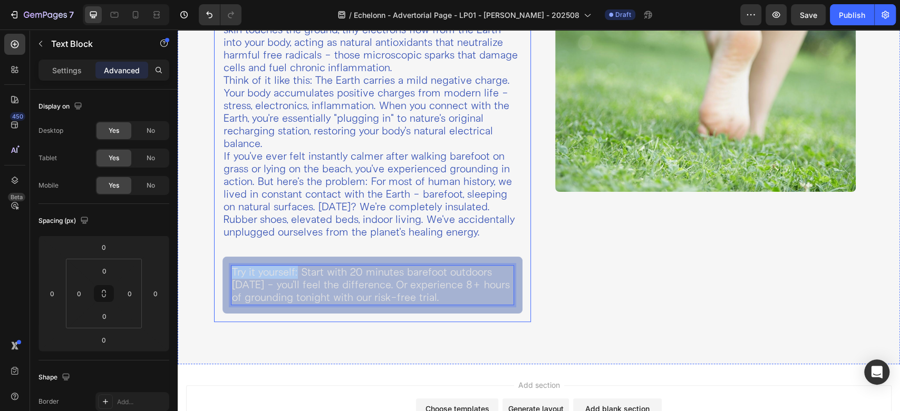
drag, startPoint x: 297, startPoint y: 272, endPoint x: 213, endPoint y: 272, distance: 83.8
click at [214, 272] on div "What Is Grounding? Heading Grounding, also known as earthing, is simply making …" at bounding box center [372, 140] width 317 height 364
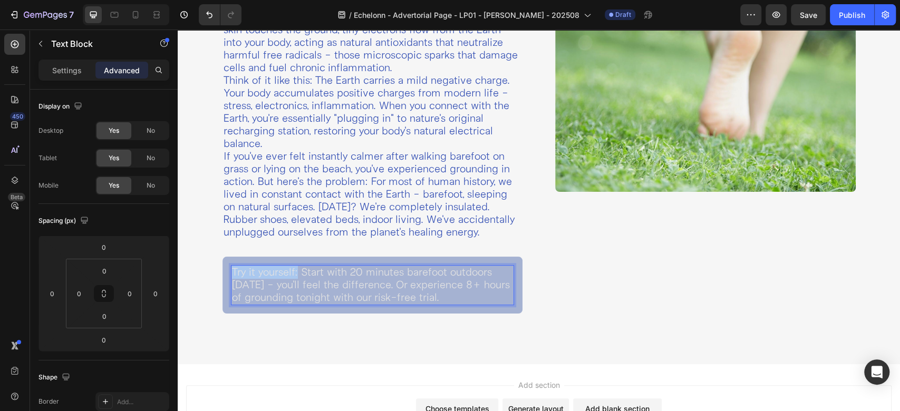
click at [266, 272] on p "Try it yourself: Start with 20 minutes barefoot outdoors [DATE] - you'll feel t…" at bounding box center [372, 285] width 281 height 38
click at [307, 280] on p "Try it yourself: Start with 20 minutes barefoot outdoors [DATE] - you'll feel t…" at bounding box center [372, 285] width 281 height 38
click at [295, 271] on p "Try it yourself: Start with 20 minutes barefoot outdoors [DATE] - you'll feel t…" at bounding box center [372, 285] width 281 height 38
drag, startPoint x: 296, startPoint y: 271, endPoint x: 232, endPoint y: 270, distance: 63.8
click at [232, 270] on p "Try it yourself: Start with 20 minutes barefoot outdoors [DATE] - you'll feel t…" at bounding box center [372, 285] width 281 height 38
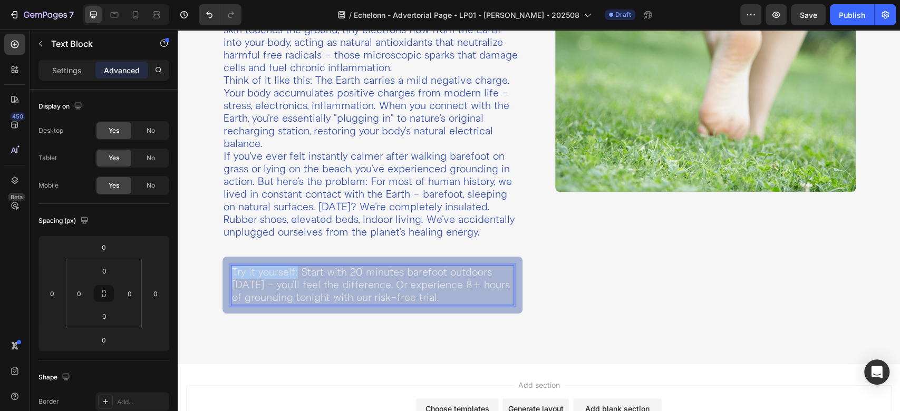
drag, startPoint x: 245, startPoint y: 270, endPoint x: 235, endPoint y: 274, distance: 10.5
click at [235, 274] on p "Try it yourself: Start with 20 minutes barefoot outdoors [DATE] - you'll feel t…" at bounding box center [372, 285] width 281 height 38
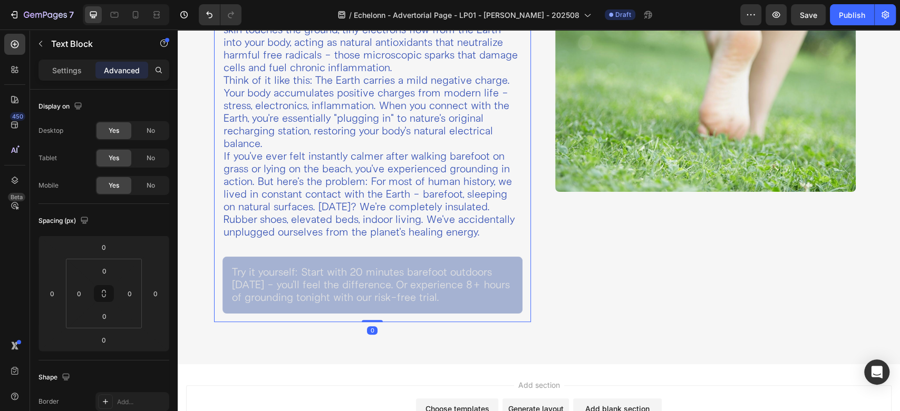
click at [216, 268] on div "What Is Grounding? Heading Grounding, also known as earthing, is simply making …" at bounding box center [372, 140] width 317 height 364
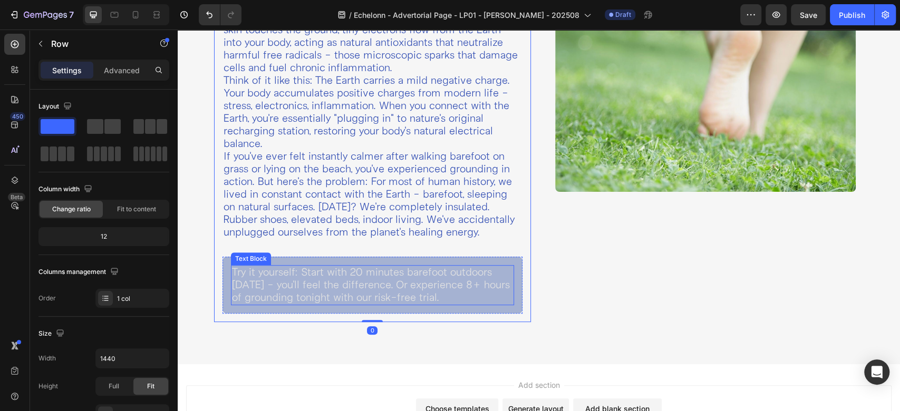
click at [245, 271] on p "Try it yourself: Start with 20 minutes barefoot outdoors [DATE] - you'll feel t…" at bounding box center [372, 285] width 281 height 38
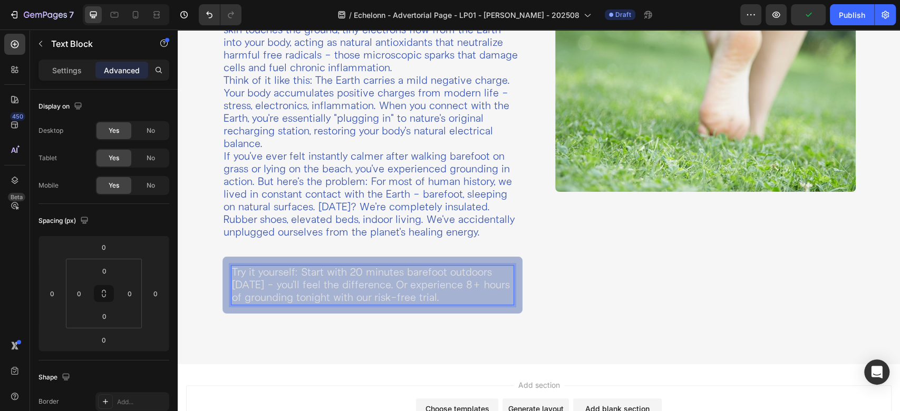
click at [234, 271] on p "Try it yourself: Start with 20 minutes barefoot outdoors [DATE] - you'll feel t…" at bounding box center [372, 285] width 281 height 38
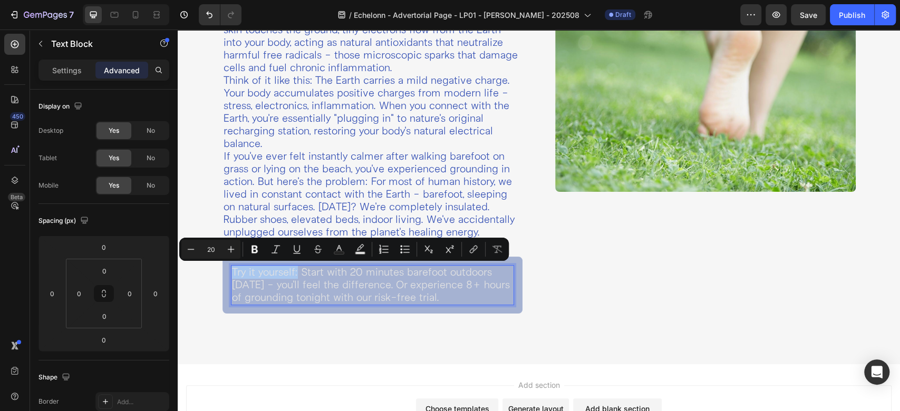
drag, startPoint x: 234, startPoint y: 271, endPoint x: 296, endPoint y: 272, distance: 62.2
click at [296, 272] on p "Try it yourself: Start with 20 minutes barefoot outdoors [DATE] - you'll feel t…" at bounding box center [372, 285] width 281 height 38
click at [256, 251] on icon "Editor contextual toolbar" at bounding box center [254, 250] width 6 height 8
click at [277, 329] on div "What Is Grounding? Heading Grounding, also known as earthing, is simply making …" at bounding box center [539, 140] width 722 height 448
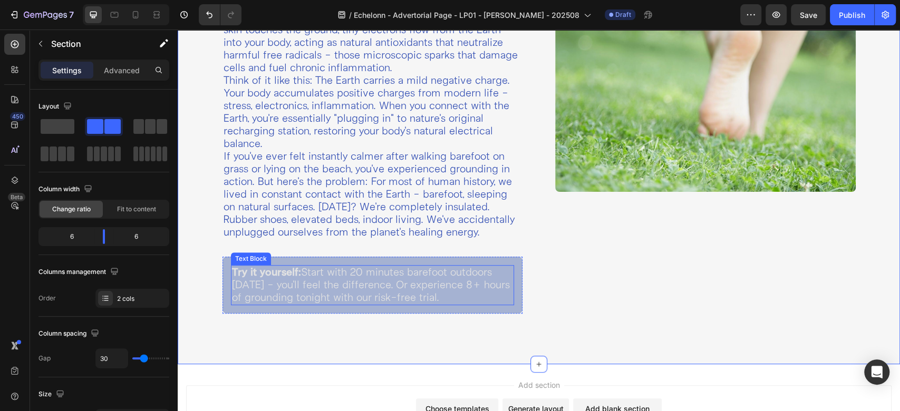
click at [271, 273] on strong "Try it yourself:" at bounding box center [266, 272] width 69 height 13
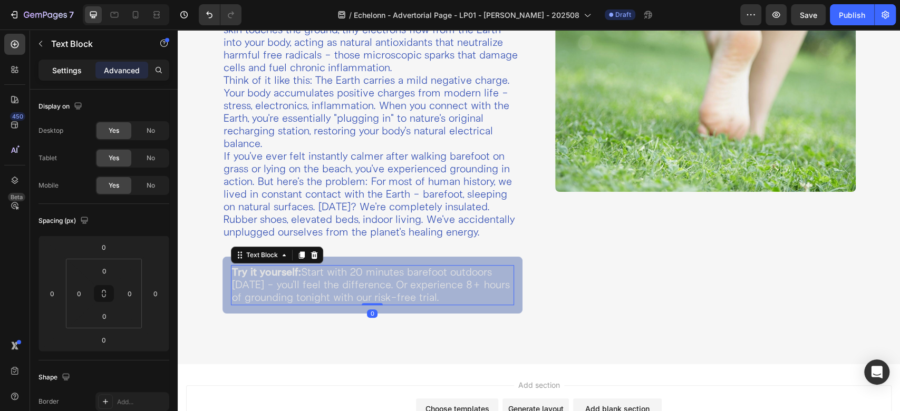
click at [72, 72] on p "Settings" at bounding box center [67, 70] width 30 height 11
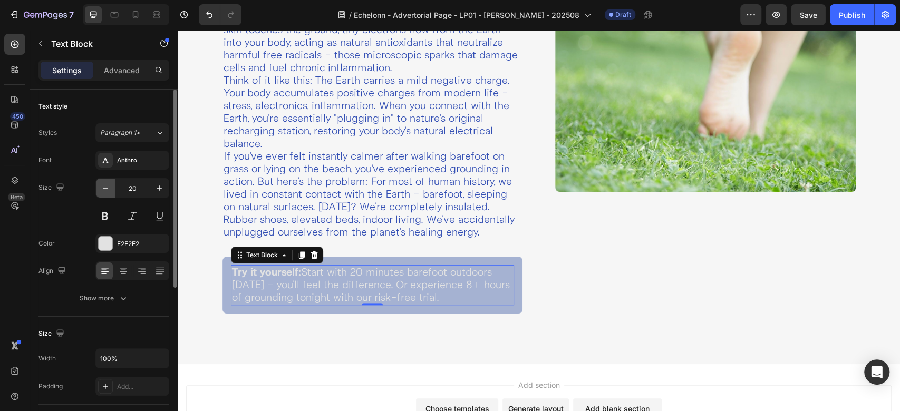
click at [109, 191] on icon "button" at bounding box center [105, 188] width 11 height 11
click at [109, 184] on icon "button" at bounding box center [105, 188] width 11 height 11
type input "18"
click at [128, 272] on div at bounding box center [123, 271] width 16 height 17
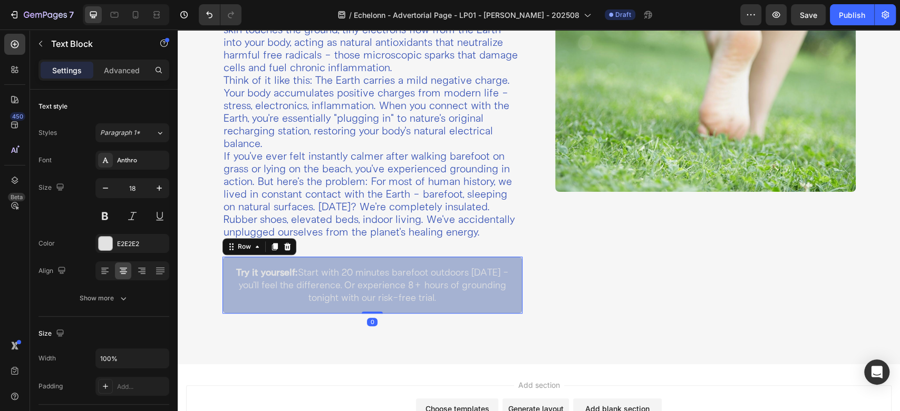
click at [498, 258] on div "Try it yourself: Start with 20 minutes barefoot outdoors [DATE] - you'll feel t…" at bounding box center [372, 285] width 300 height 57
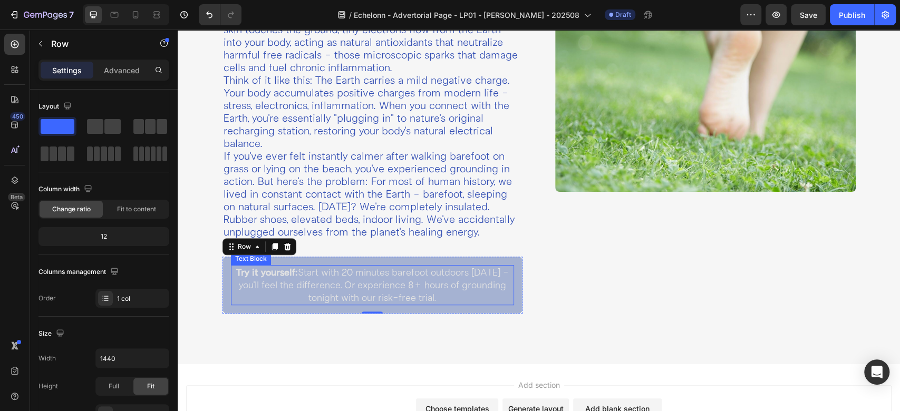
click at [346, 288] on p "Try it yourself: Start with 20 minutes barefoot outdoors [DATE] - you'll feel t…" at bounding box center [372, 285] width 281 height 38
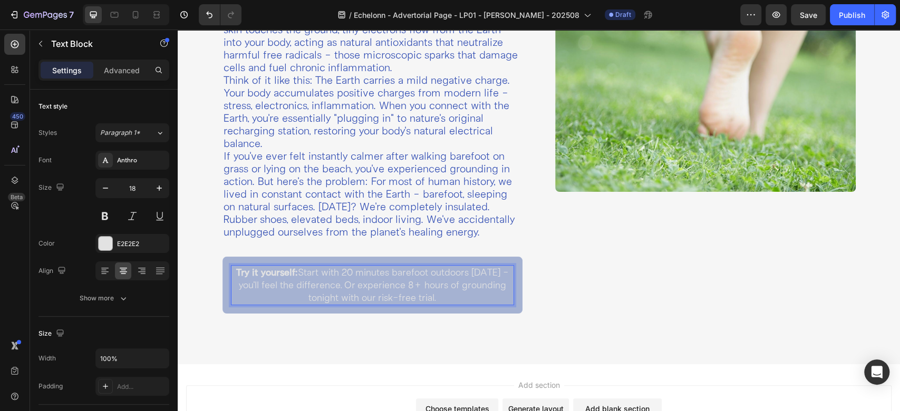
click at [344, 285] on p "Try it yourself: Start with 20 minutes barefoot outdoors [DATE] - you'll feel t…" at bounding box center [372, 285] width 281 height 38
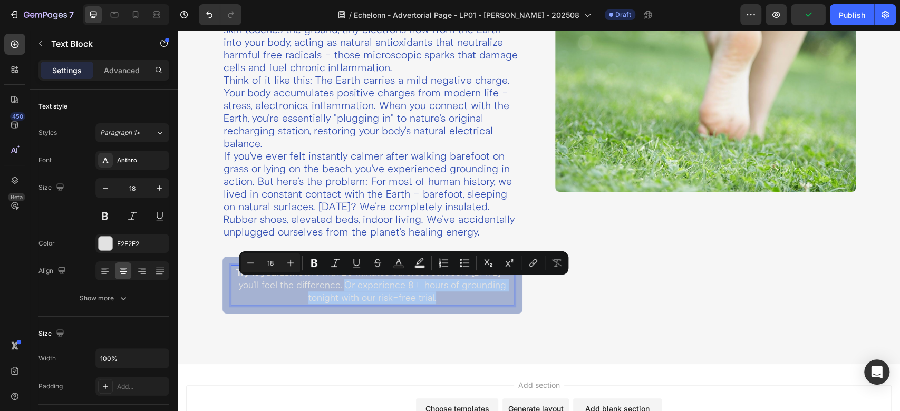
drag, startPoint x: 342, startPoint y: 285, endPoint x: 458, endPoint y: 302, distance: 117.2
click at [458, 302] on p "Try it yourself: Start with 20 minutes barefoot outdoors [DATE] - you'll feel t…" at bounding box center [372, 285] width 281 height 38
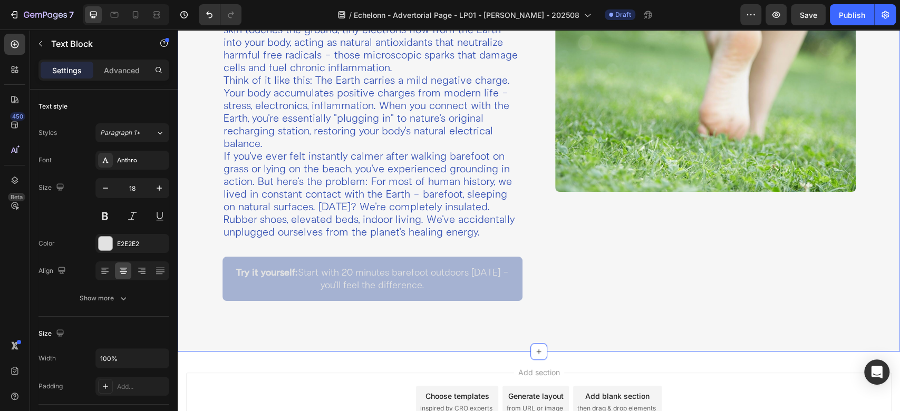
click at [316, 312] on div "What Is Grounding? Heading Grounding, also known as earthing, is simply making …" at bounding box center [539, 133] width 722 height 435
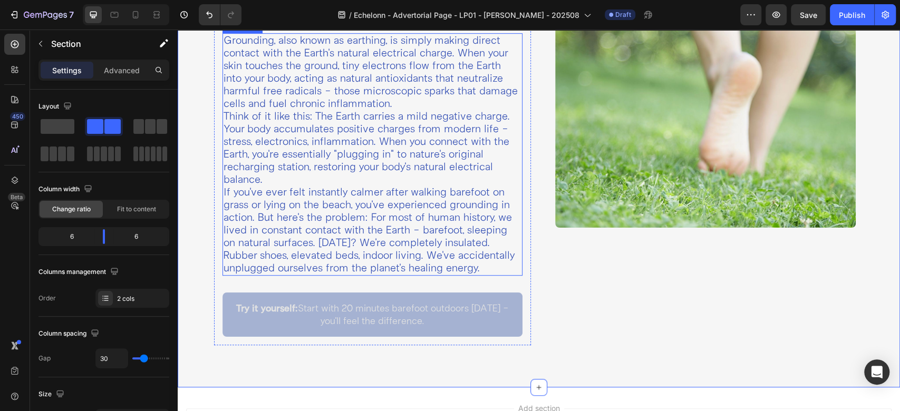
scroll to position [394, 0]
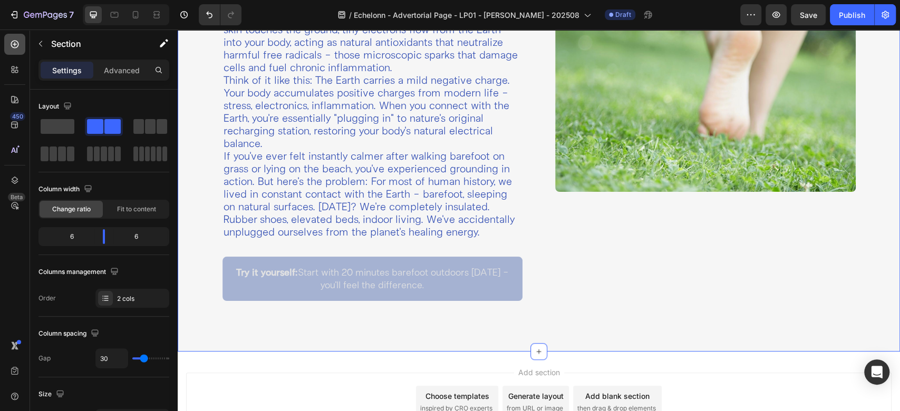
click at [11, 43] on icon at bounding box center [15, 45] width 8 height 8
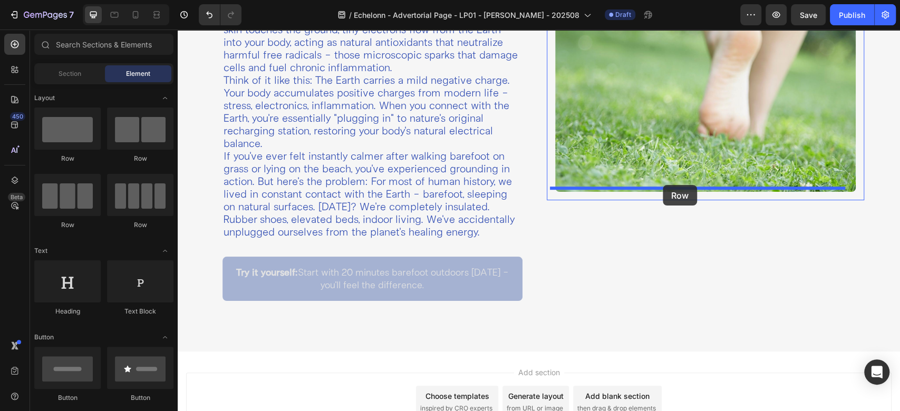
drag, startPoint x: 300, startPoint y: 172, endPoint x: 663, endPoint y: 185, distance: 362.9
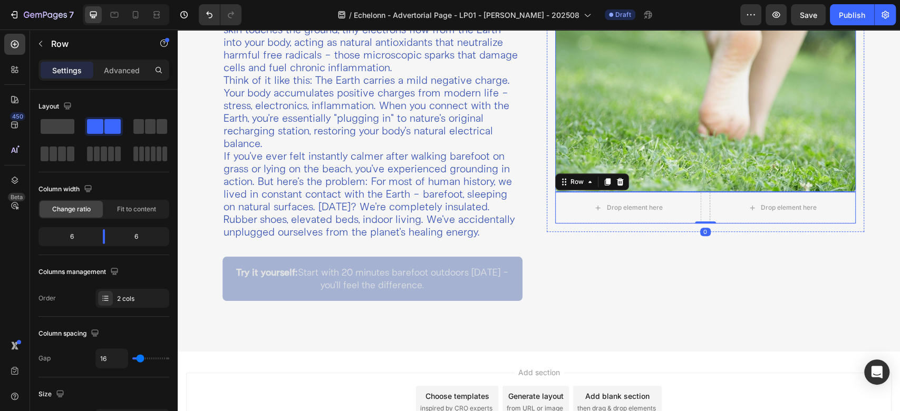
click at [691, 174] on img at bounding box center [705, 79] width 300 height 225
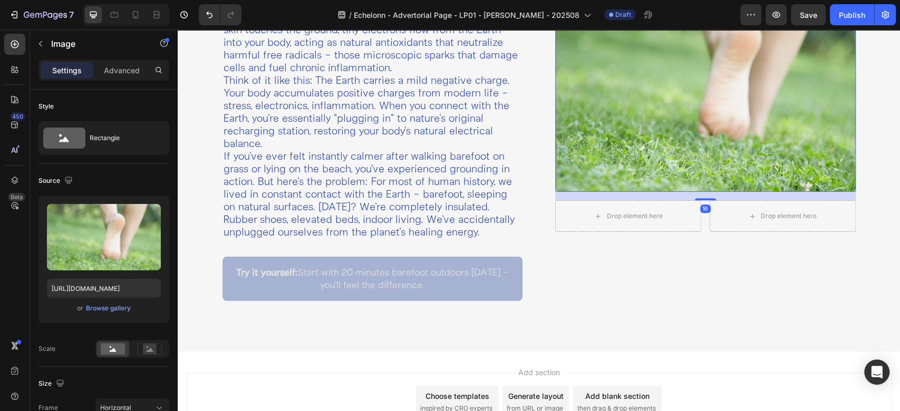
drag, startPoint x: 699, startPoint y: 188, endPoint x: 698, endPoint y: 196, distance: 8.5
click at [698, 198] on div at bounding box center [705, 199] width 21 height 2
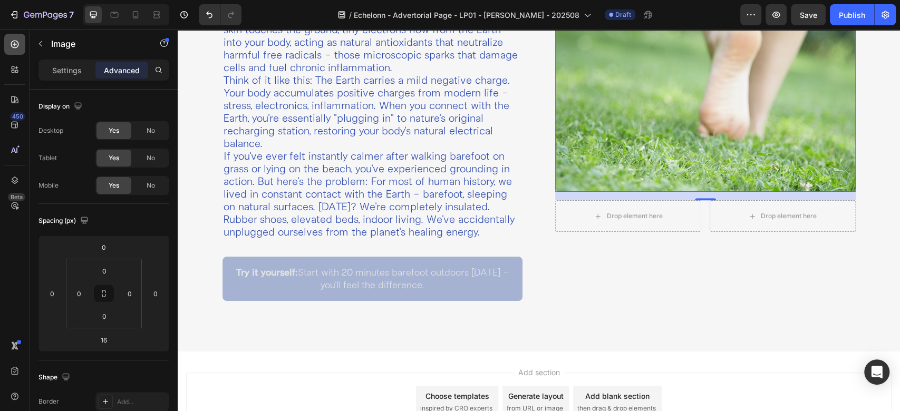
click at [16, 42] on icon at bounding box center [14, 44] width 11 height 11
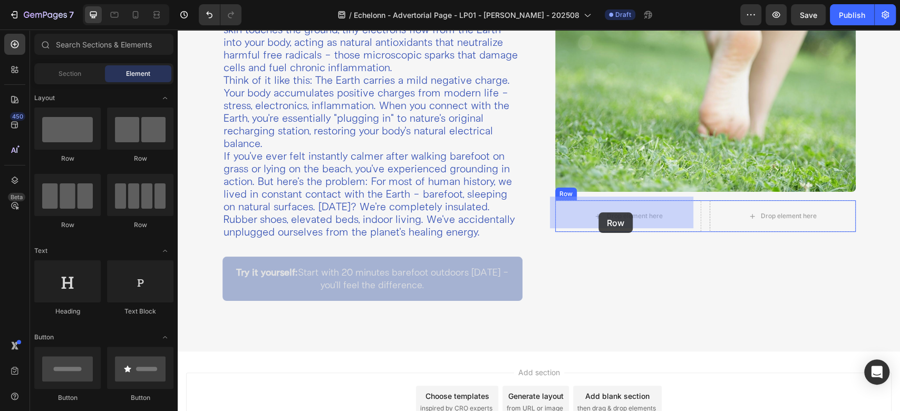
drag, startPoint x: 249, startPoint y: 168, endPoint x: 598, endPoint y: 212, distance: 351.8
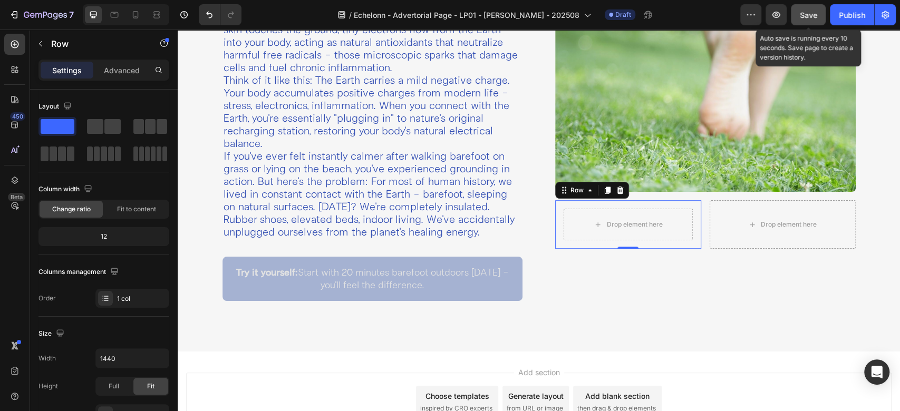
click at [803, 14] on span "Save" at bounding box center [808, 15] width 17 height 9
